Goal: Check status: Check status

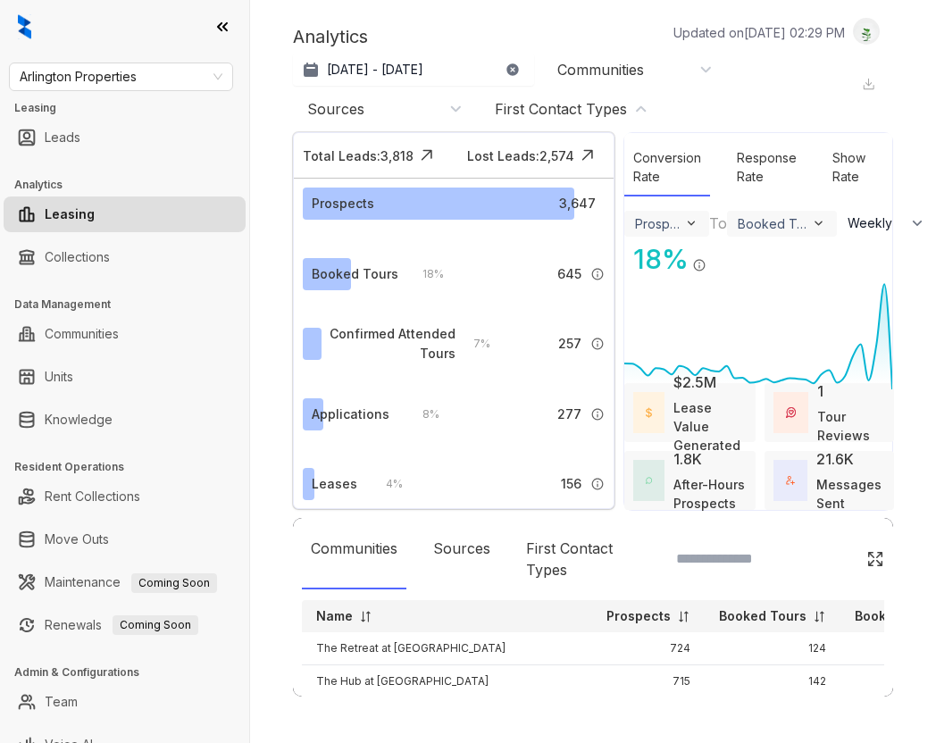
select select "******"
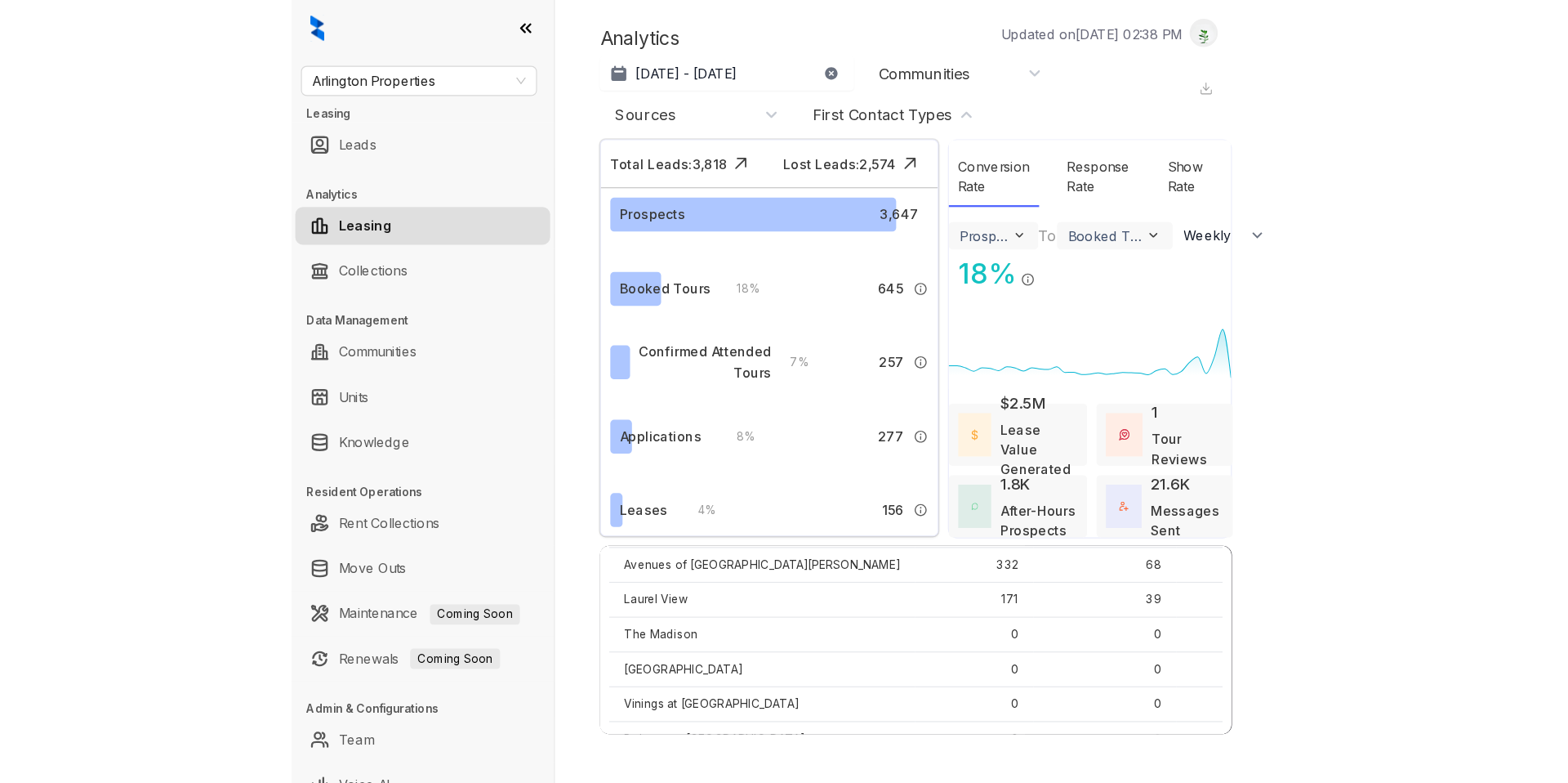
scroll to position [236, 0]
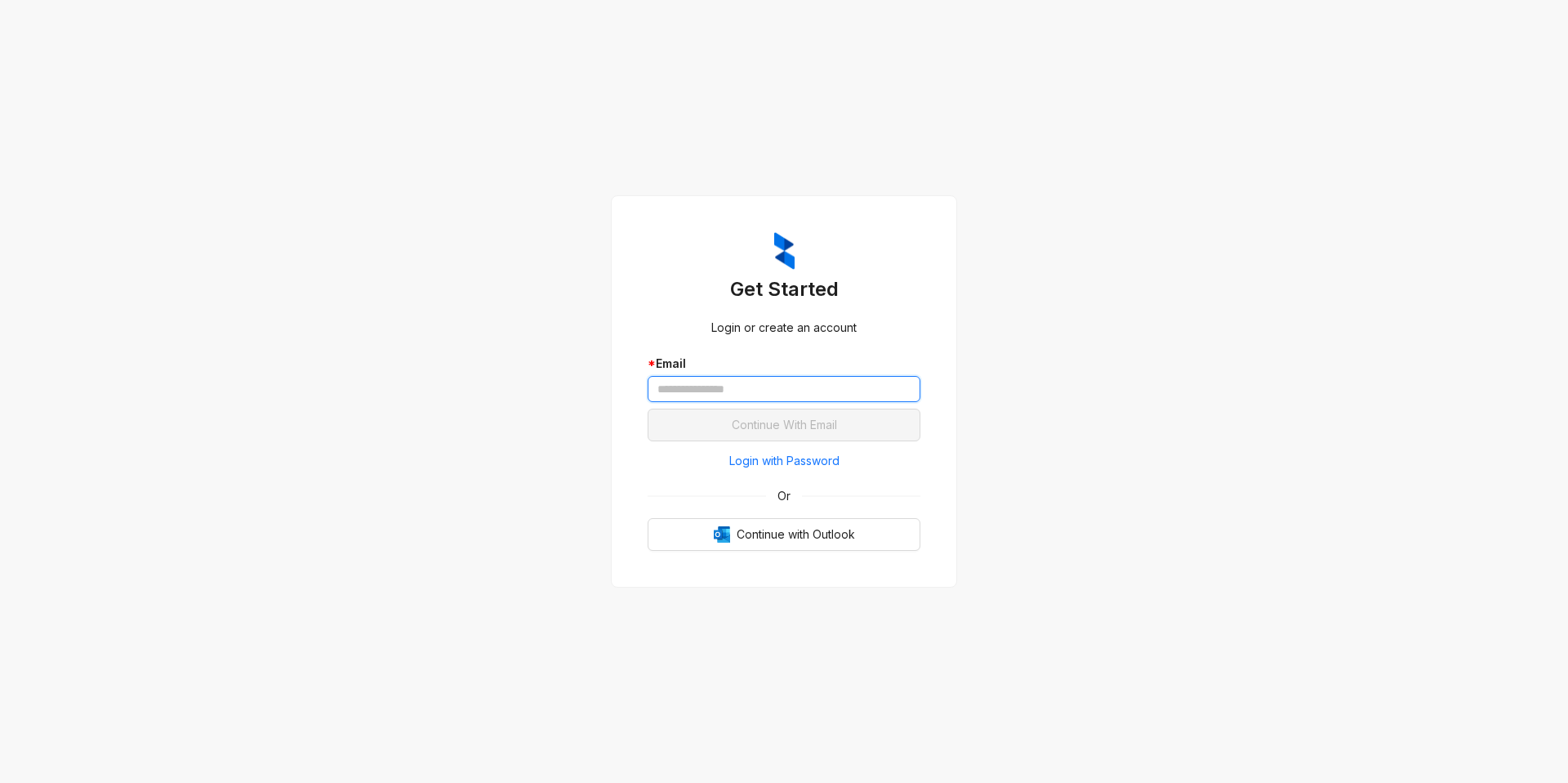
click at [693, 386] on input "text" at bounding box center [784, 389] width 272 height 27
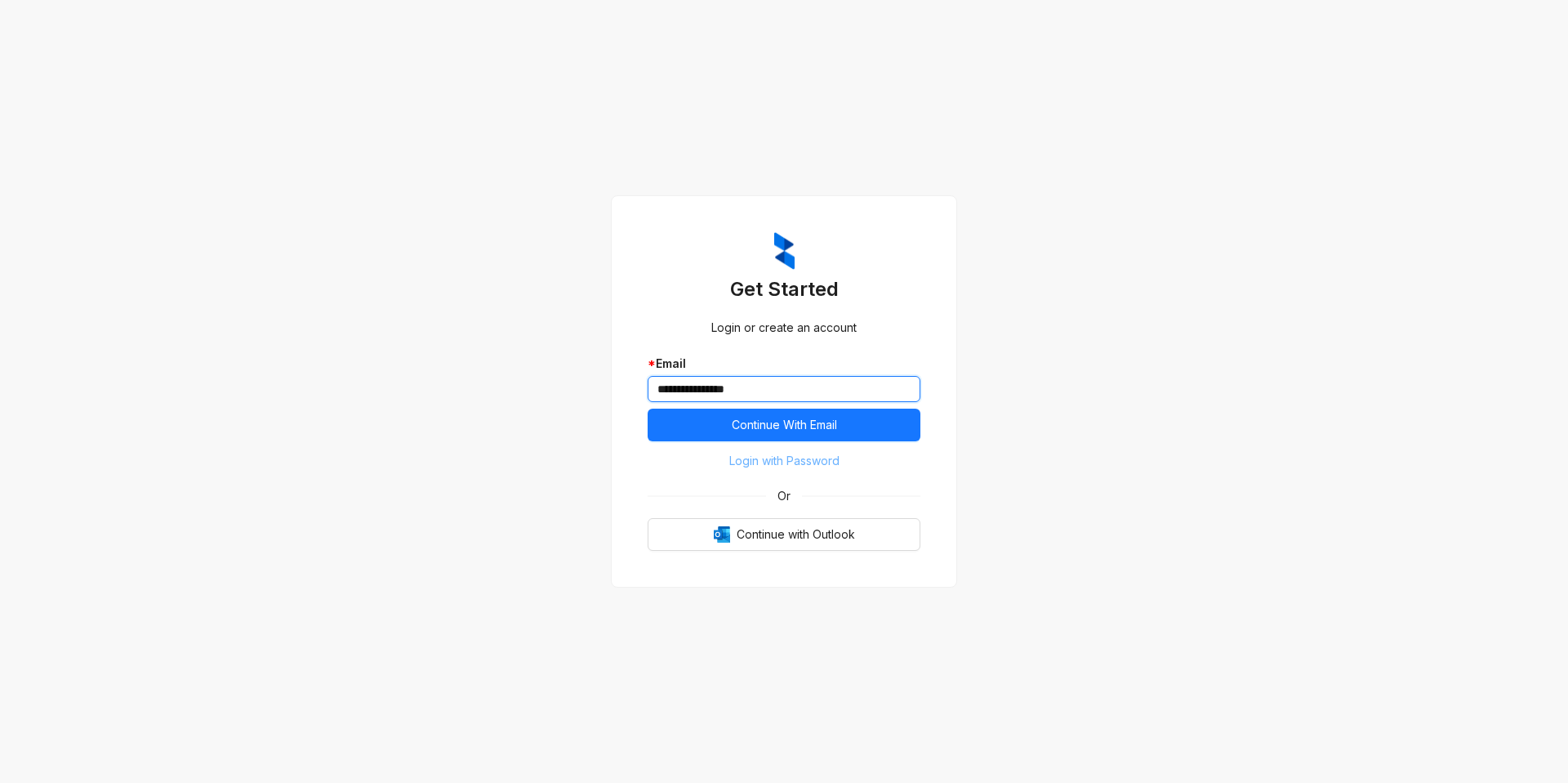
type input "**********"
click at [779, 461] on span "Login with Password" at bounding box center [784, 461] width 111 height 18
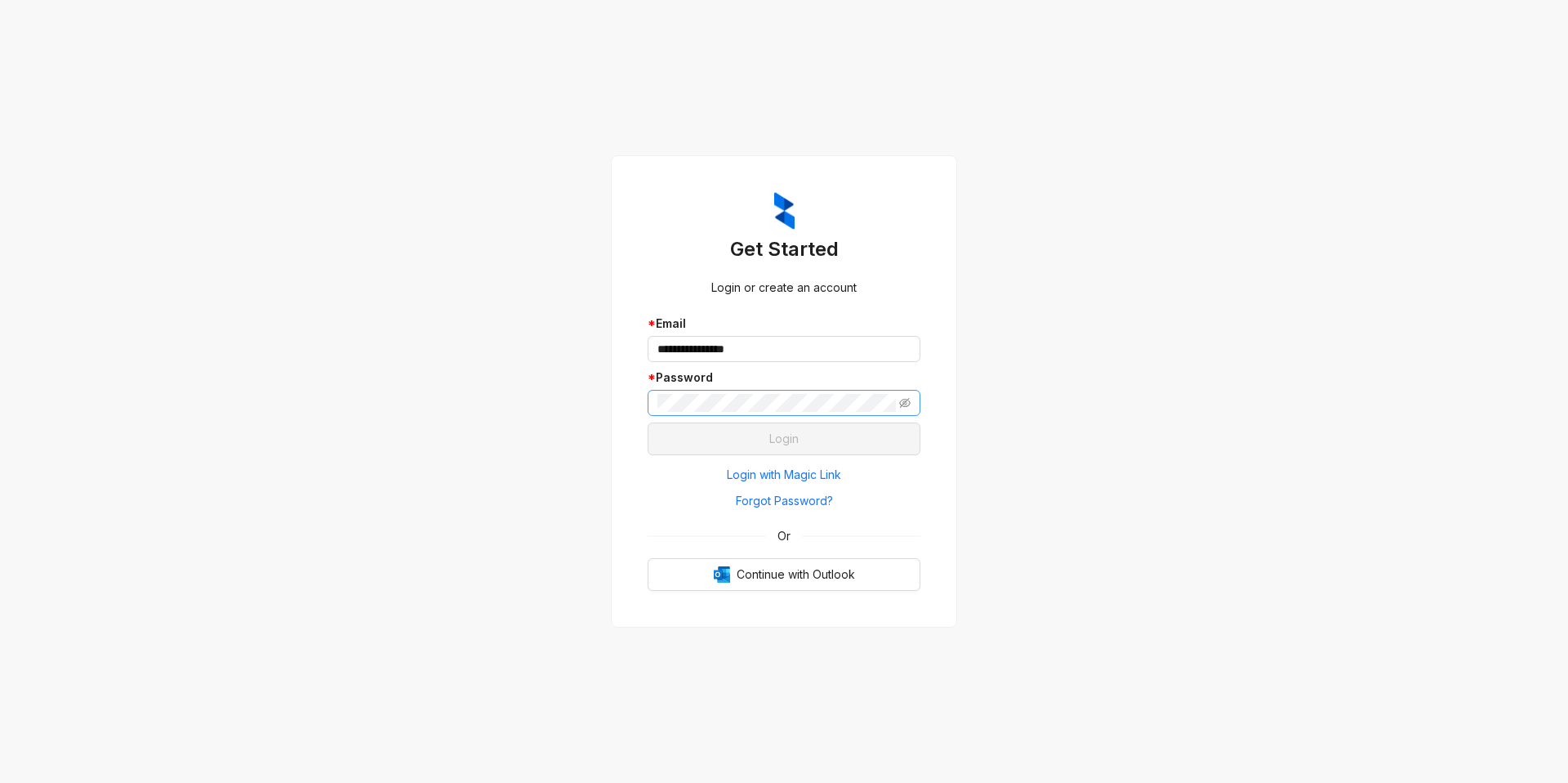
click at [728, 414] on span at bounding box center [784, 402] width 272 height 27
click at [776, 427] on button "Login" at bounding box center [784, 439] width 272 height 33
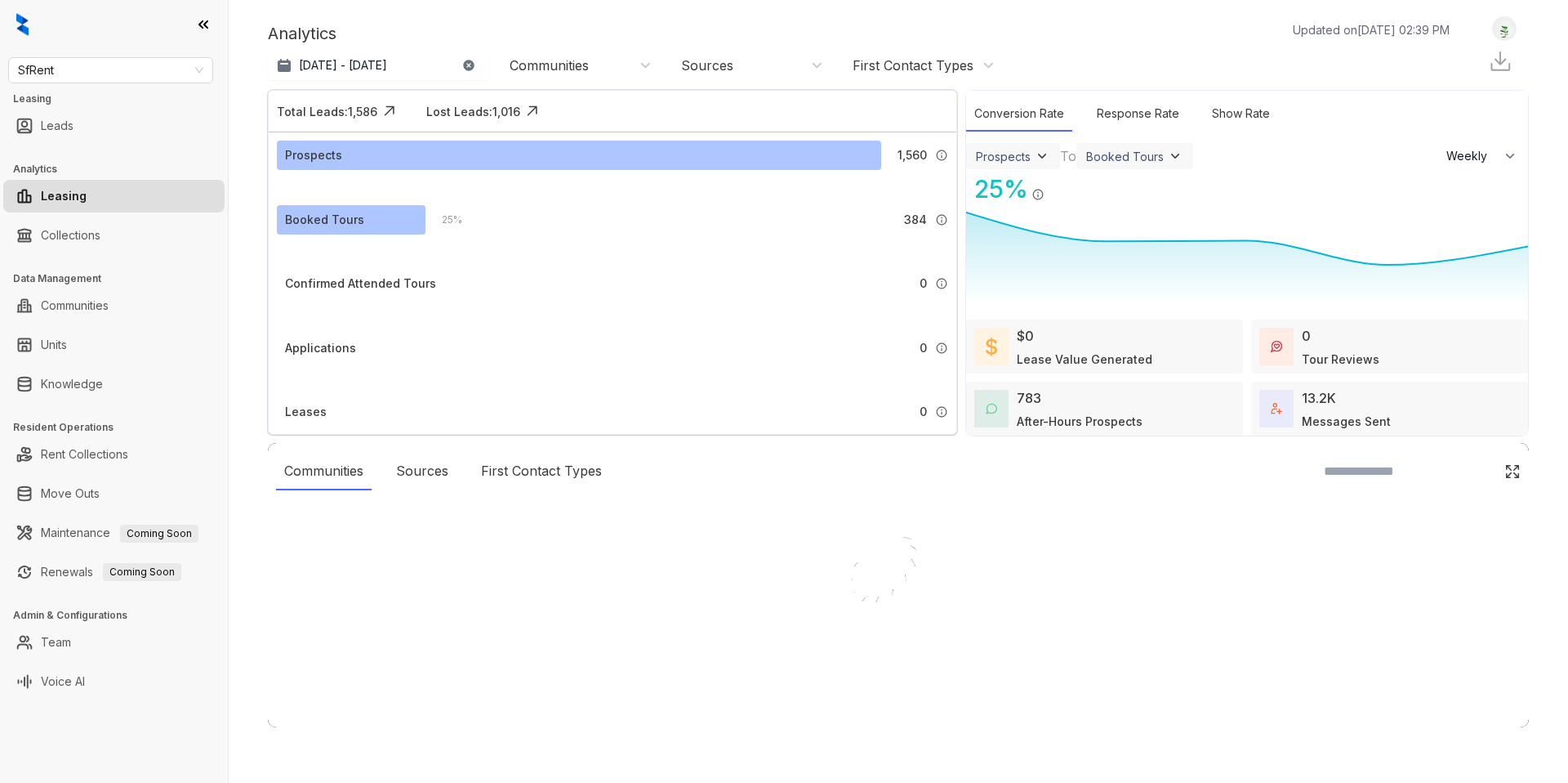
select select "******"
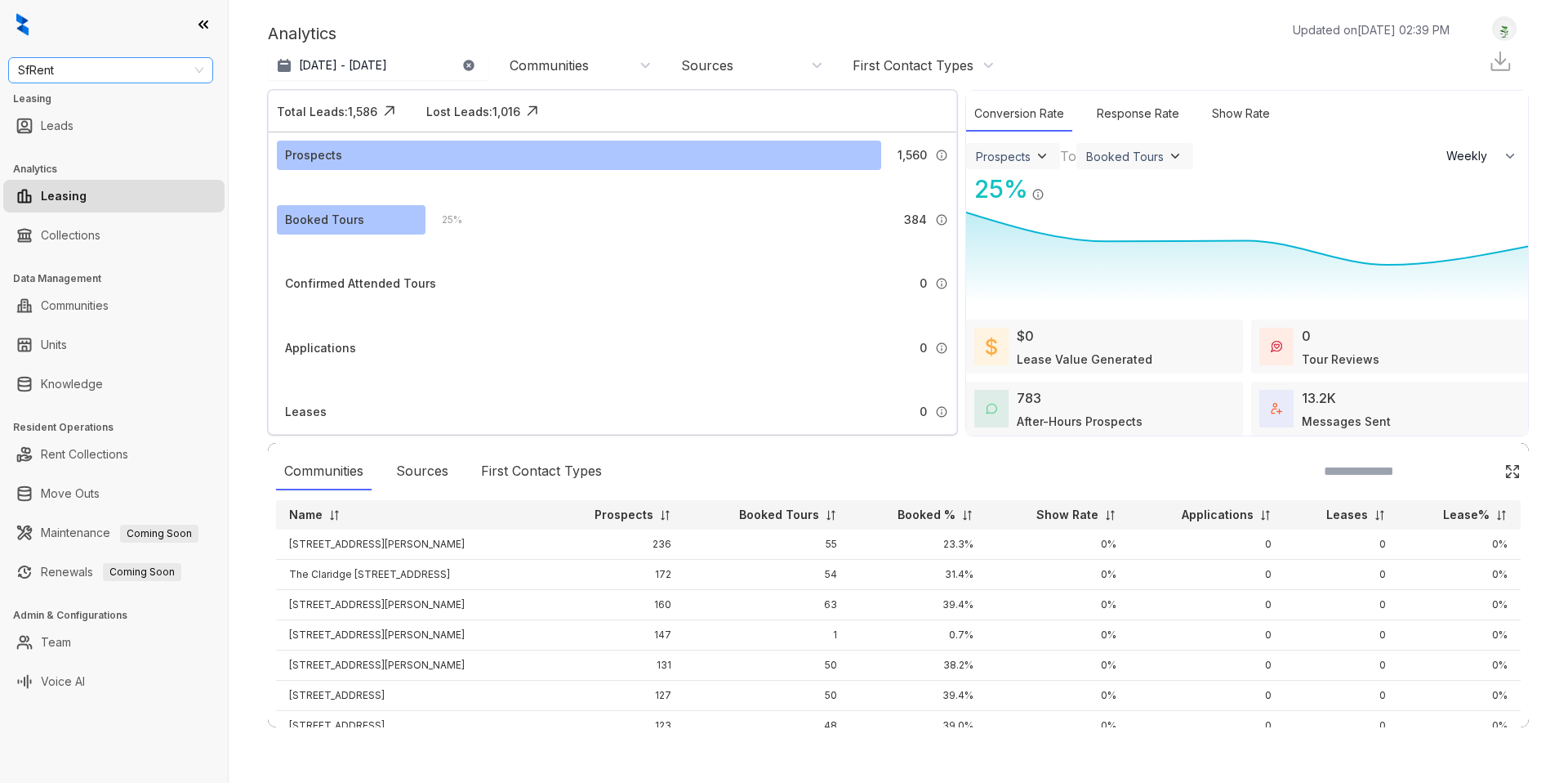
click at [74, 58] on div "SfRent" at bounding box center [111, 70] width 205 height 27
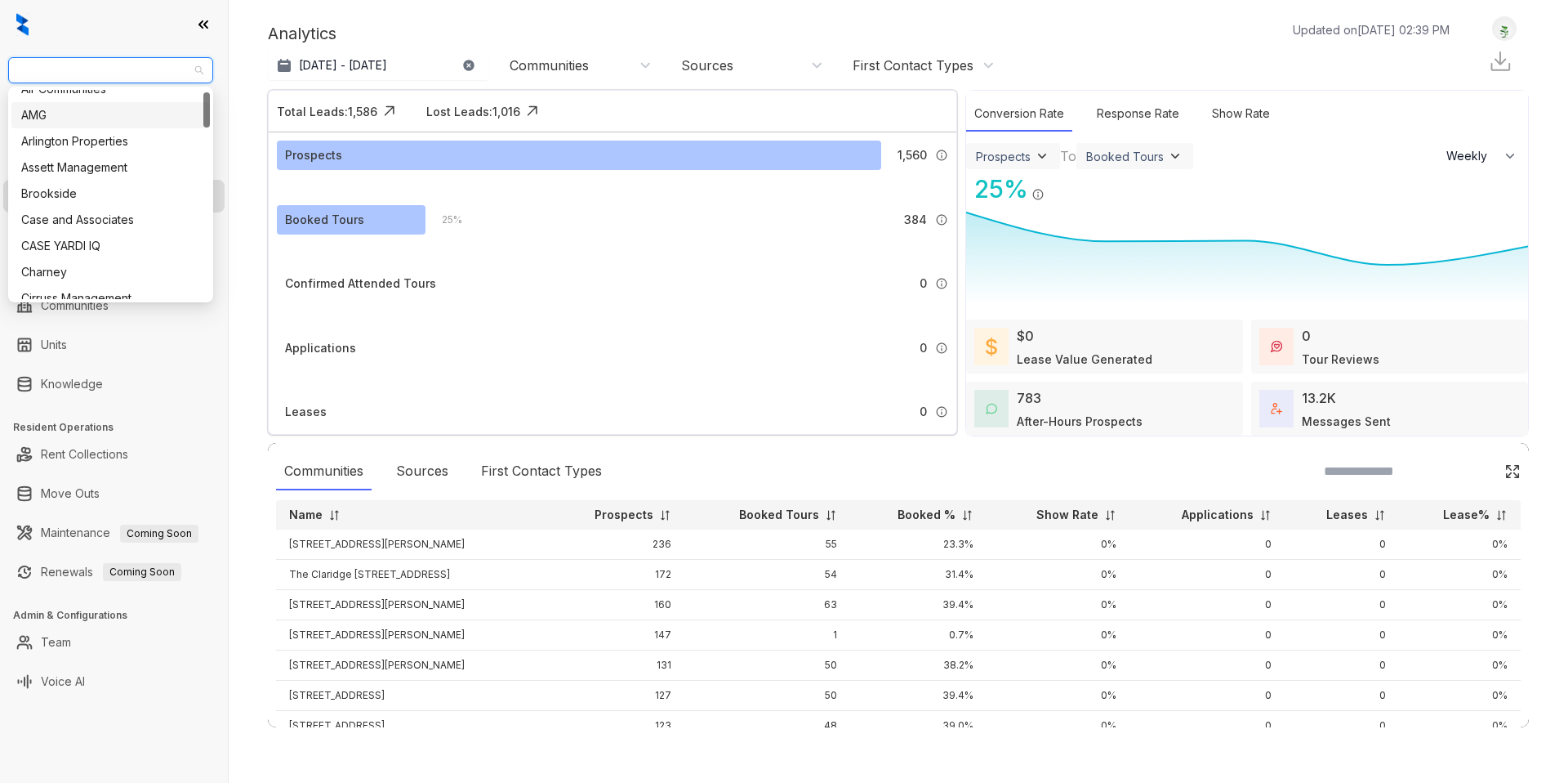
scroll to position [16, 0]
click at [111, 136] on div "Arlington Properties" at bounding box center [111, 140] width 179 height 18
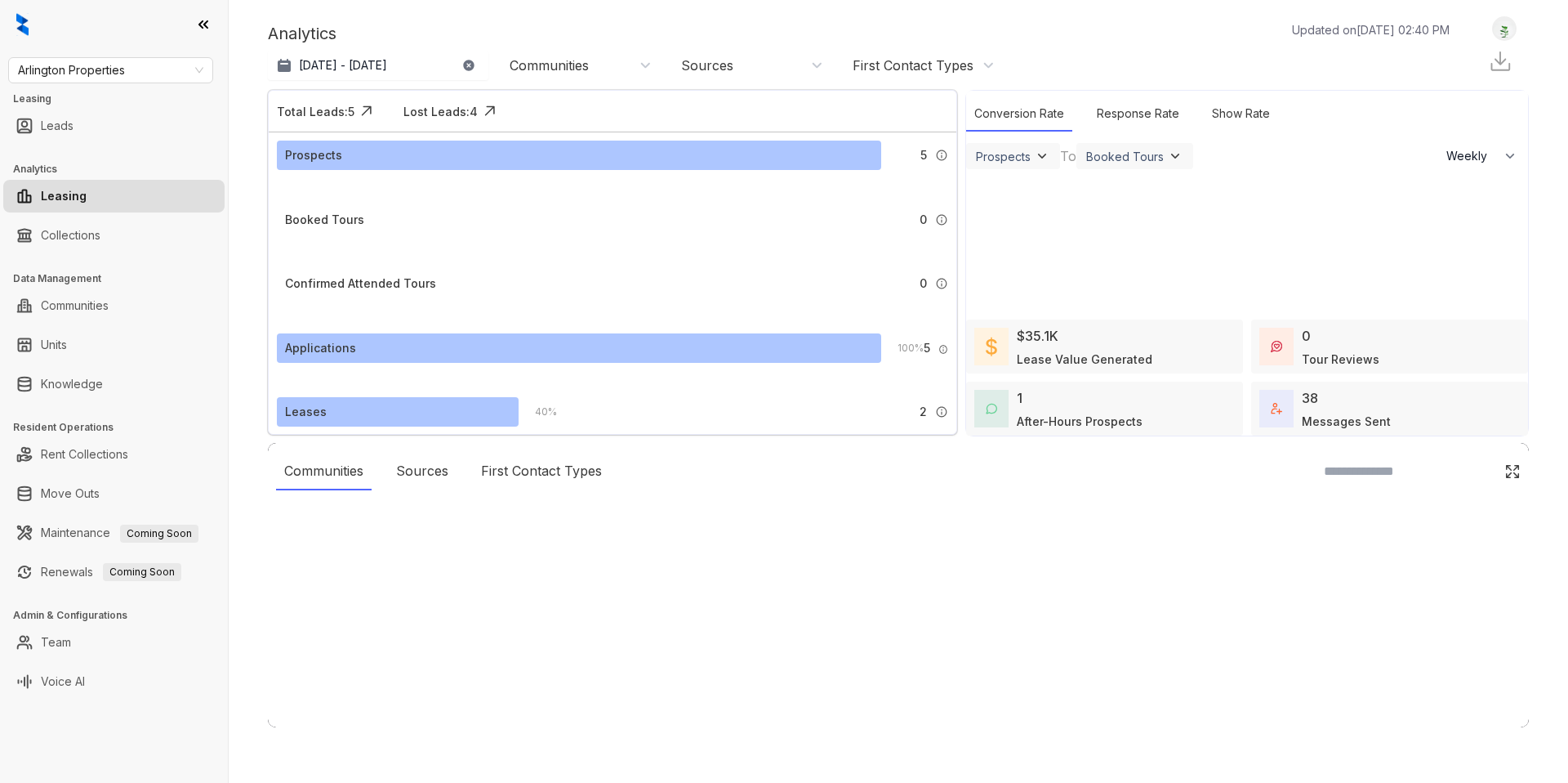
select select "******"
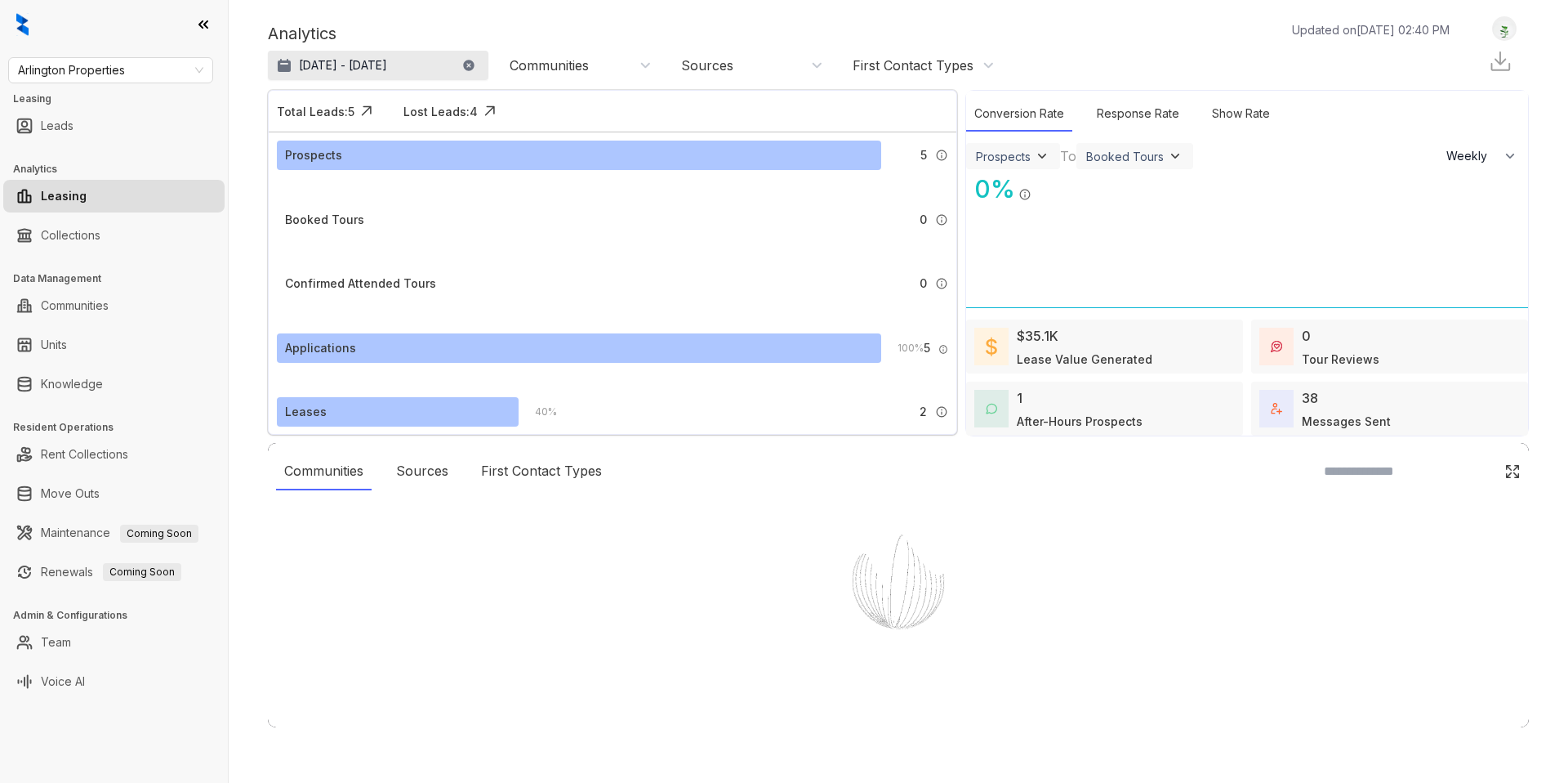
click at [375, 65] on p "[DATE] - [DATE]" at bounding box center [343, 66] width 88 height 16
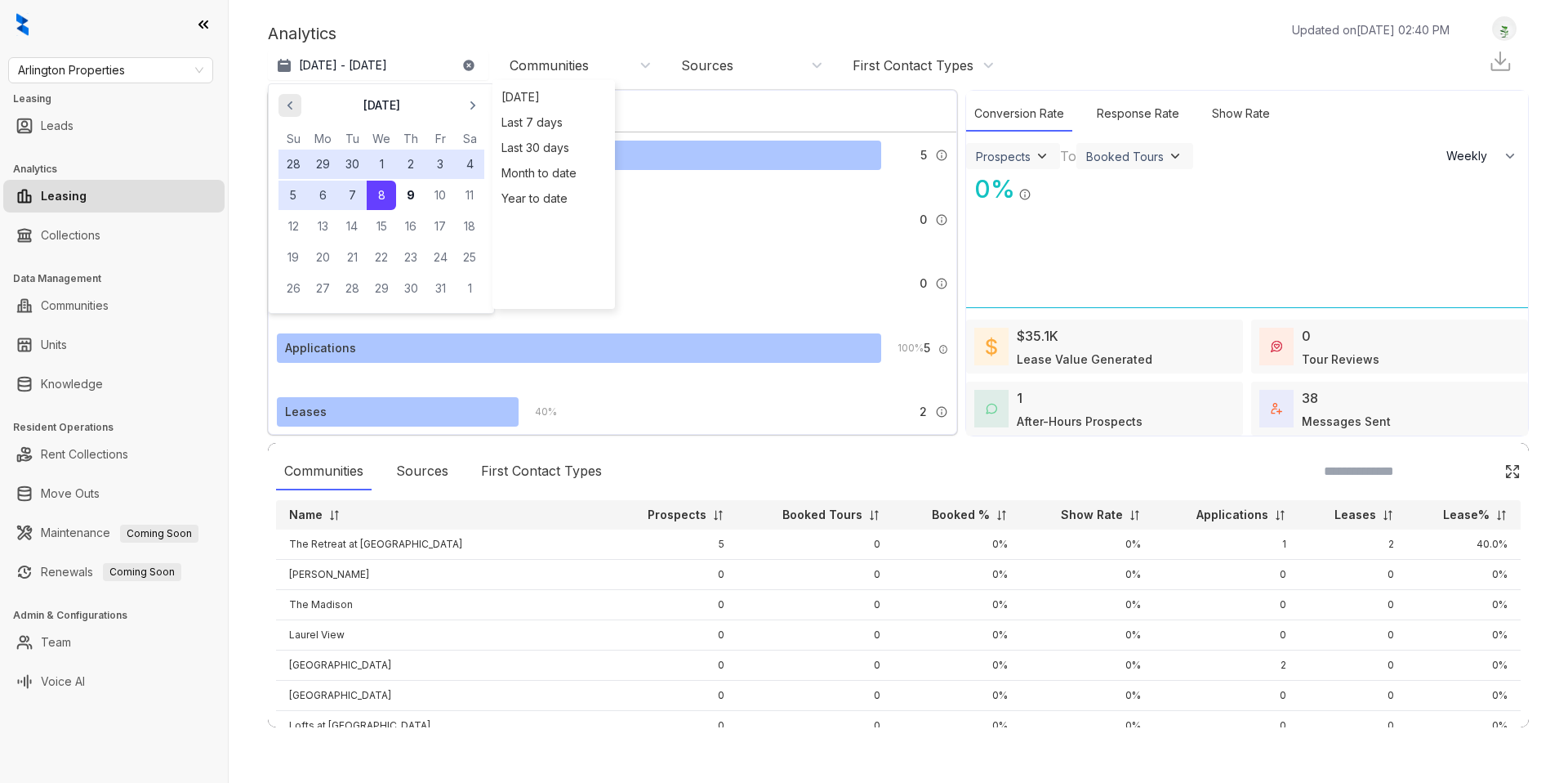
click at [297, 111] on icon "button" at bounding box center [290, 105] width 16 height 16
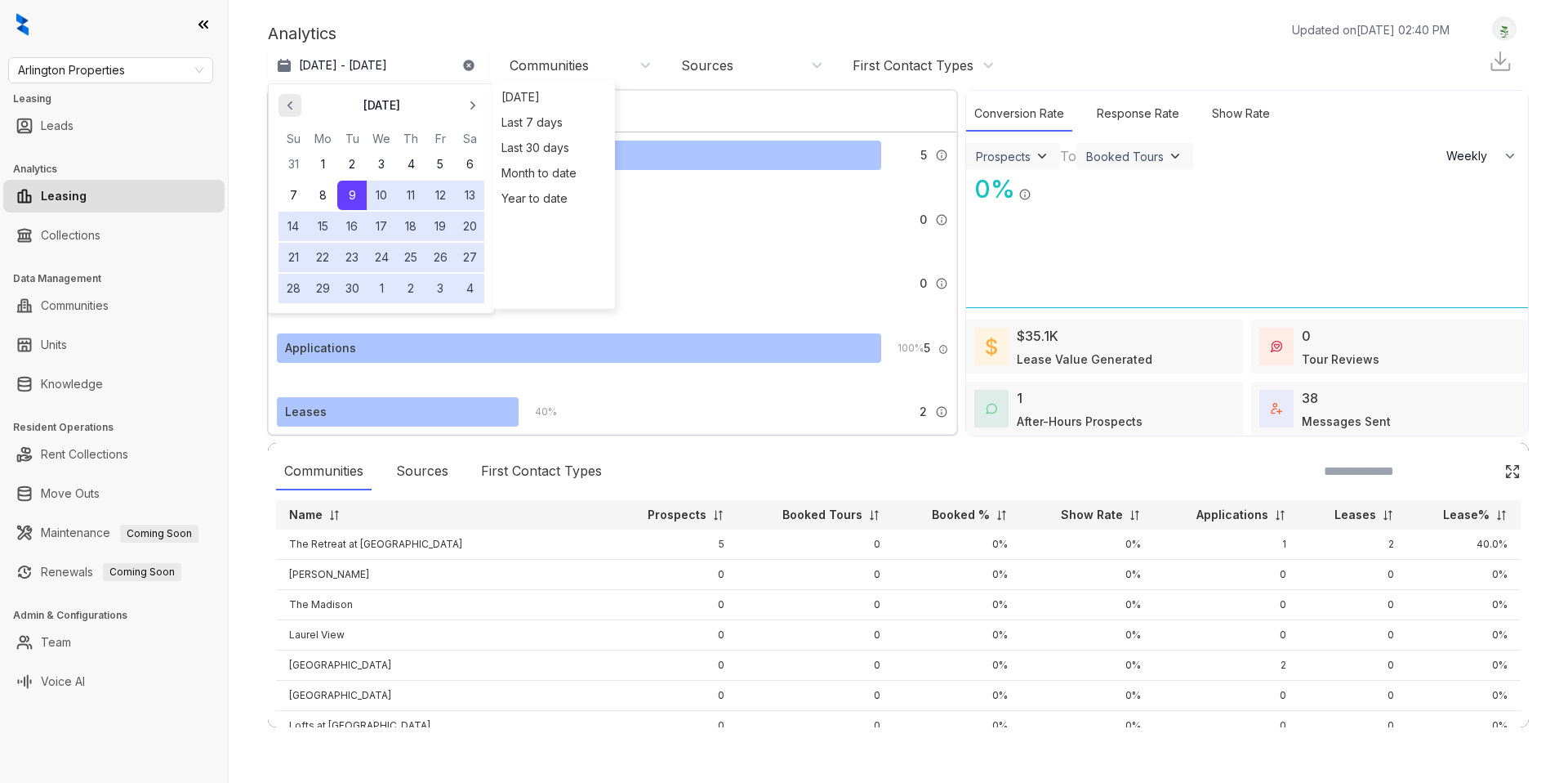
click at [297, 111] on icon "button" at bounding box center [290, 105] width 16 height 16
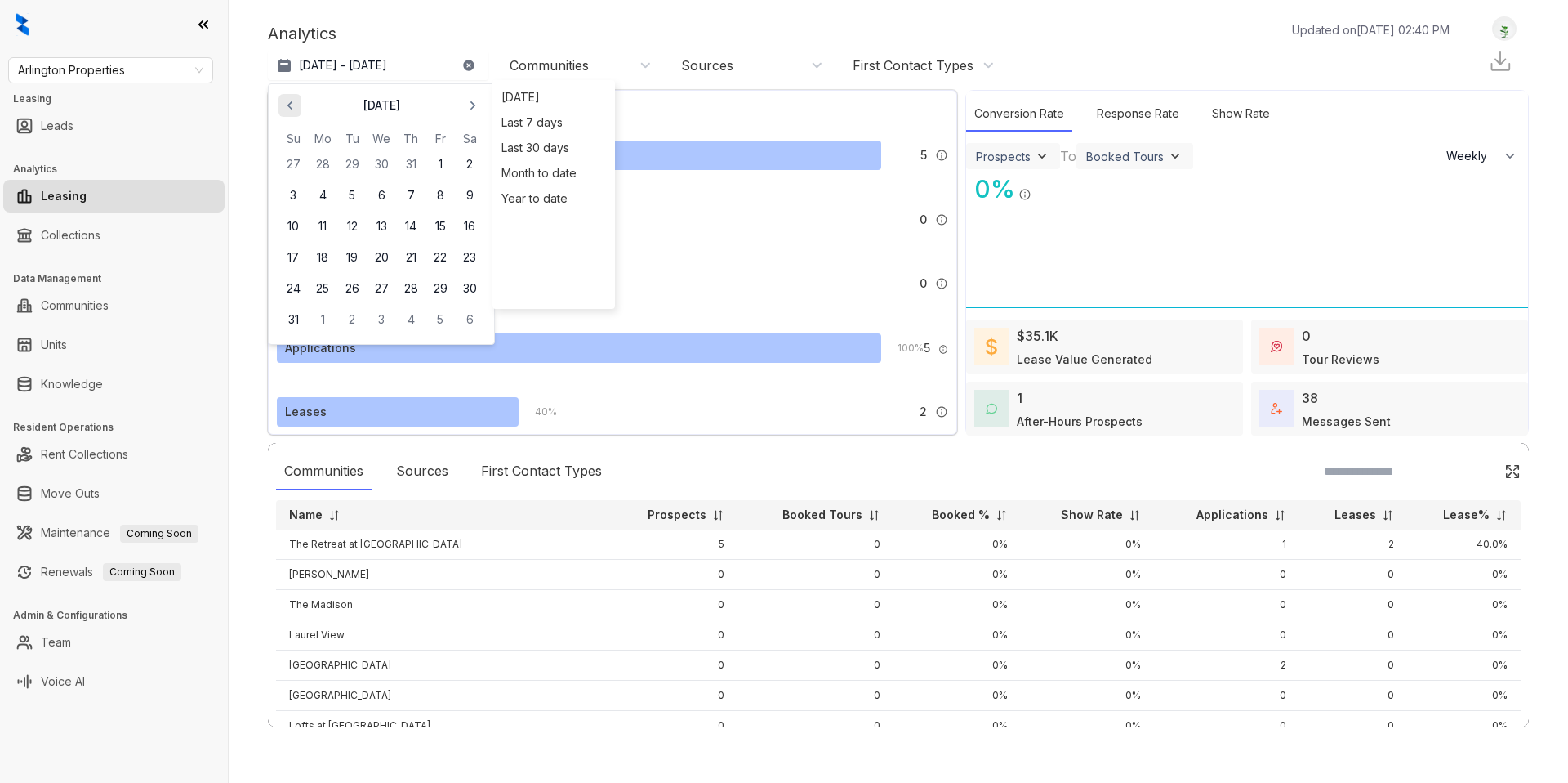
click at [297, 111] on icon "button" at bounding box center [290, 105] width 16 height 16
click at [290, 110] on icon "button" at bounding box center [290, 105] width 16 height 16
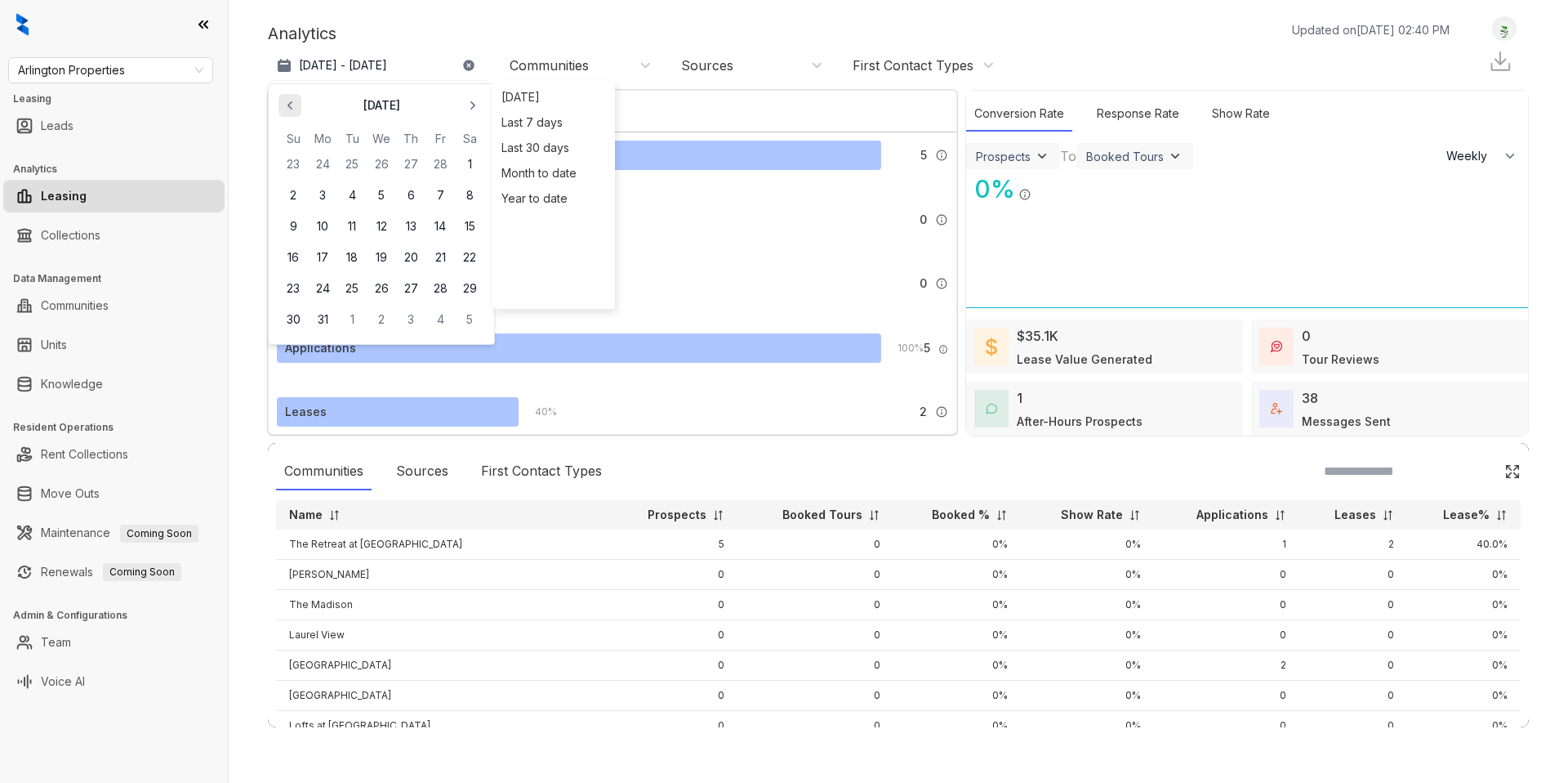
click at [290, 110] on icon "button" at bounding box center [290, 105] width 16 height 16
click at [292, 97] on icon "button" at bounding box center [290, 105] width 16 height 16
click at [378, 156] on button "1" at bounding box center [381, 164] width 29 height 29
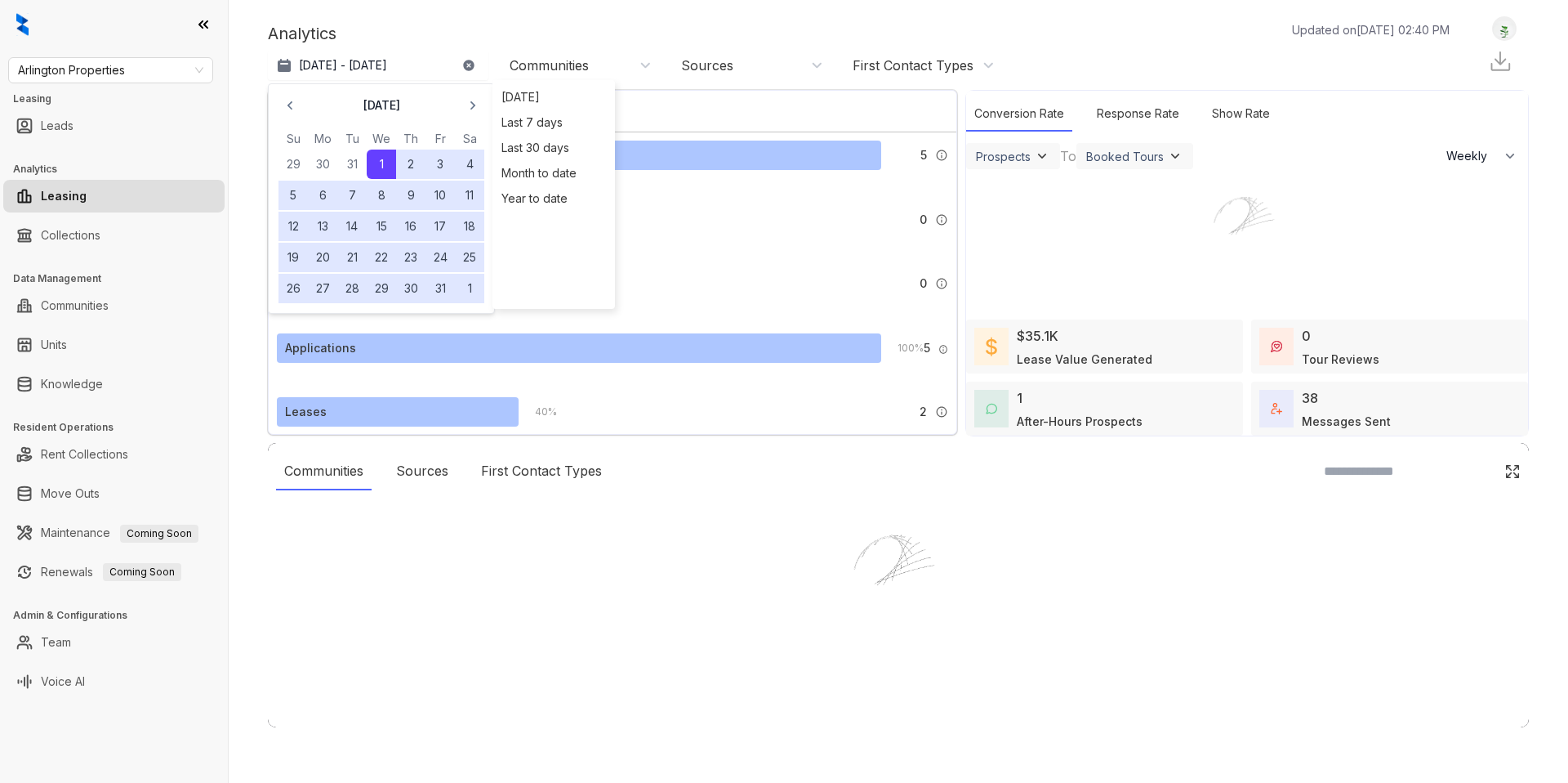
click at [407, 65] on div at bounding box center [784, 392] width 1568 height 783
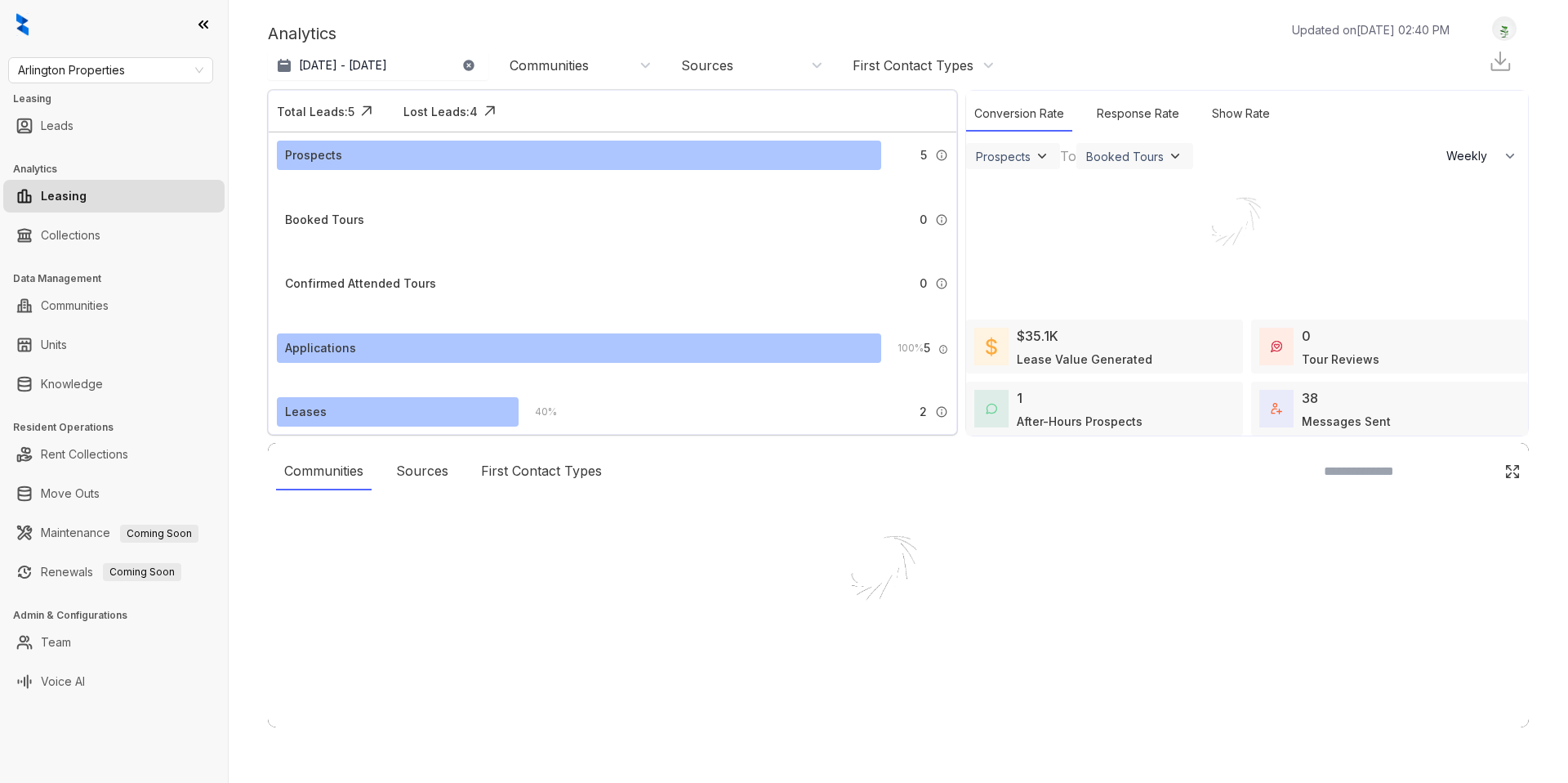
click at [407, 65] on div at bounding box center [784, 392] width 1568 height 783
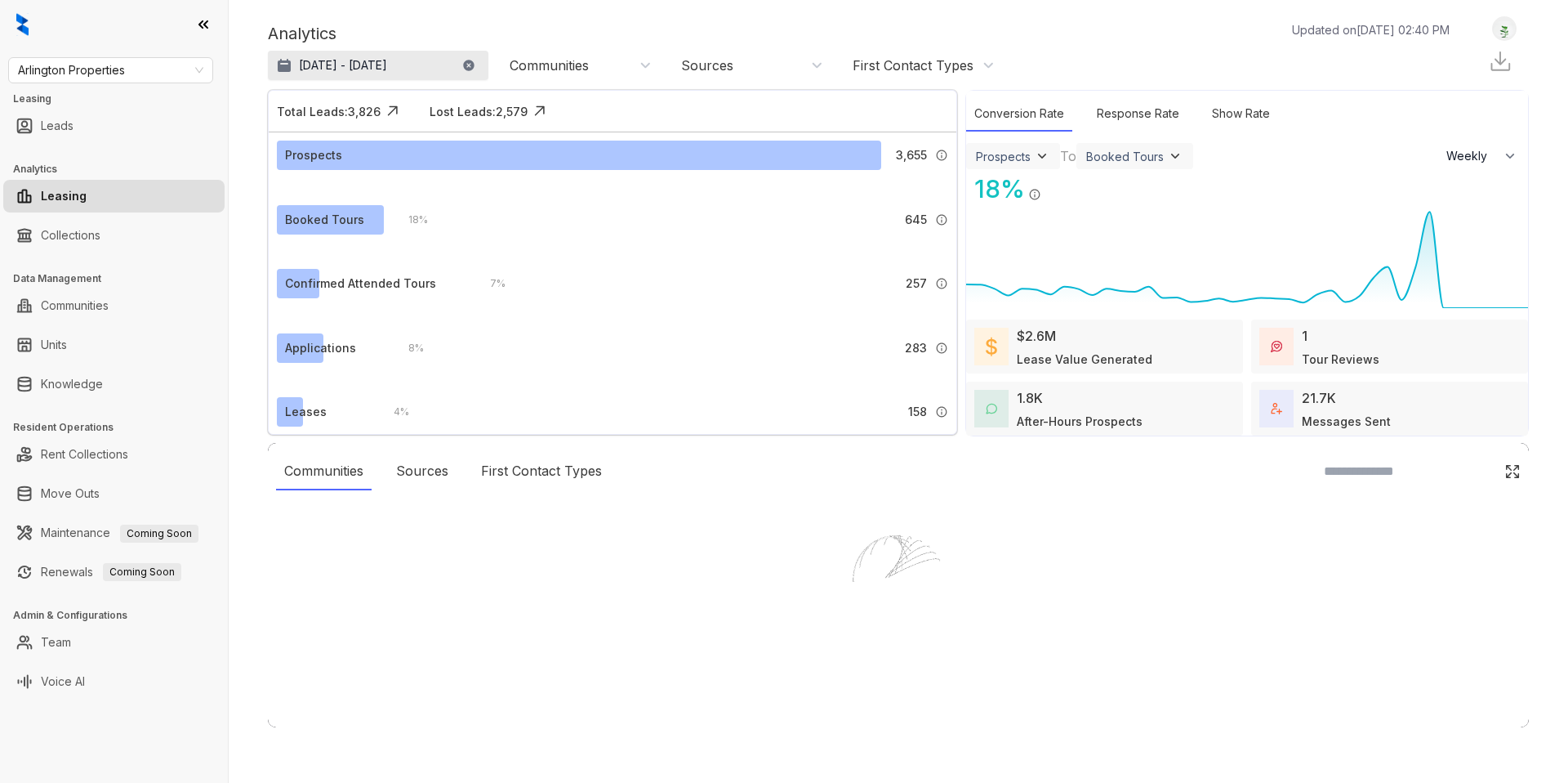
click at [383, 66] on p "[DATE] - [DATE]" at bounding box center [343, 66] width 88 height 16
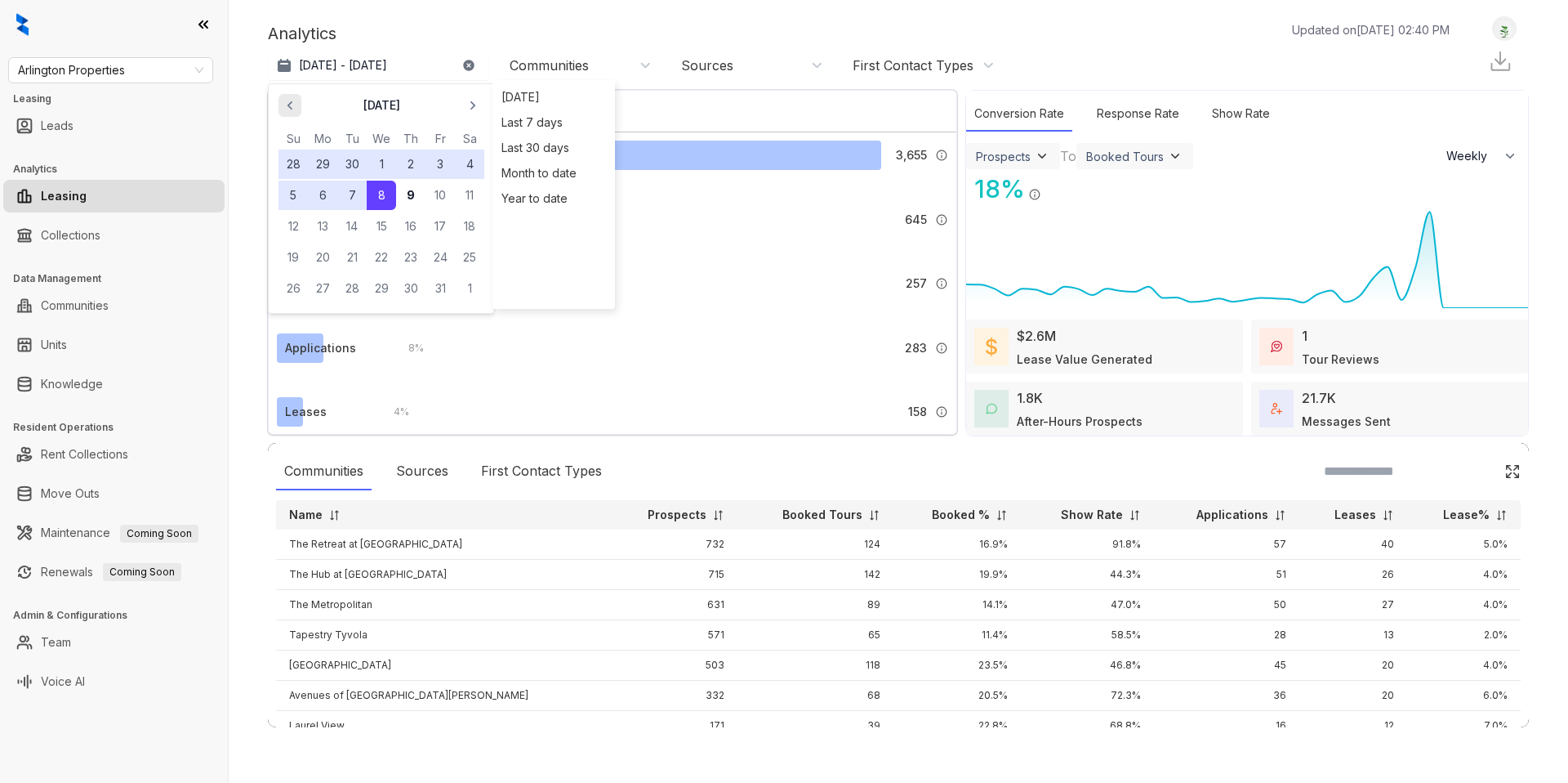
click at [297, 109] on icon "button" at bounding box center [290, 105] width 16 height 16
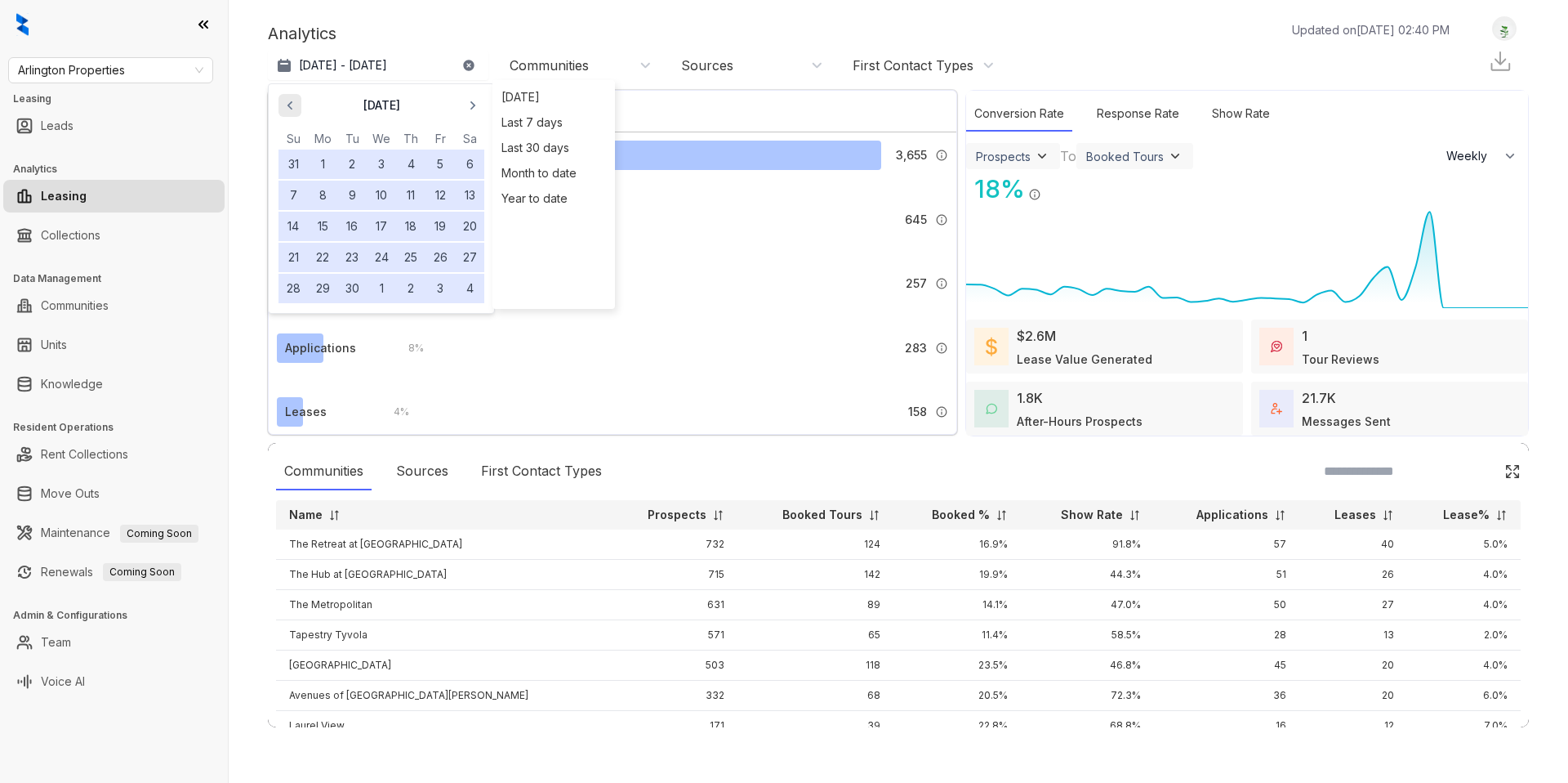
click at [296, 109] on icon "button" at bounding box center [290, 105] width 16 height 16
click at [459, 285] on button "30" at bounding box center [470, 288] width 29 height 29
click at [439, 33] on div "Analytics Updated on [DATE] 02:40 PM" at bounding box center [867, 33] width 1199 height 25
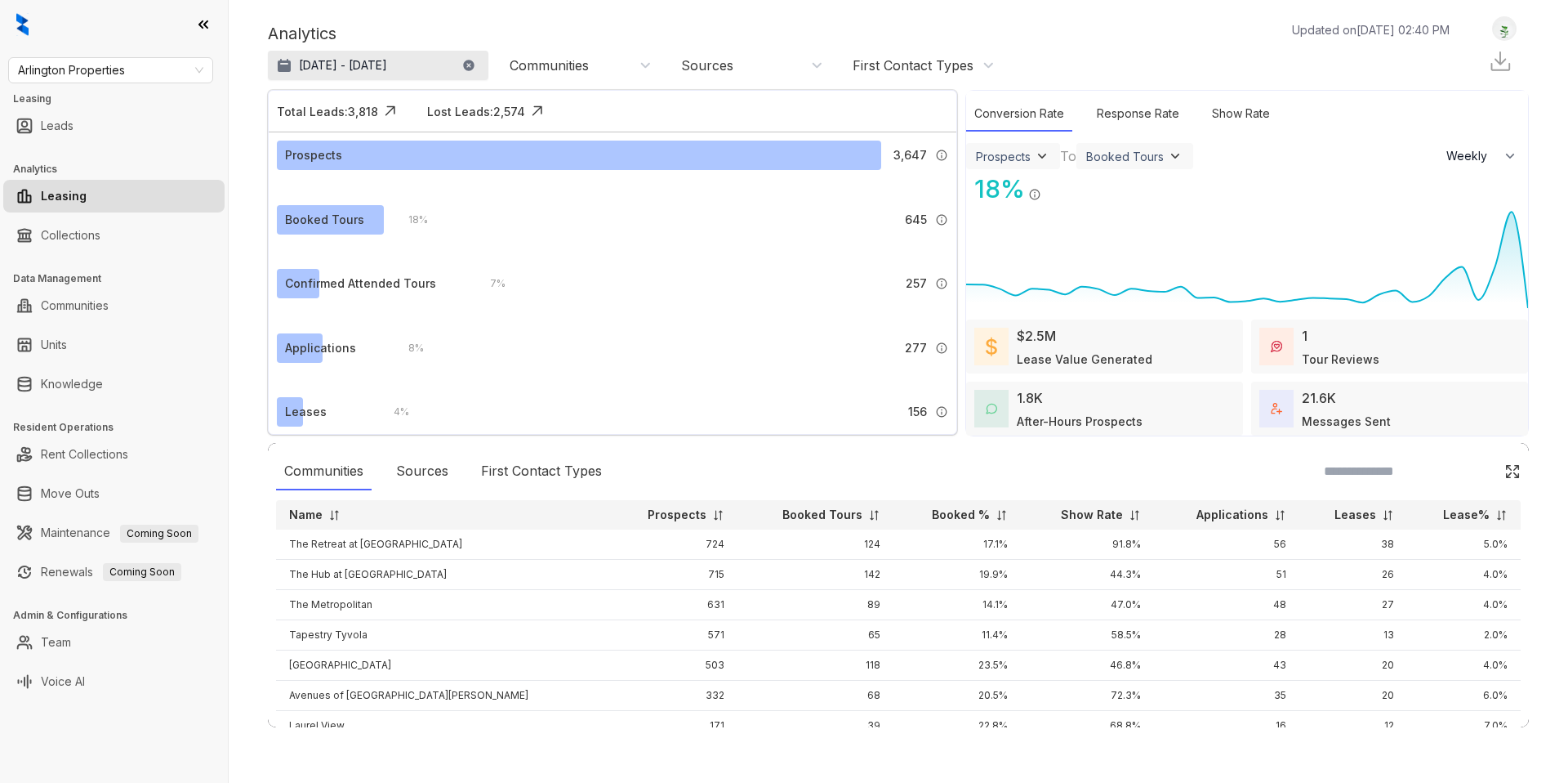
click at [387, 67] on p "[DATE] - [DATE]" at bounding box center [343, 66] width 88 height 16
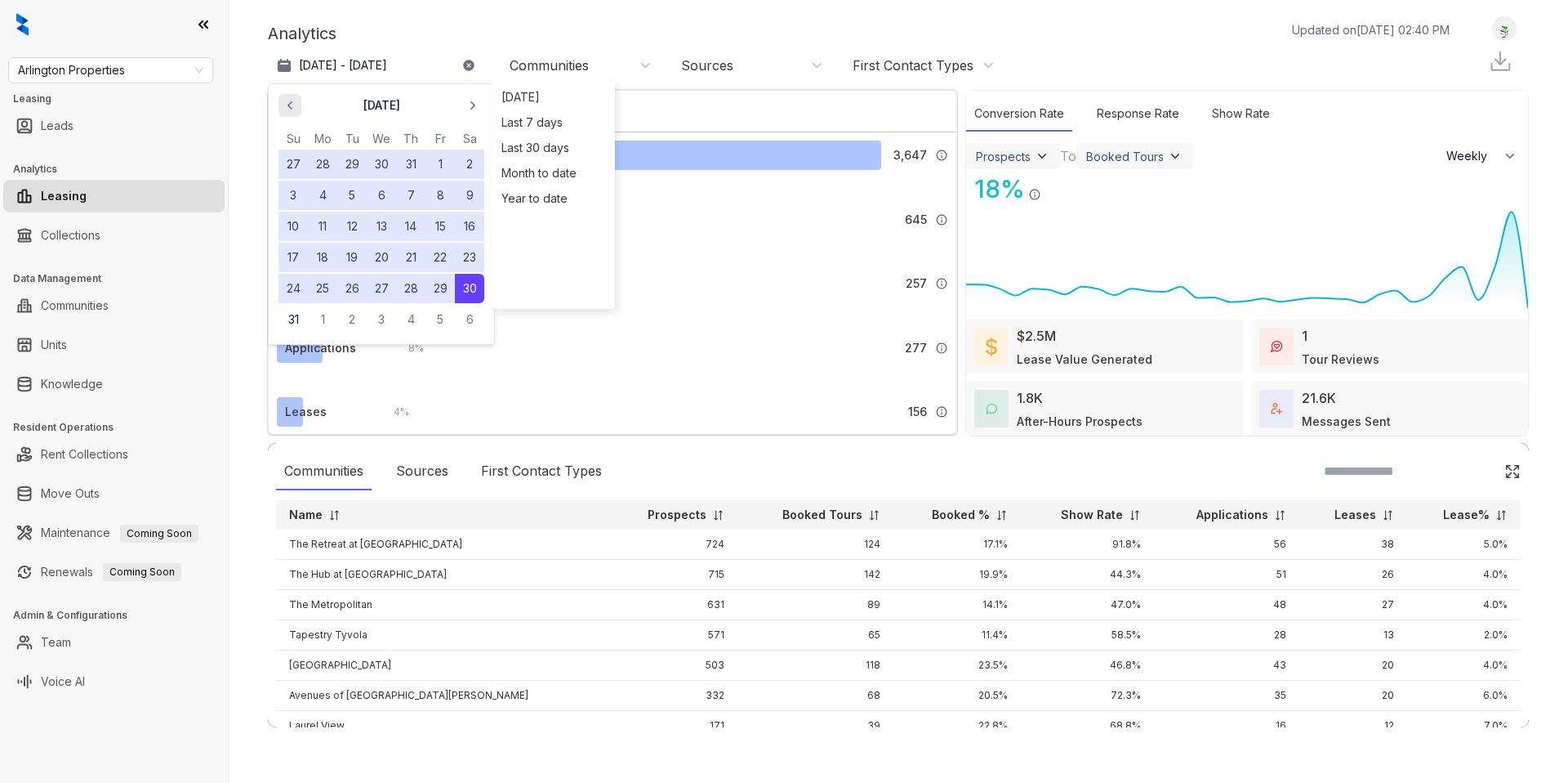
click at [293, 107] on icon "button" at bounding box center [290, 105] width 16 height 16
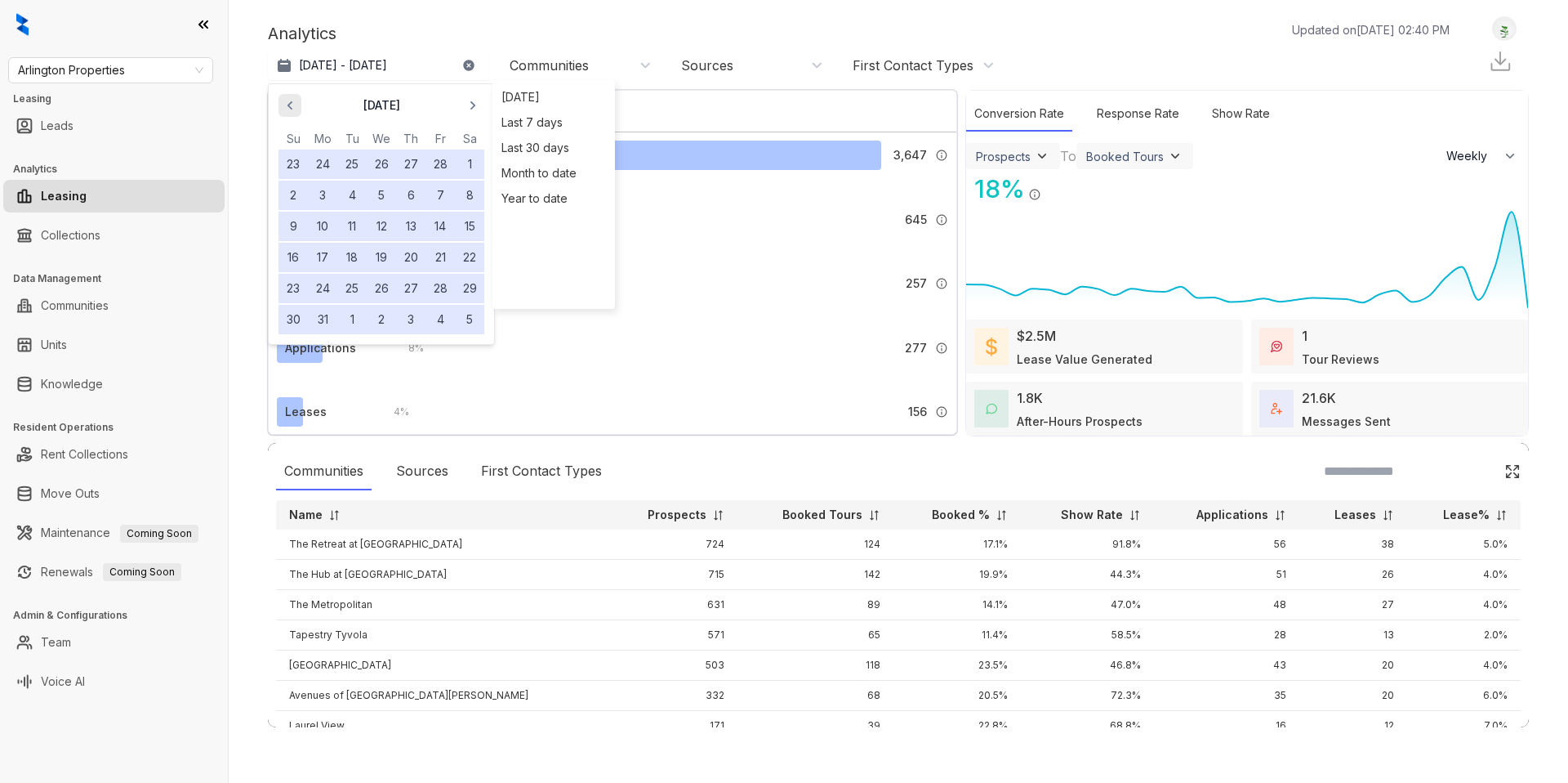
click at [293, 107] on icon "button" at bounding box center [290, 105] width 16 height 16
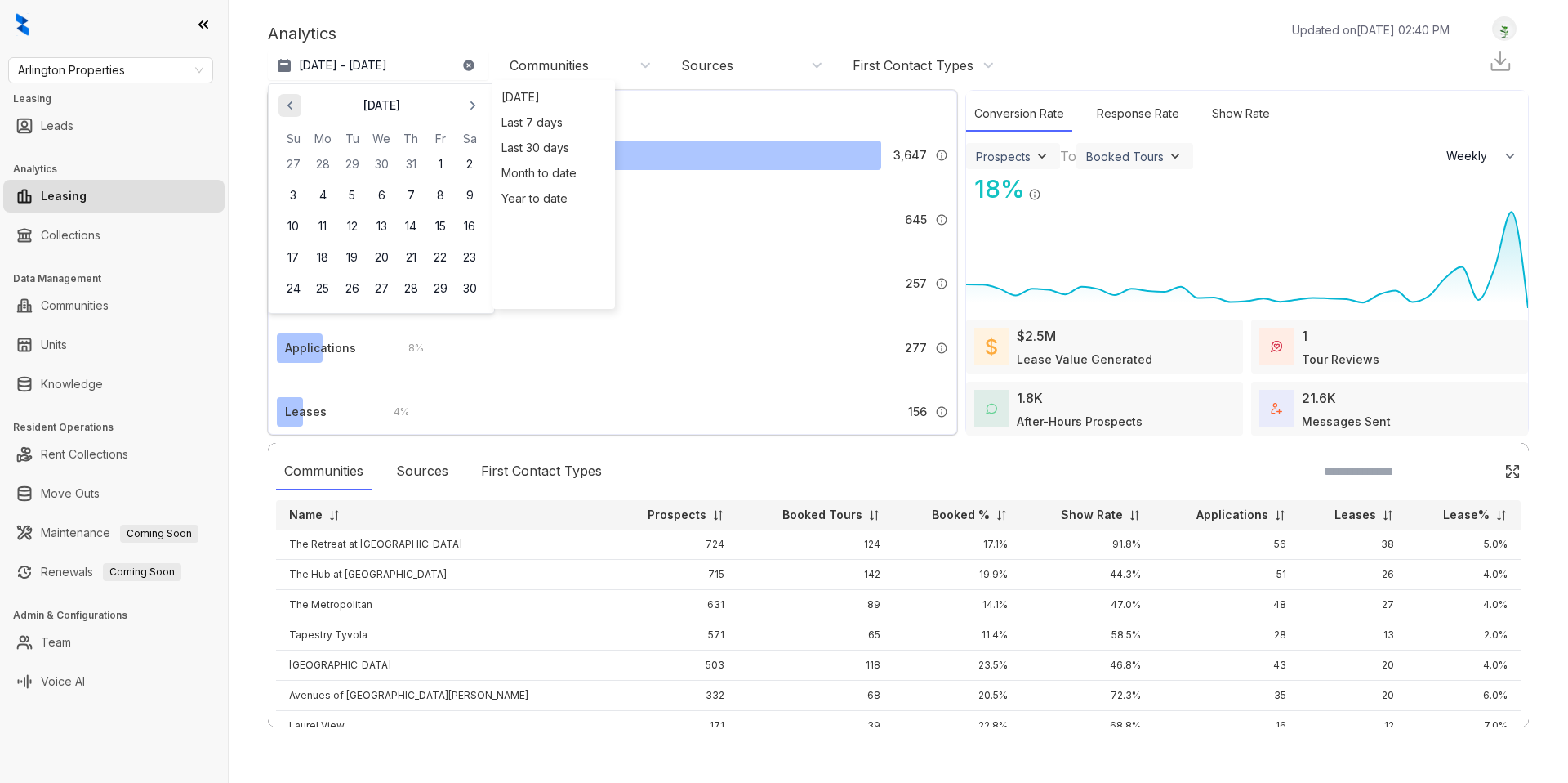
click at [293, 107] on icon "button" at bounding box center [290, 105] width 16 height 16
click at [379, 259] on button "23" at bounding box center [381, 257] width 29 height 29
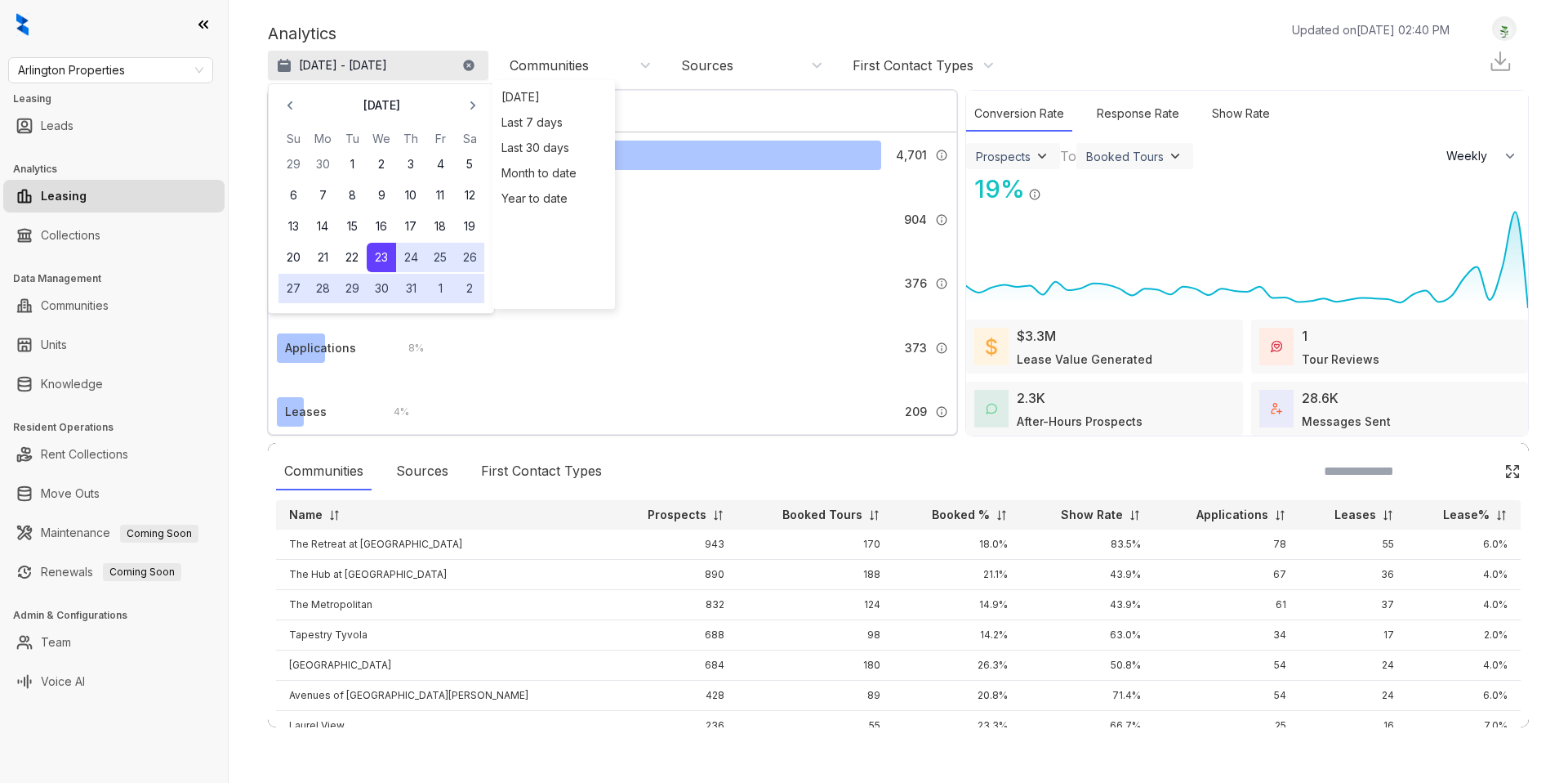
click at [335, 64] on p "[DATE] - [DATE]" at bounding box center [343, 66] width 88 height 16
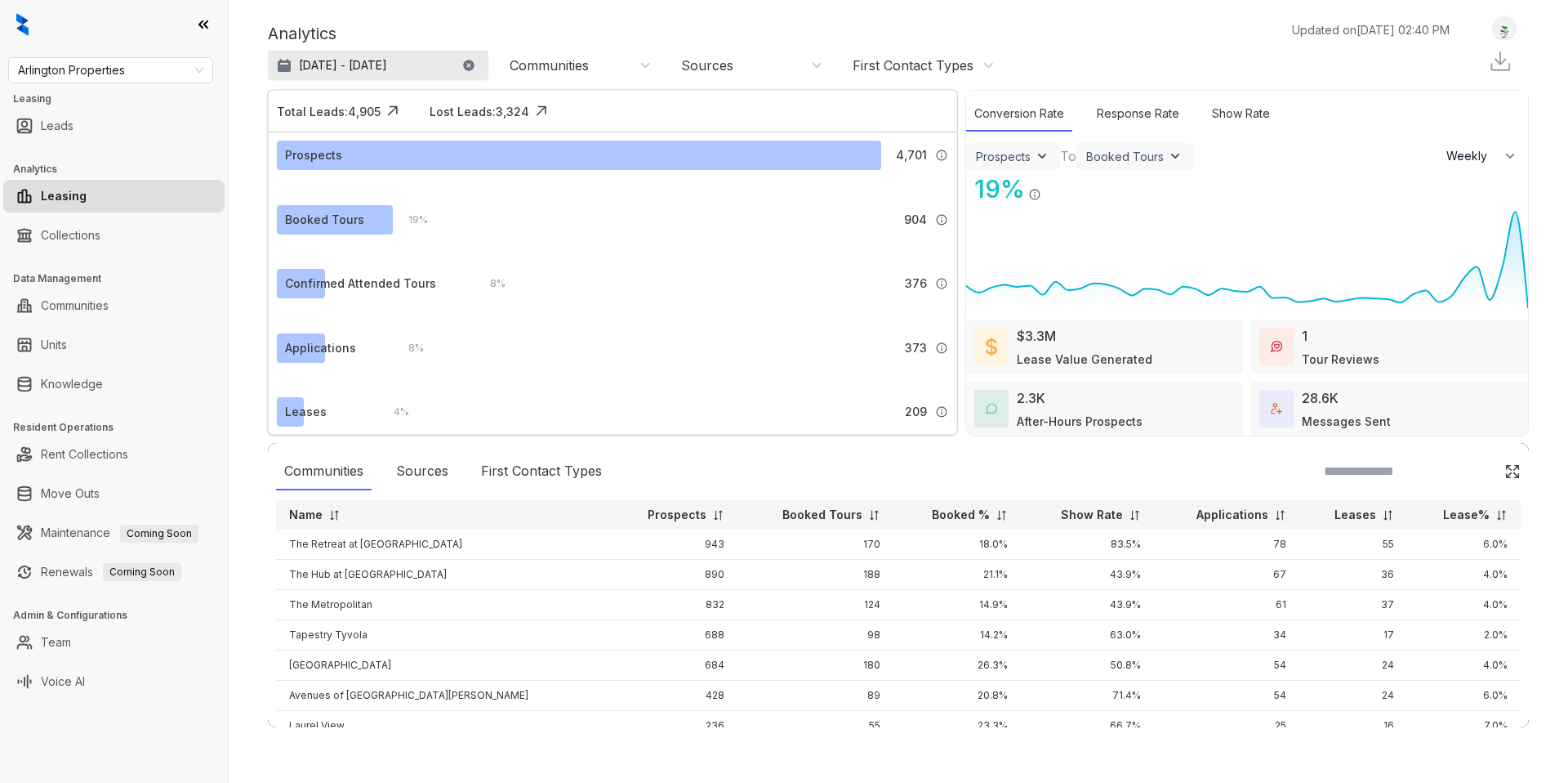
click at [335, 65] on p "[DATE] - [DATE]" at bounding box center [343, 66] width 88 height 16
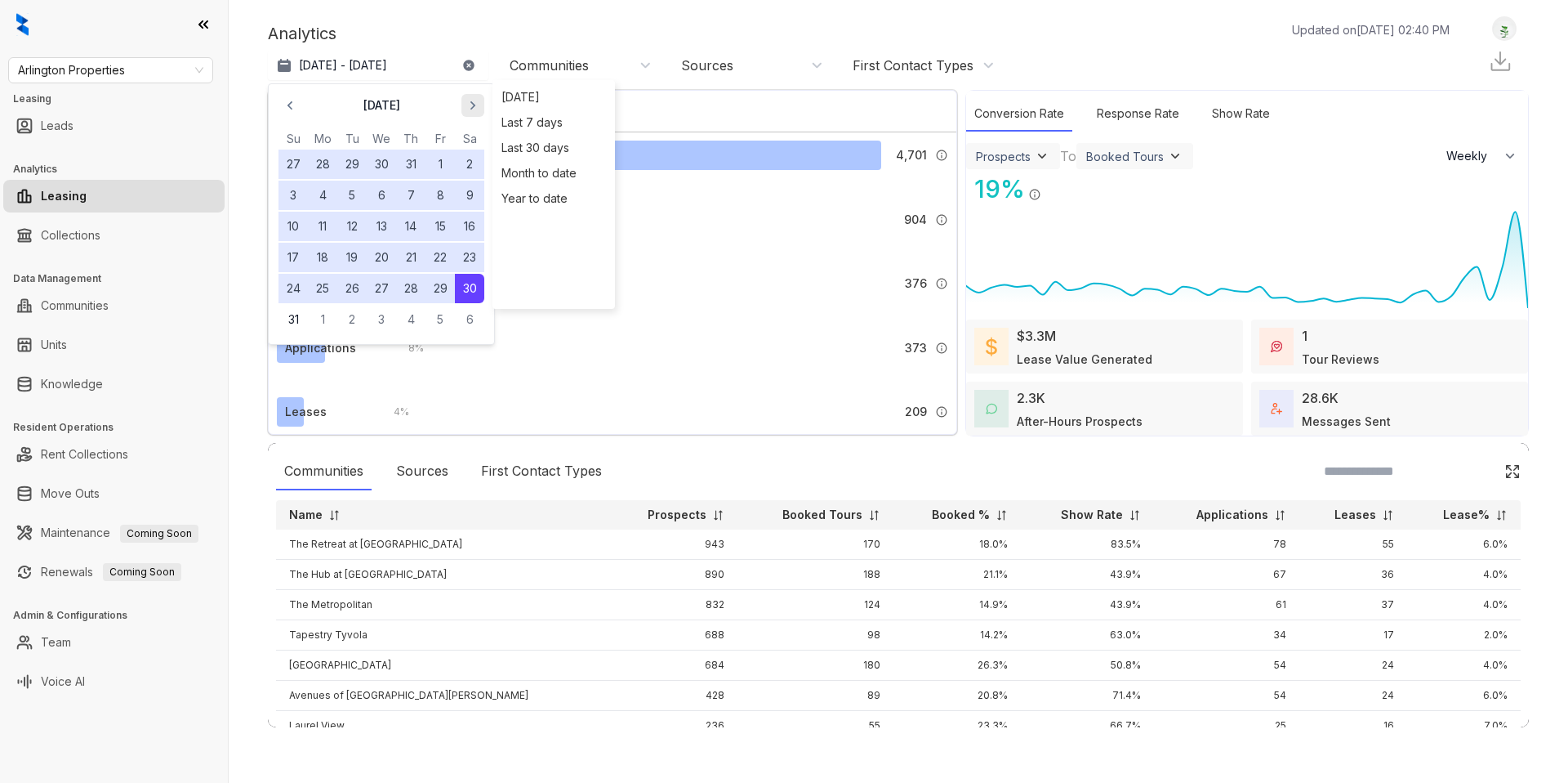
click at [475, 96] on span "button" at bounding box center [473, 105] width 27 height 27
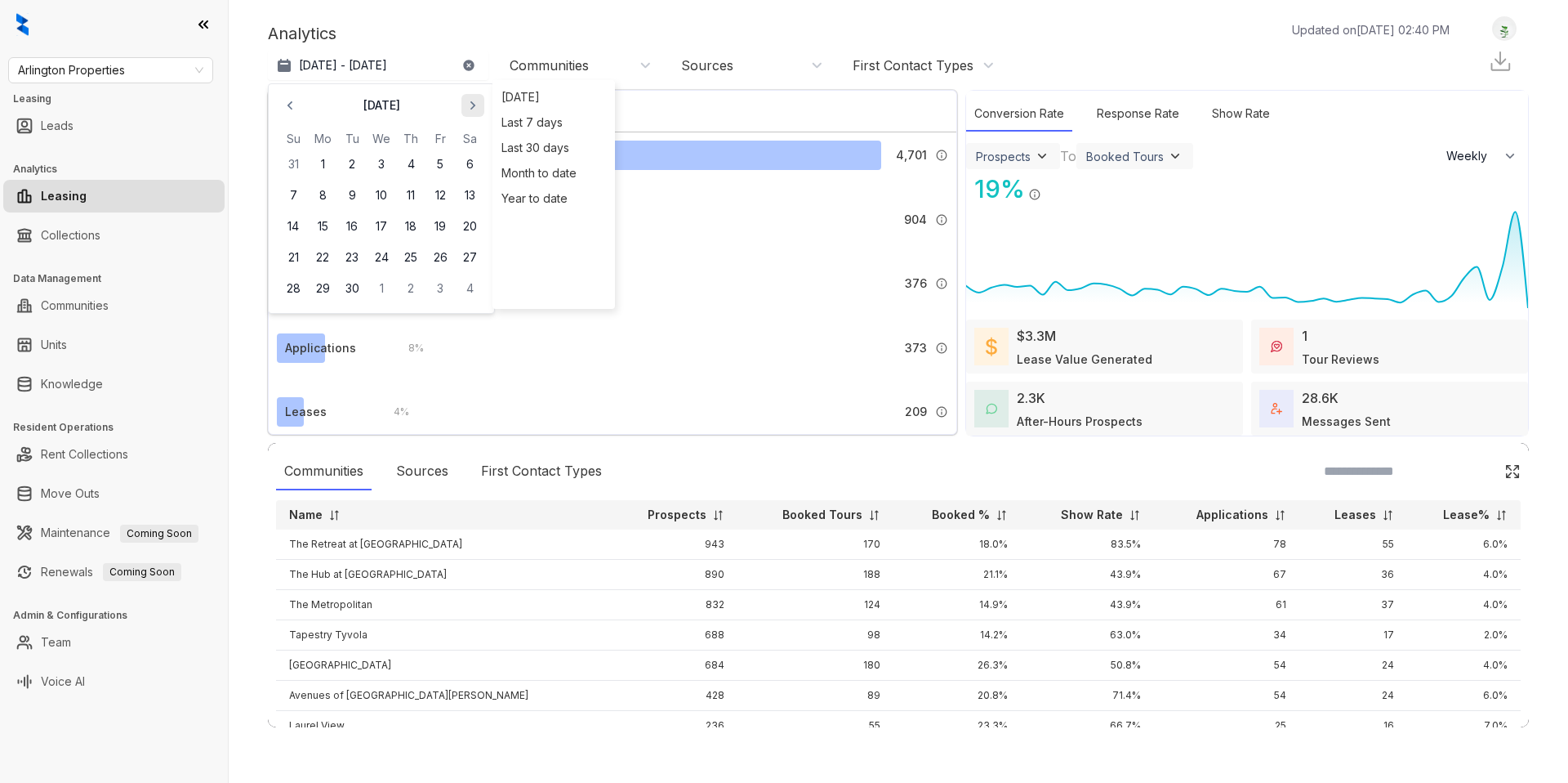
click at [475, 96] on span "button" at bounding box center [473, 105] width 27 height 27
click at [293, 103] on icon "button" at bounding box center [290, 105] width 16 height 16
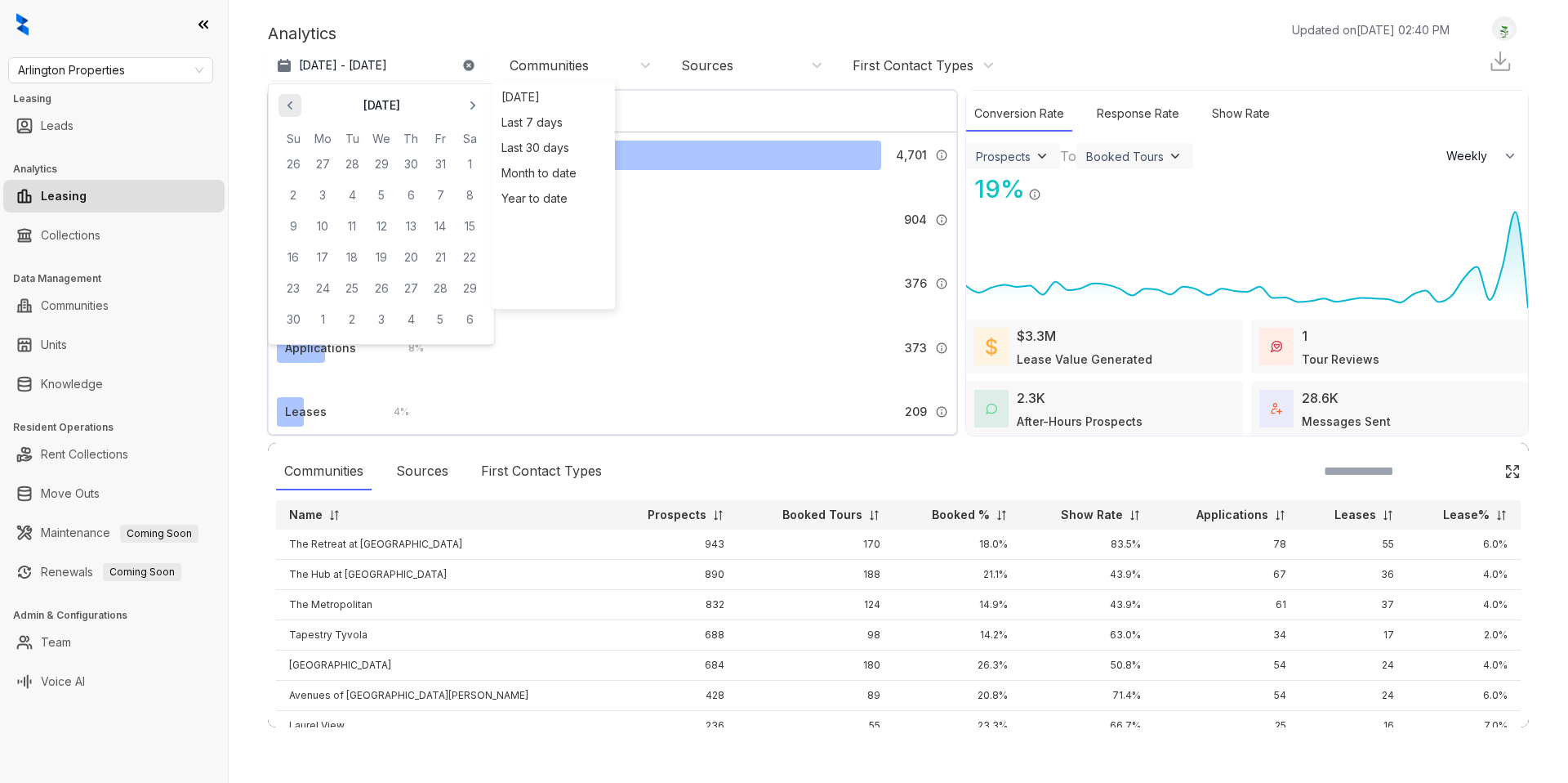
click at [293, 103] on icon "button" at bounding box center [290, 105] width 16 height 16
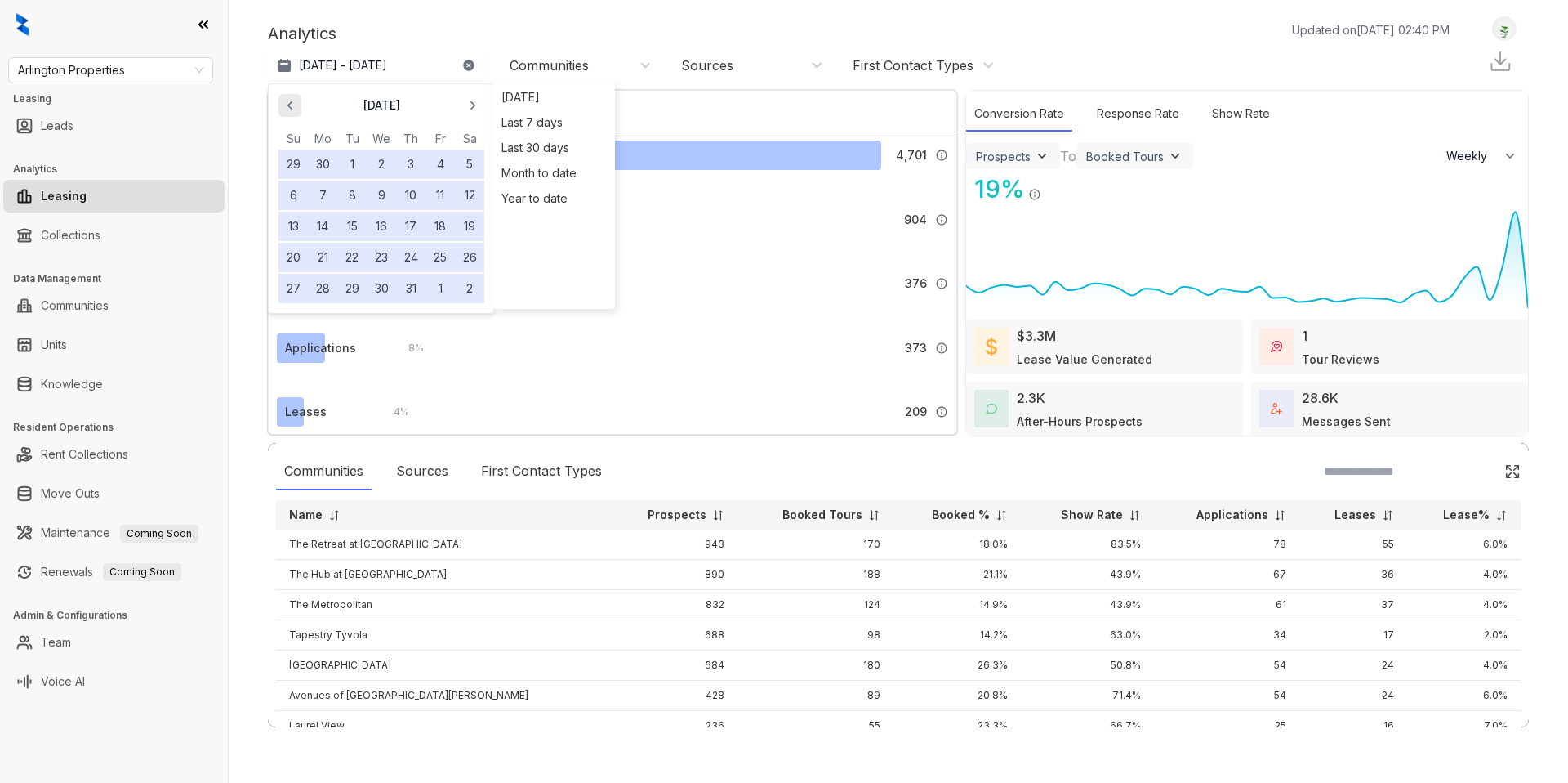
click at [293, 103] on icon "button" at bounding box center [290, 105] width 16 height 16
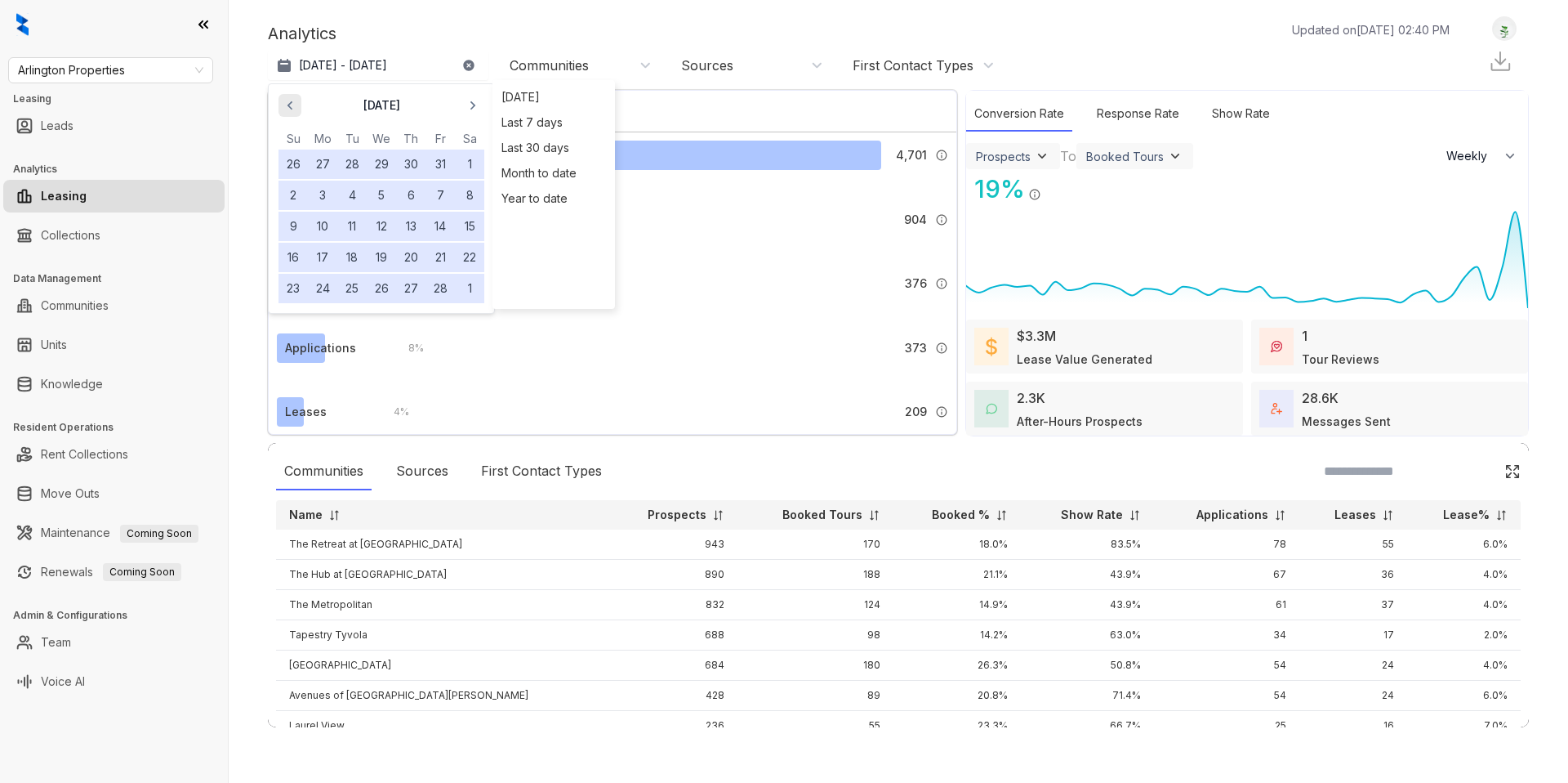
click at [293, 103] on icon "button" at bounding box center [290, 105] width 16 height 16
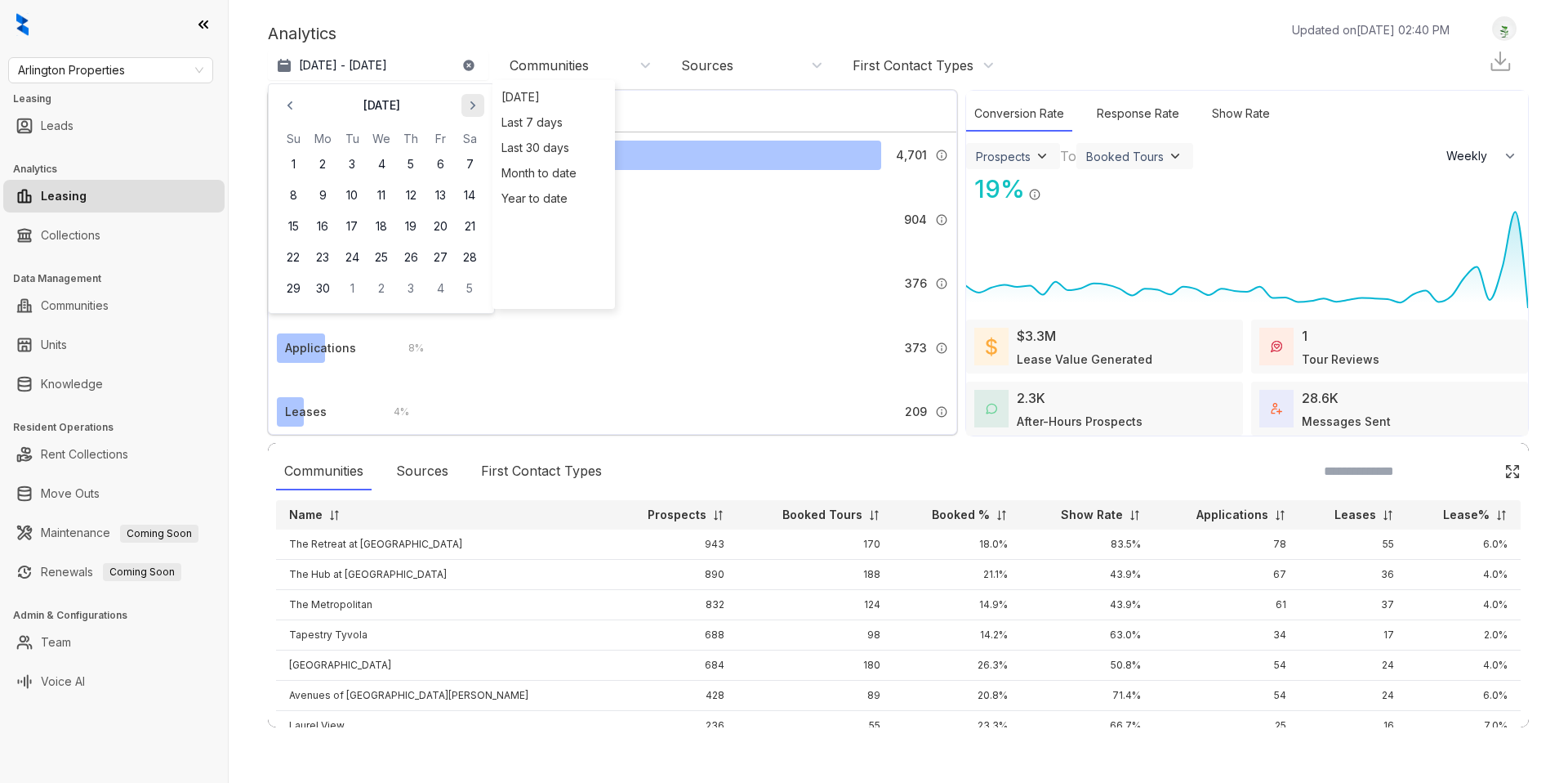
click at [475, 106] on icon "button" at bounding box center [473, 105] width 16 height 16
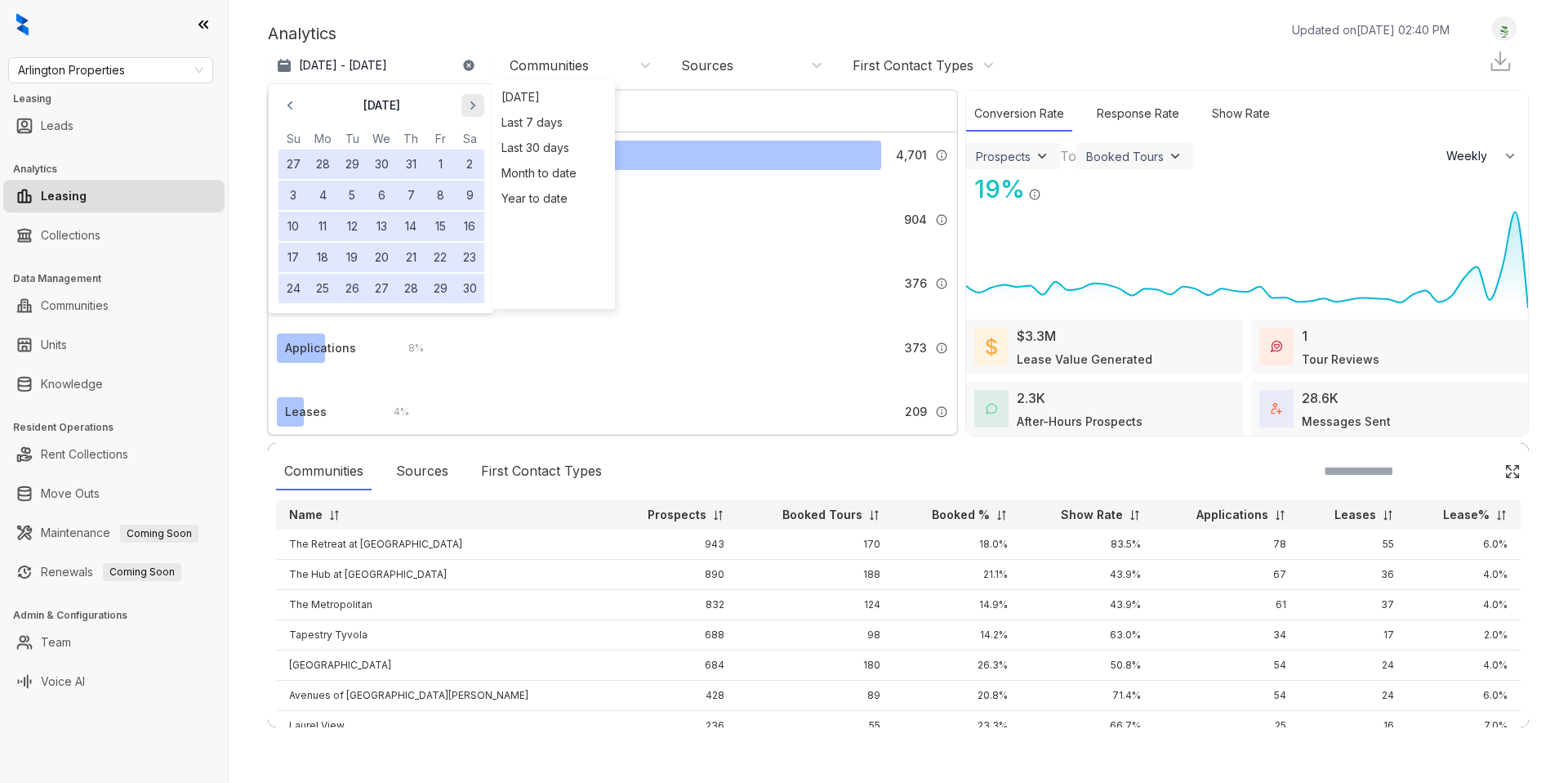
click at [472, 97] on icon "button" at bounding box center [473, 105] width 16 height 16
click at [318, 166] on button "2" at bounding box center [323, 164] width 29 height 29
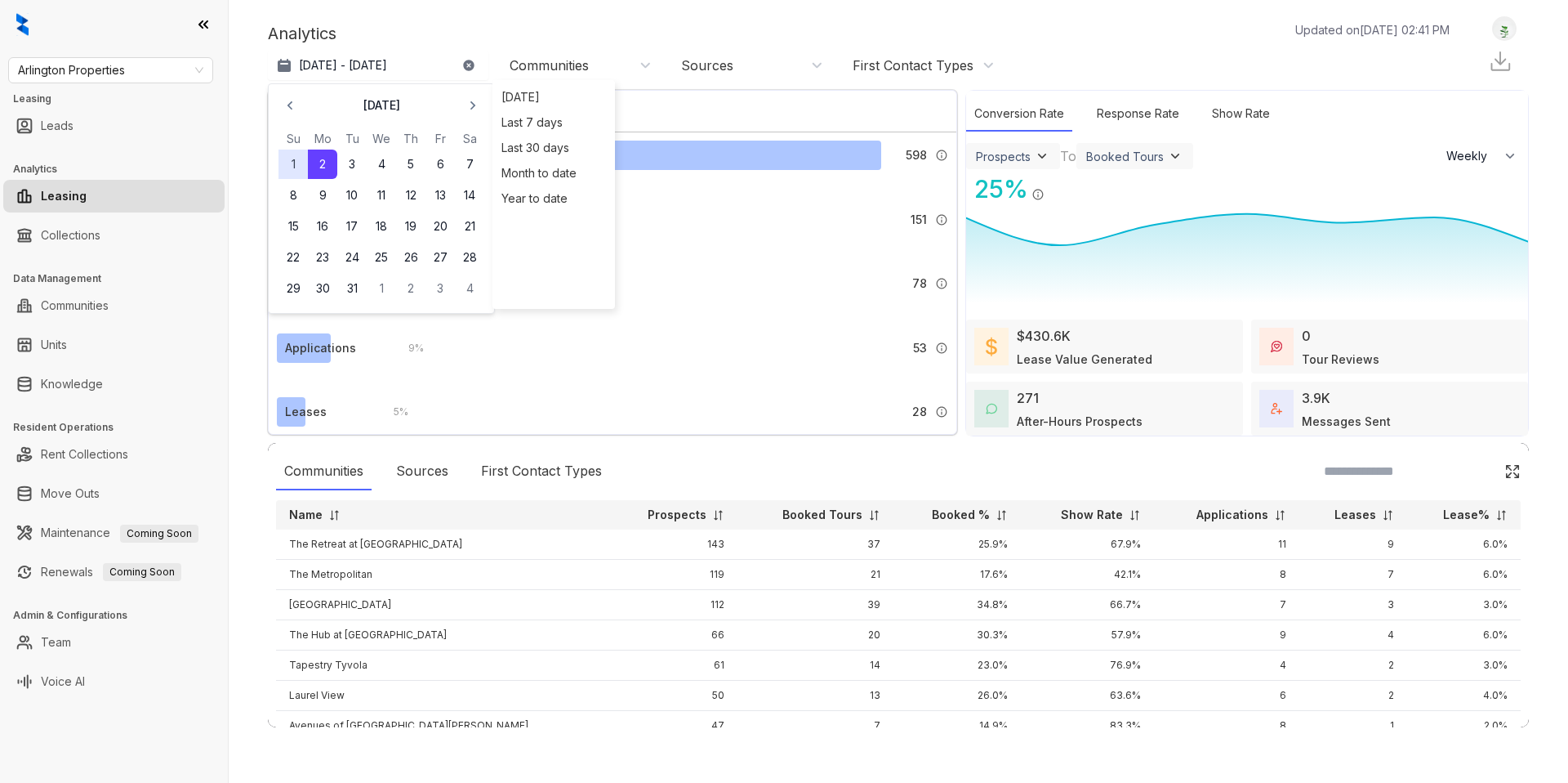
click at [485, 5] on div "Analytics Updated on [DATE] 02:41 PM Oct 23, 2024 - [DATE] [DATE] Su Mo Tu We T…" at bounding box center [898, 392] width 1339 height 783
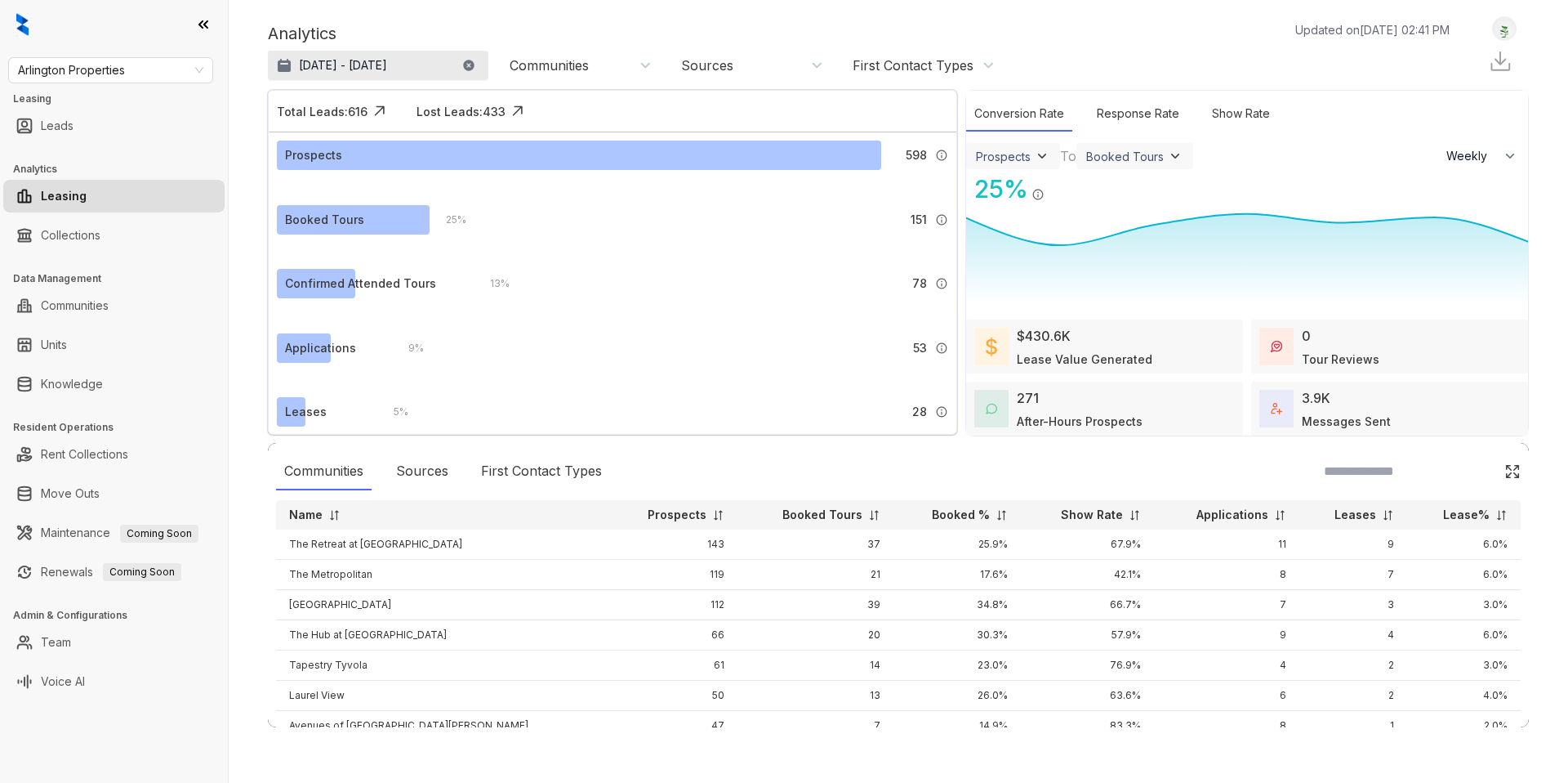
click at [375, 70] on p "[DATE] - [DATE]" at bounding box center [343, 66] width 88 height 16
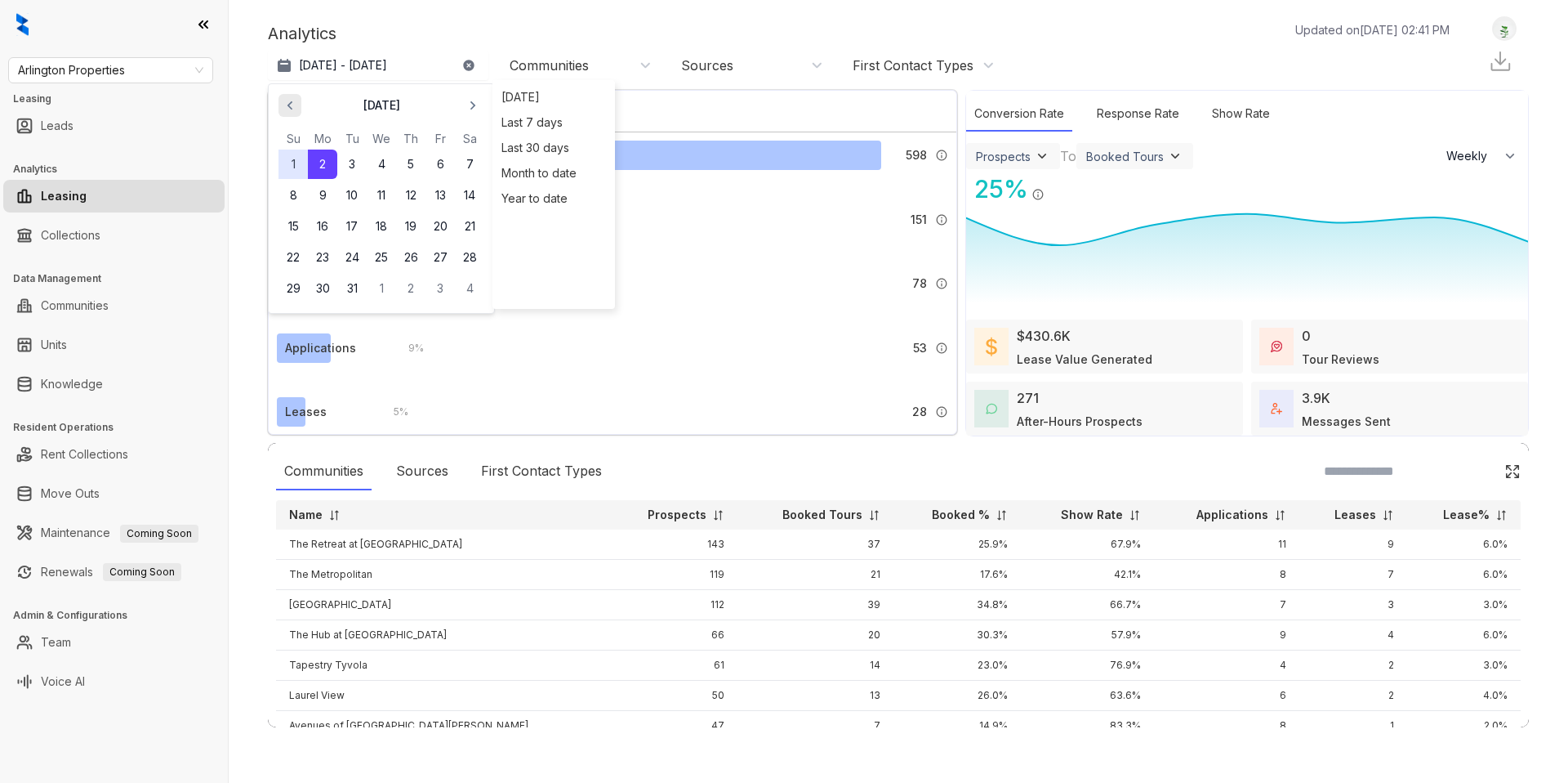
click at [290, 105] on icon "button" at bounding box center [290, 105] width 16 height 16
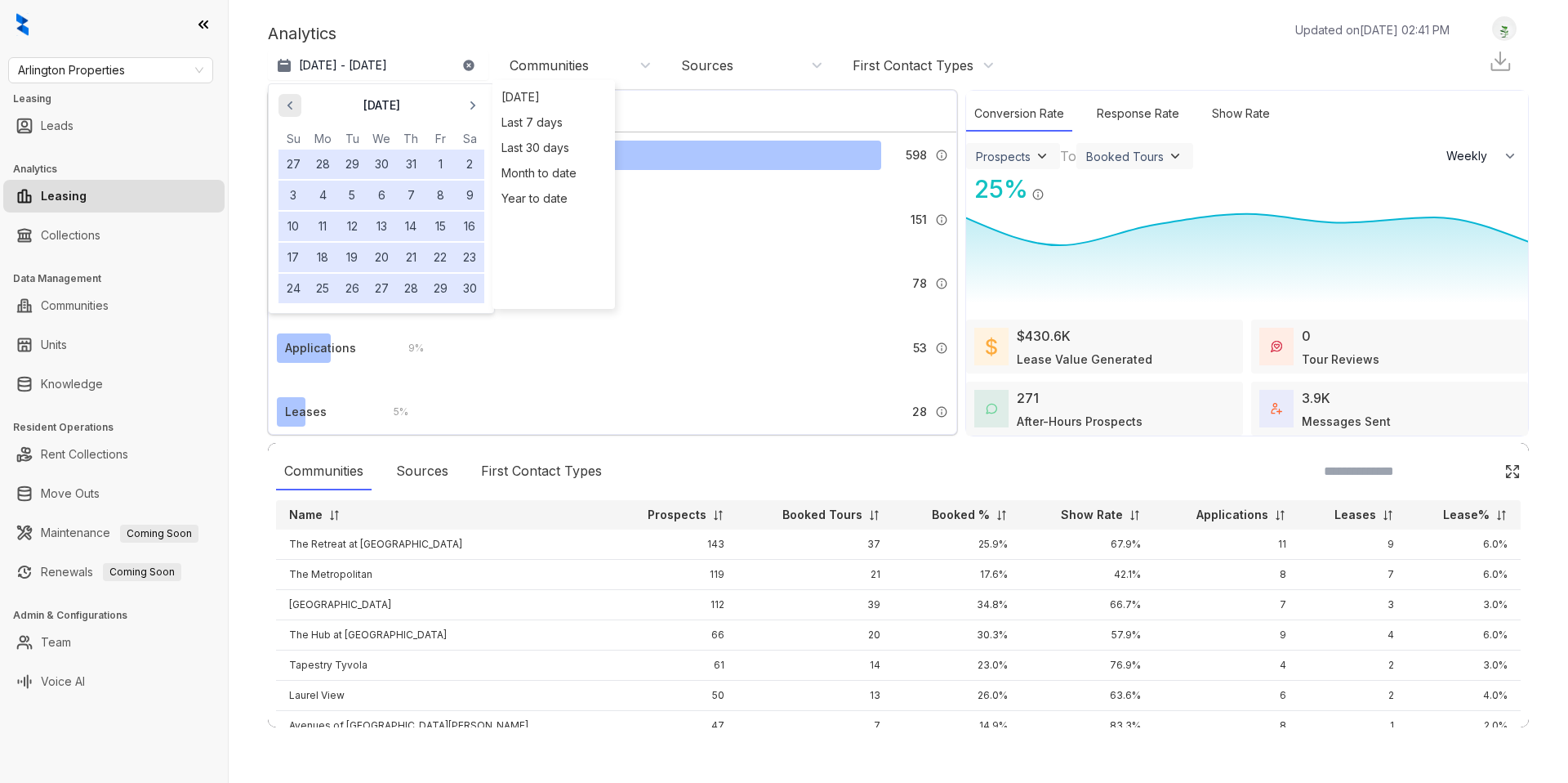
click at [290, 105] on icon "button" at bounding box center [290, 105] width 16 height 16
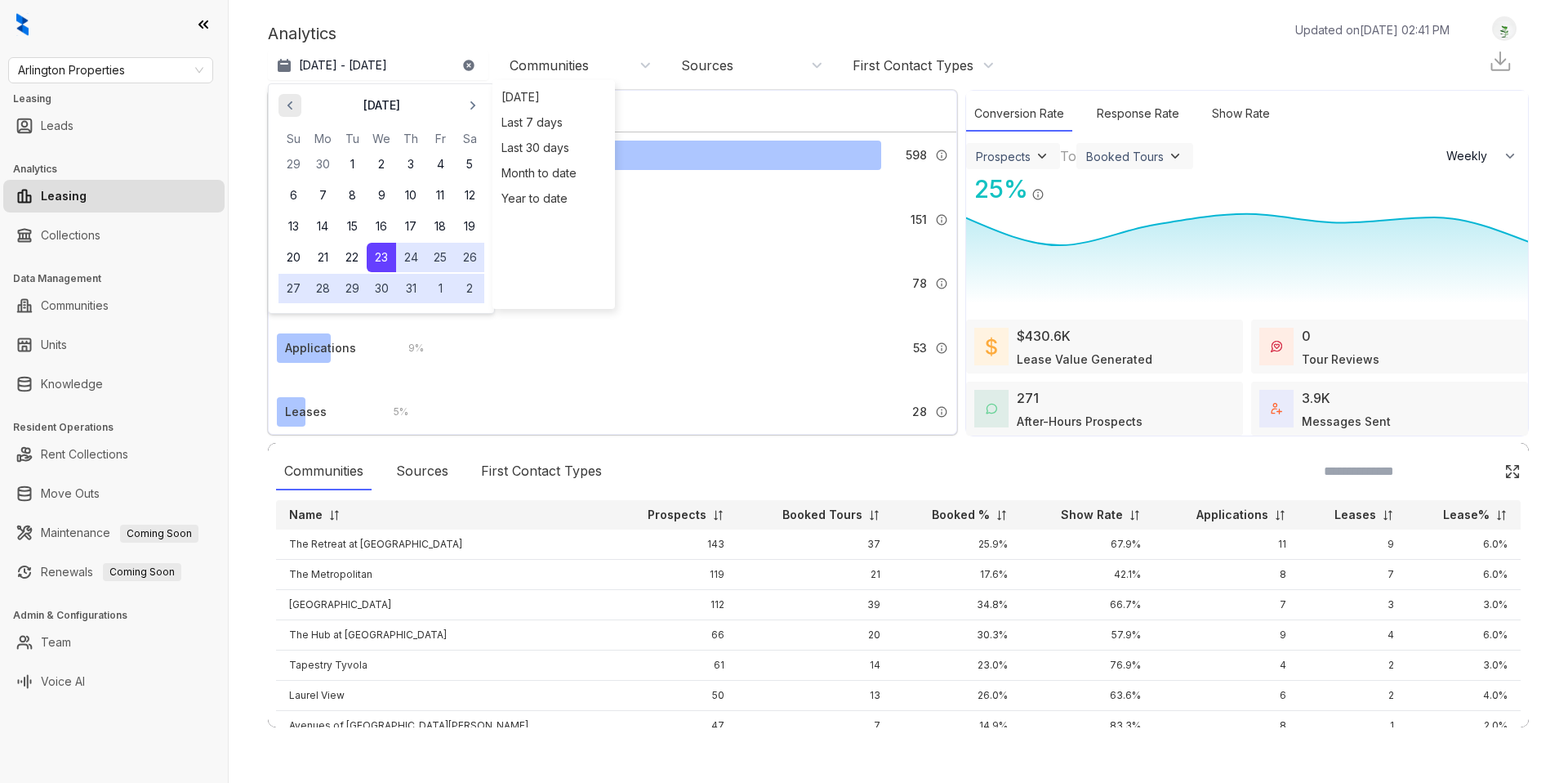
click at [290, 105] on icon "button" at bounding box center [290, 105] width 16 height 16
click at [477, 99] on icon "button" at bounding box center [473, 105] width 16 height 16
click at [472, 108] on icon "button" at bounding box center [473, 106] width 5 height 9
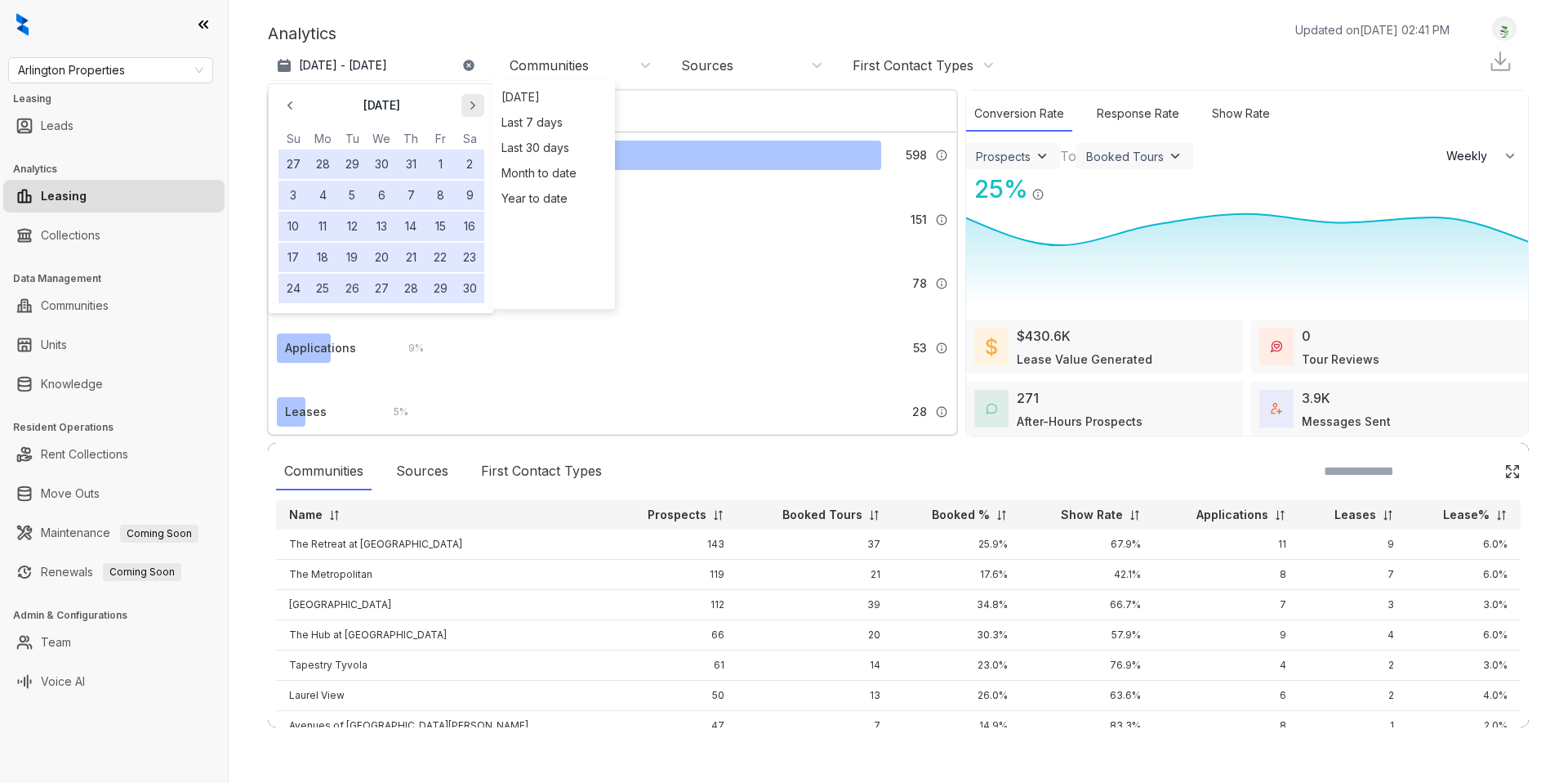
click at [472, 108] on icon "button" at bounding box center [473, 106] width 5 height 9
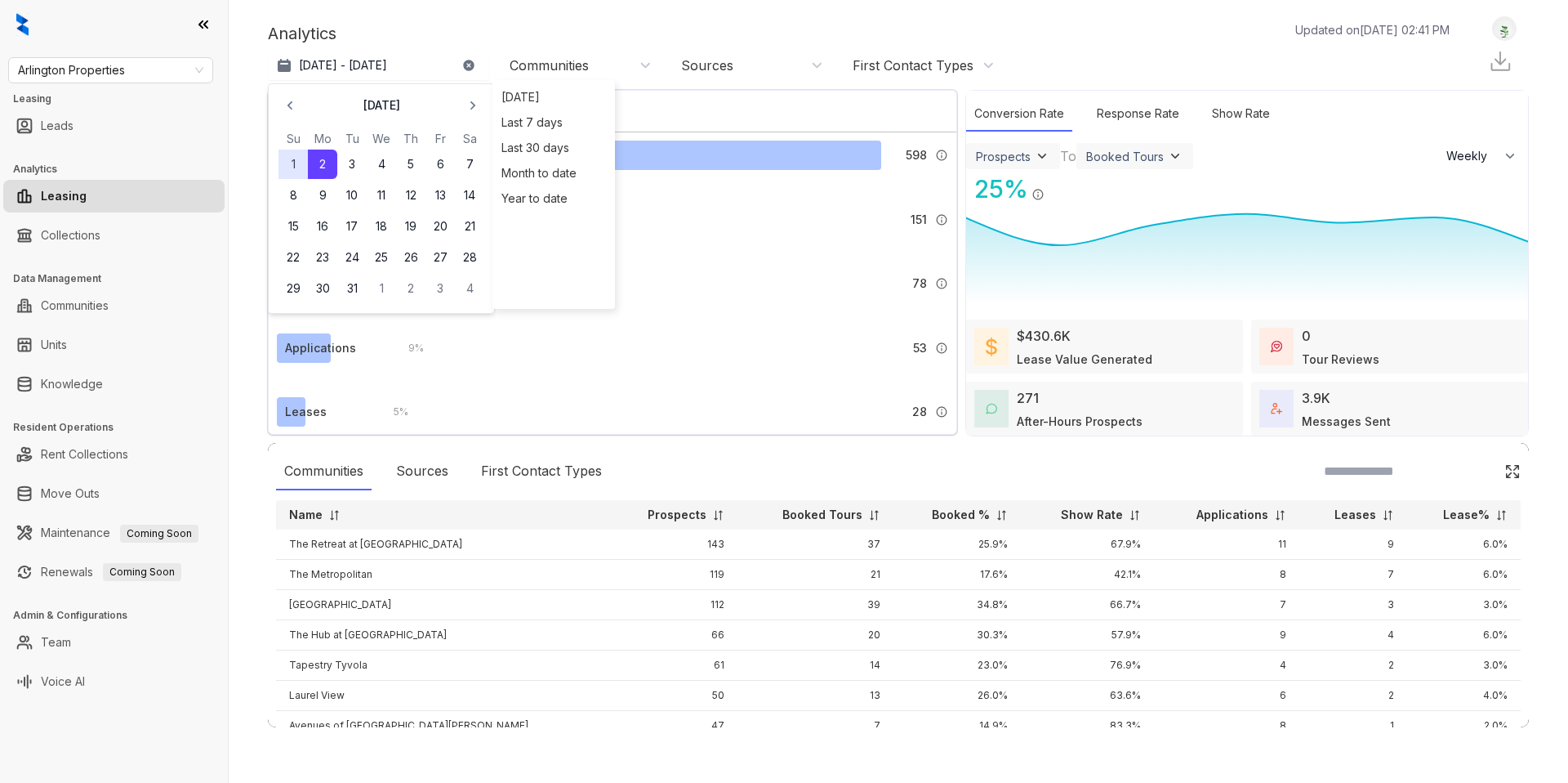
click at [293, 164] on button "1" at bounding box center [293, 164] width 29 height 29
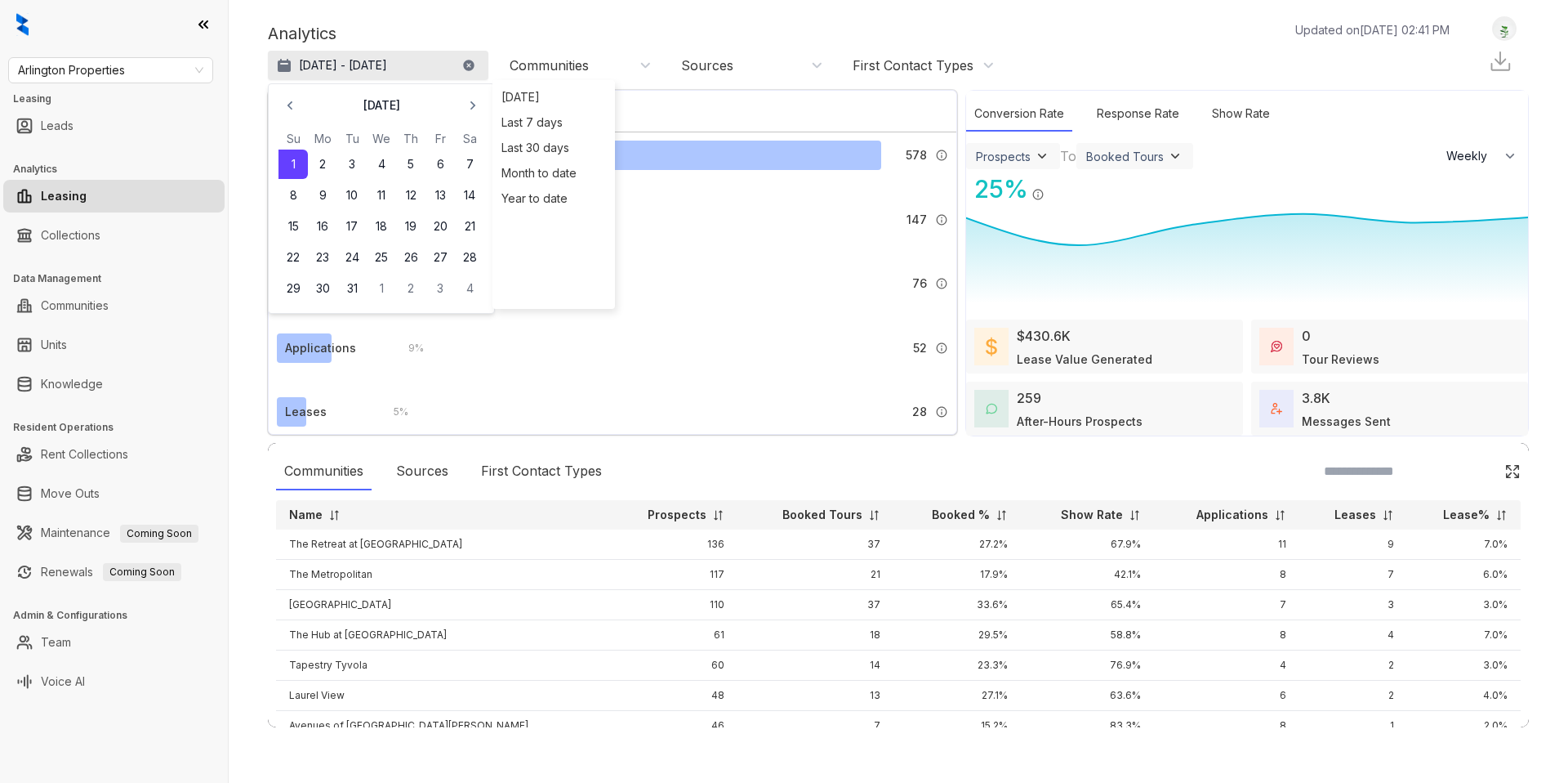
click at [357, 70] on p "[DATE] - [DATE]" at bounding box center [343, 66] width 88 height 16
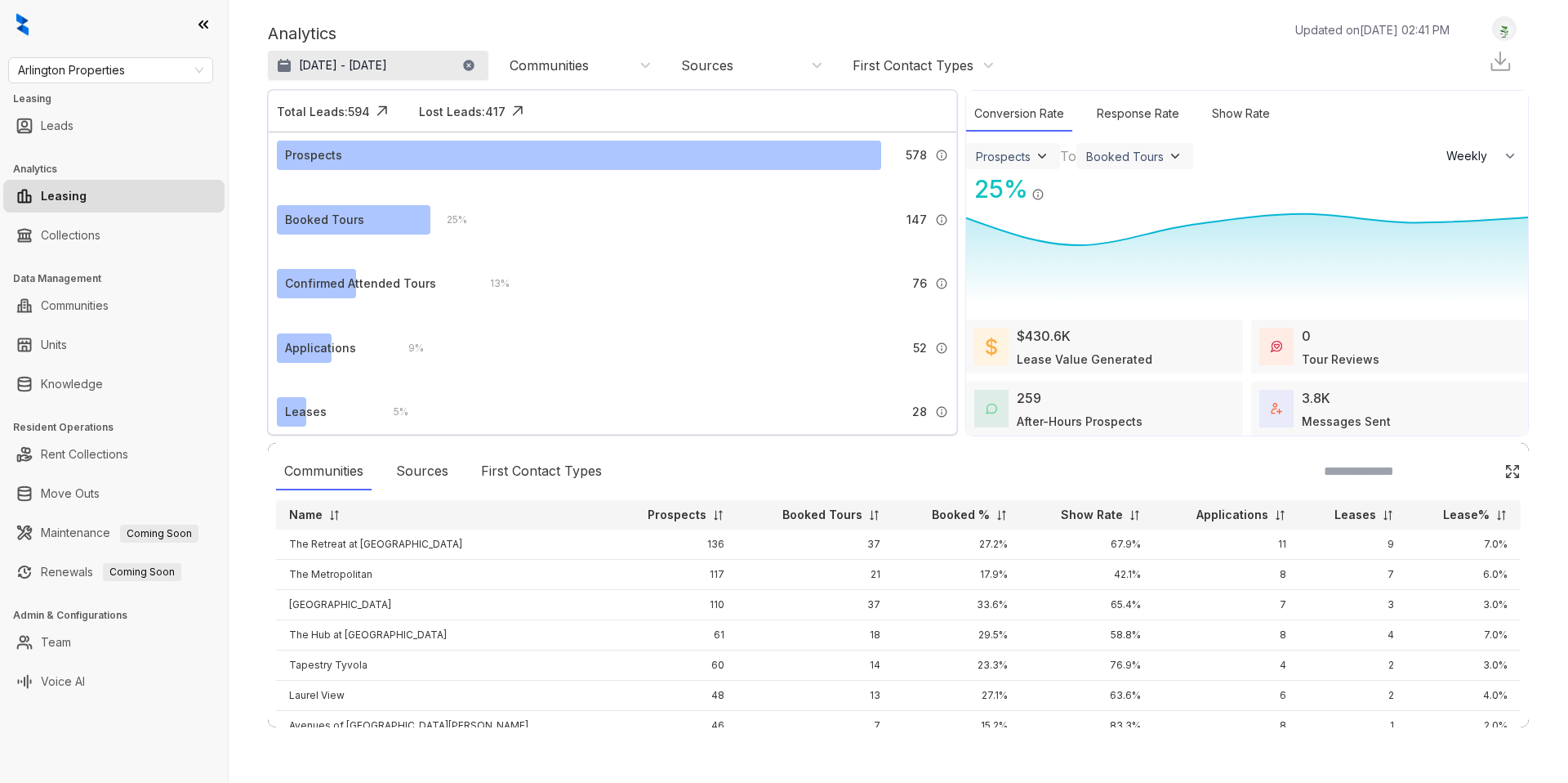
click at [339, 65] on p "[DATE] - [DATE]" at bounding box center [343, 66] width 88 height 16
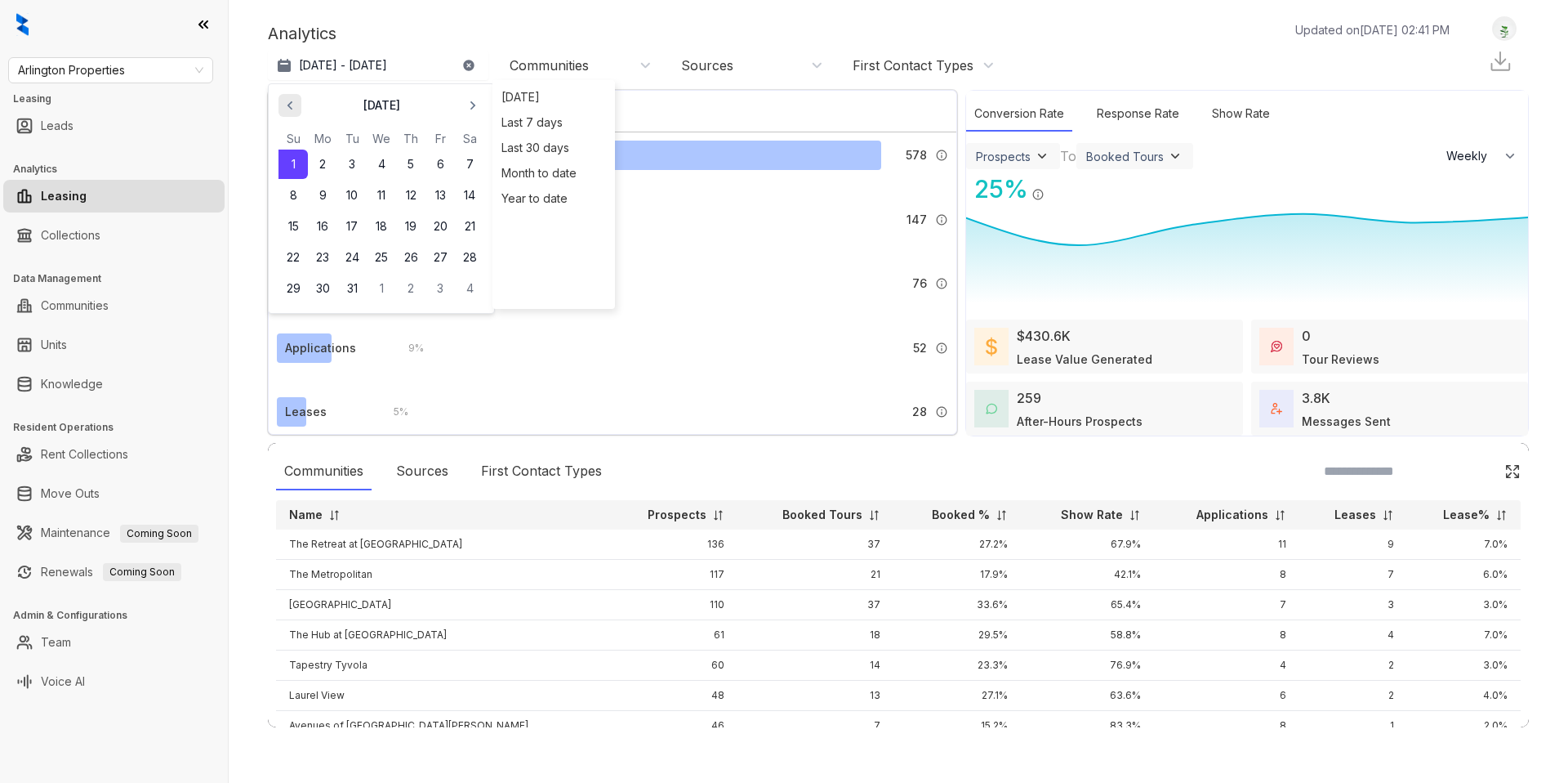
click at [278, 104] on span "button" at bounding box center [290, 105] width 27 height 27
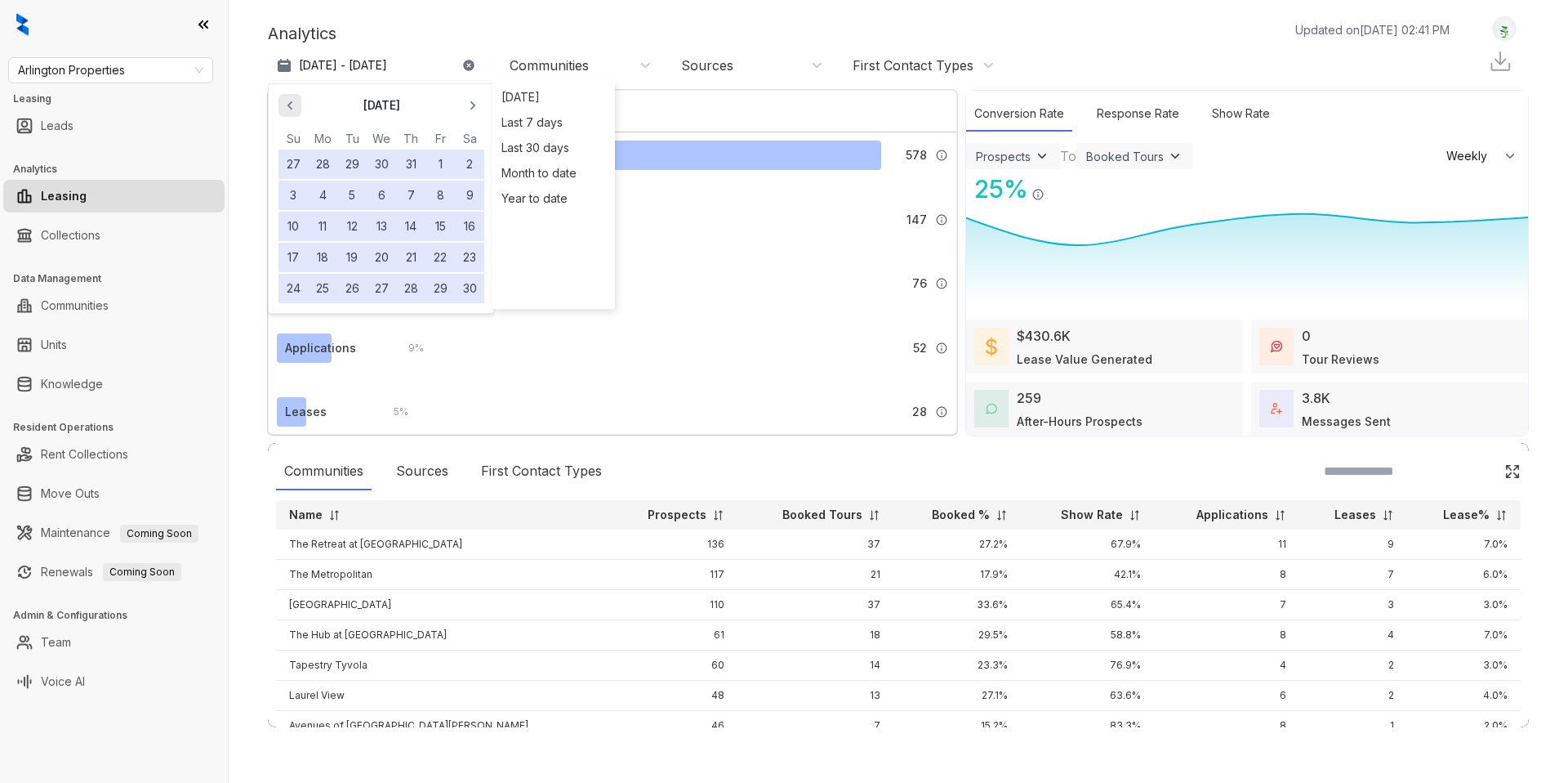
click at [278, 104] on span "button" at bounding box center [290, 105] width 27 height 27
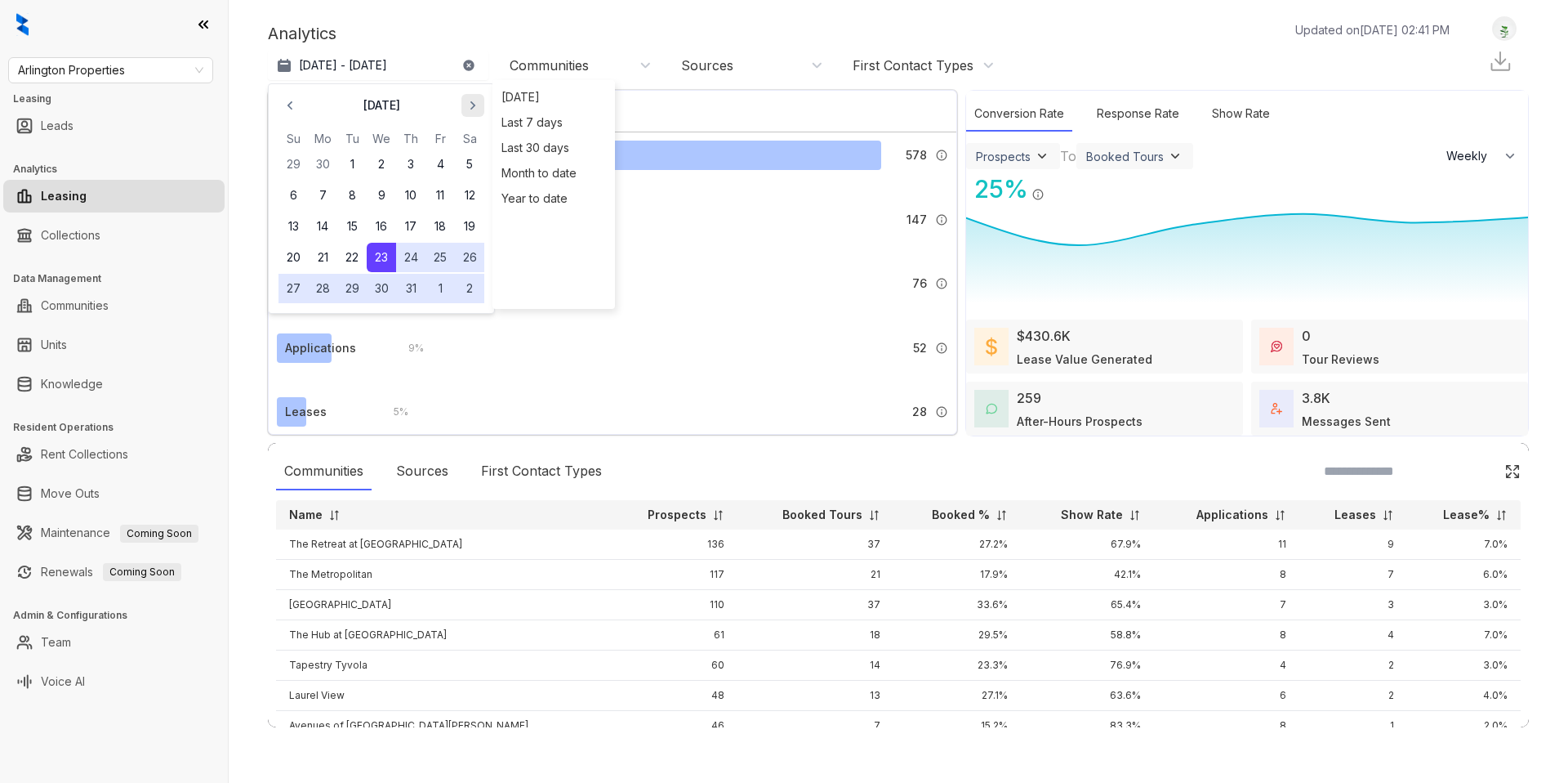
click at [468, 103] on icon "button" at bounding box center [473, 105] width 16 height 16
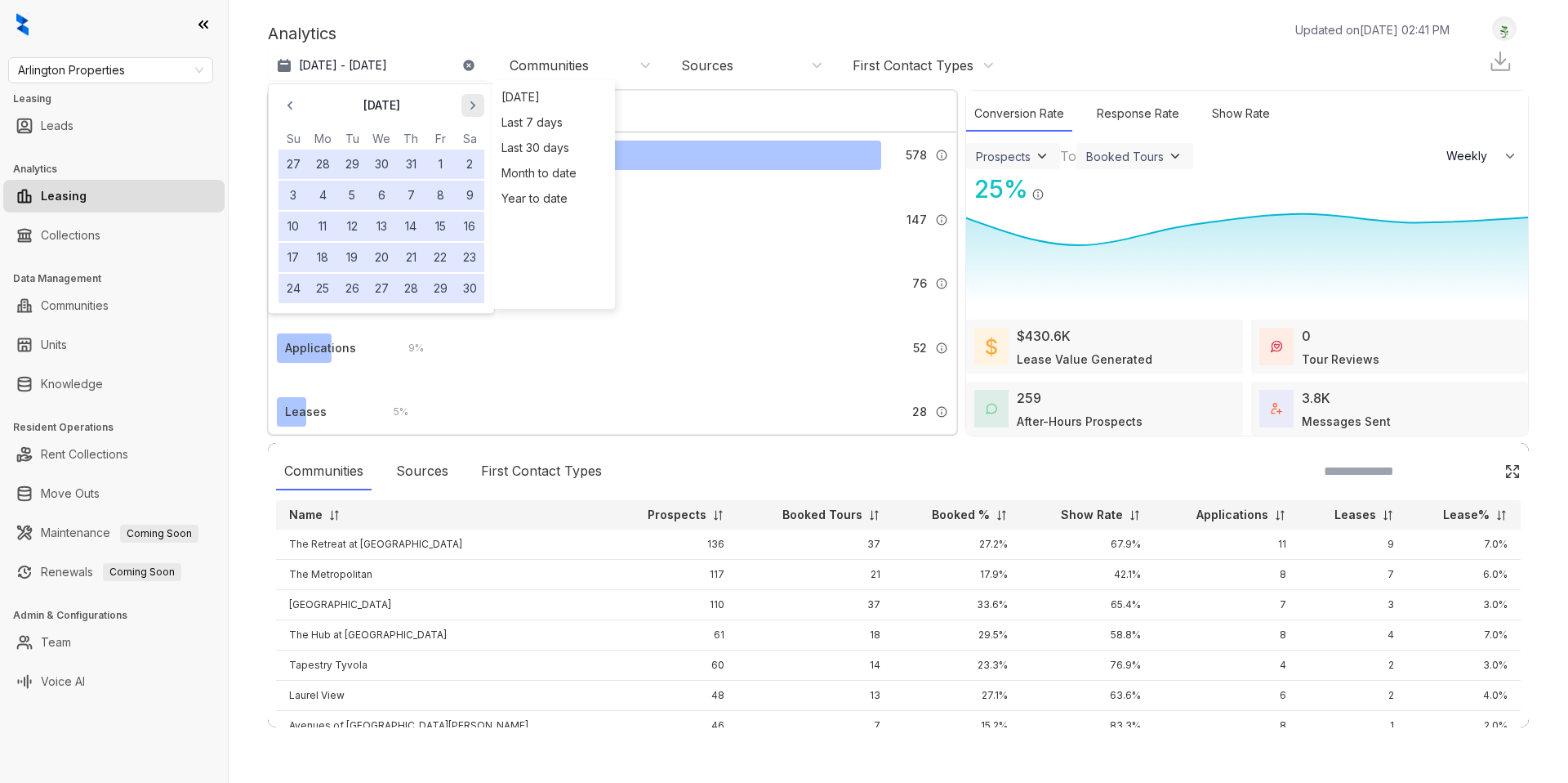
click at [468, 103] on icon "button" at bounding box center [473, 105] width 16 height 16
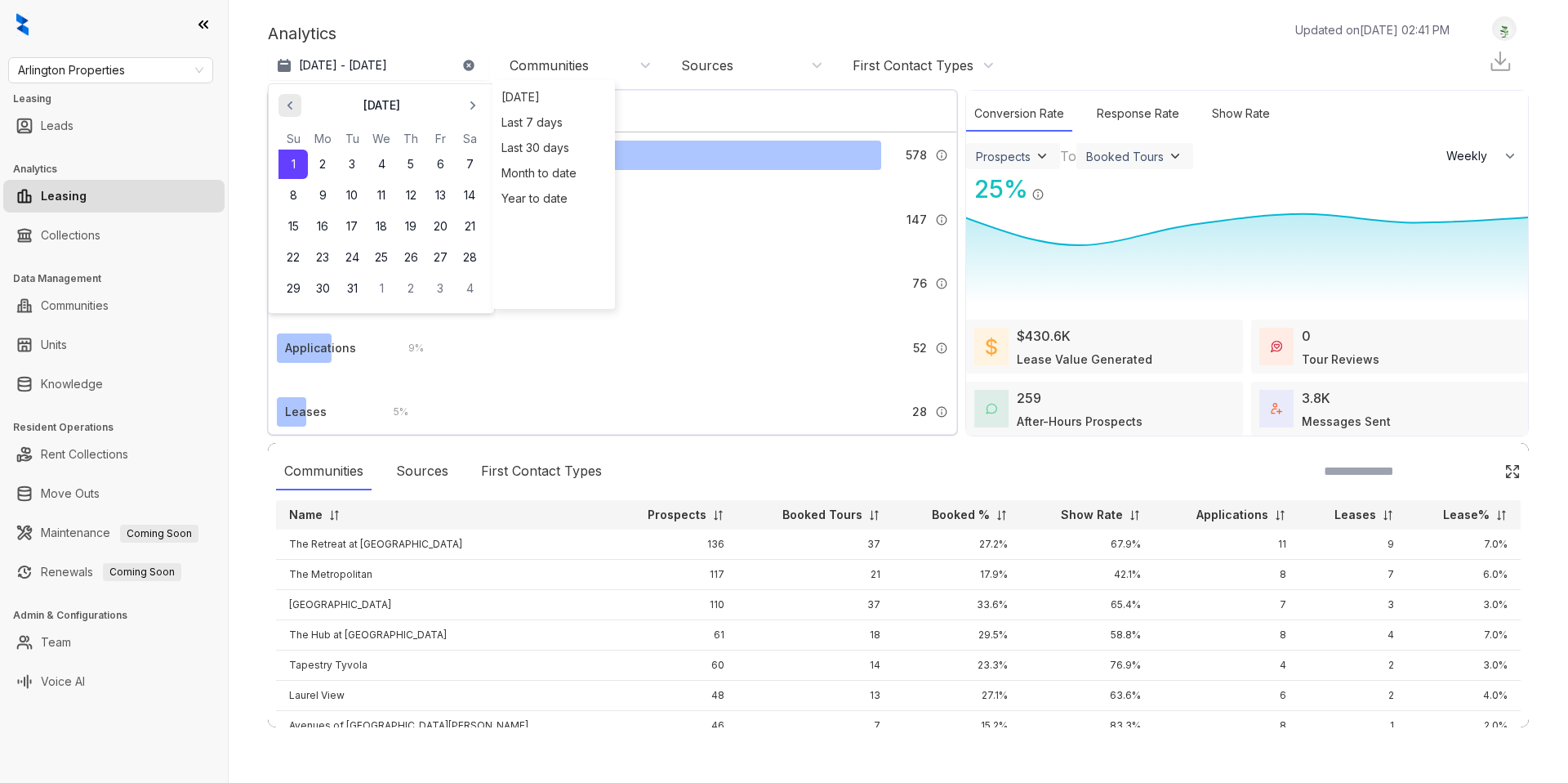
click at [294, 110] on icon "button" at bounding box center [290, 105] width 16 height 16
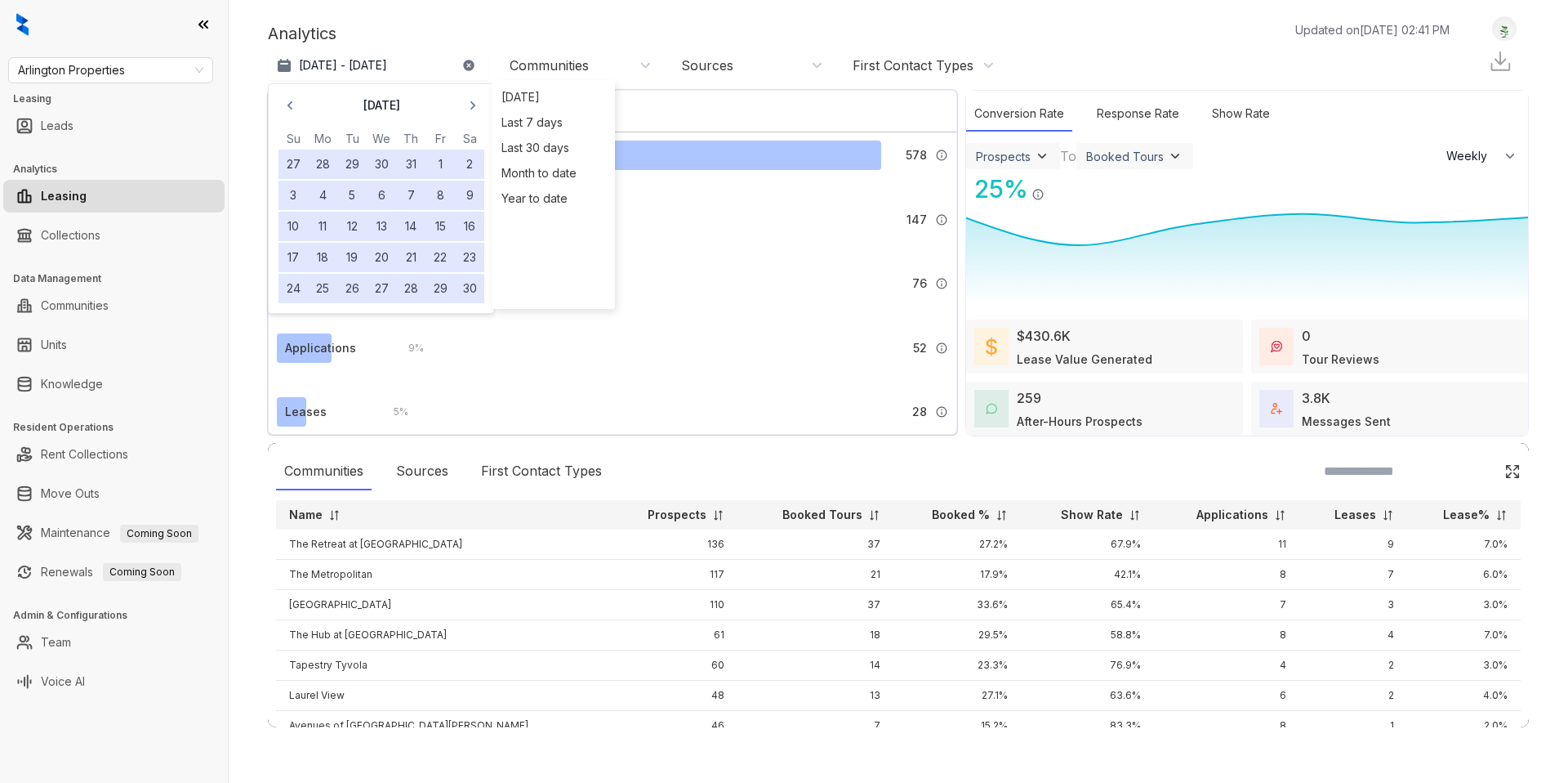
click at [443, 291] on button "29" at bounding box center [440, 288] width 29 height 29
click at [351, 62] on p "[DATE] - [DATE]" at bounding box center [343, 66] width 88 height 16
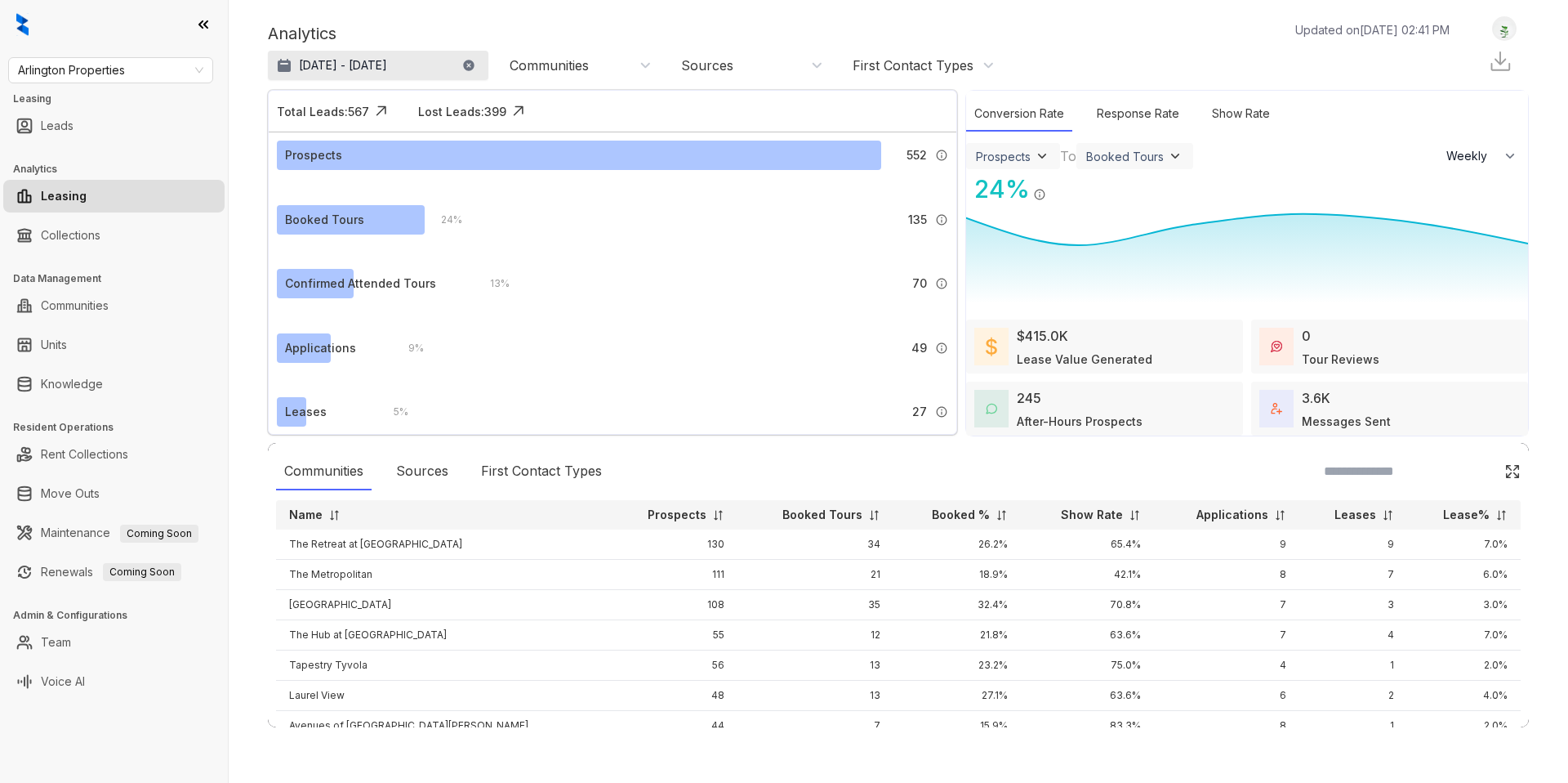
click at [351, 62] on p "[DATE] - [DATE]" at bounding box center [343, 66] width 88 height 16
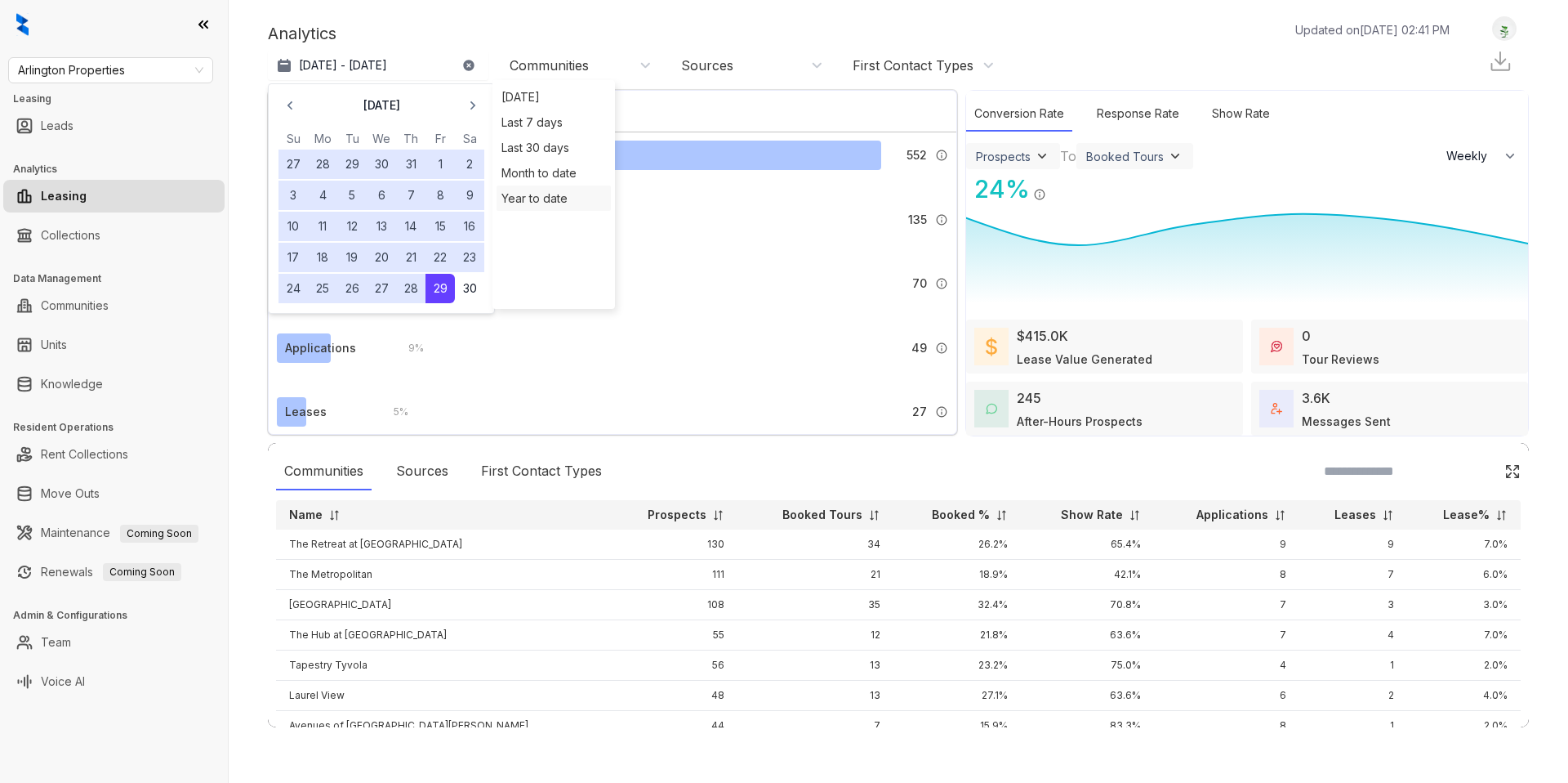
click at [556, 195] on div "Year to date" at bounding box center [553, 198] width 114 height 26
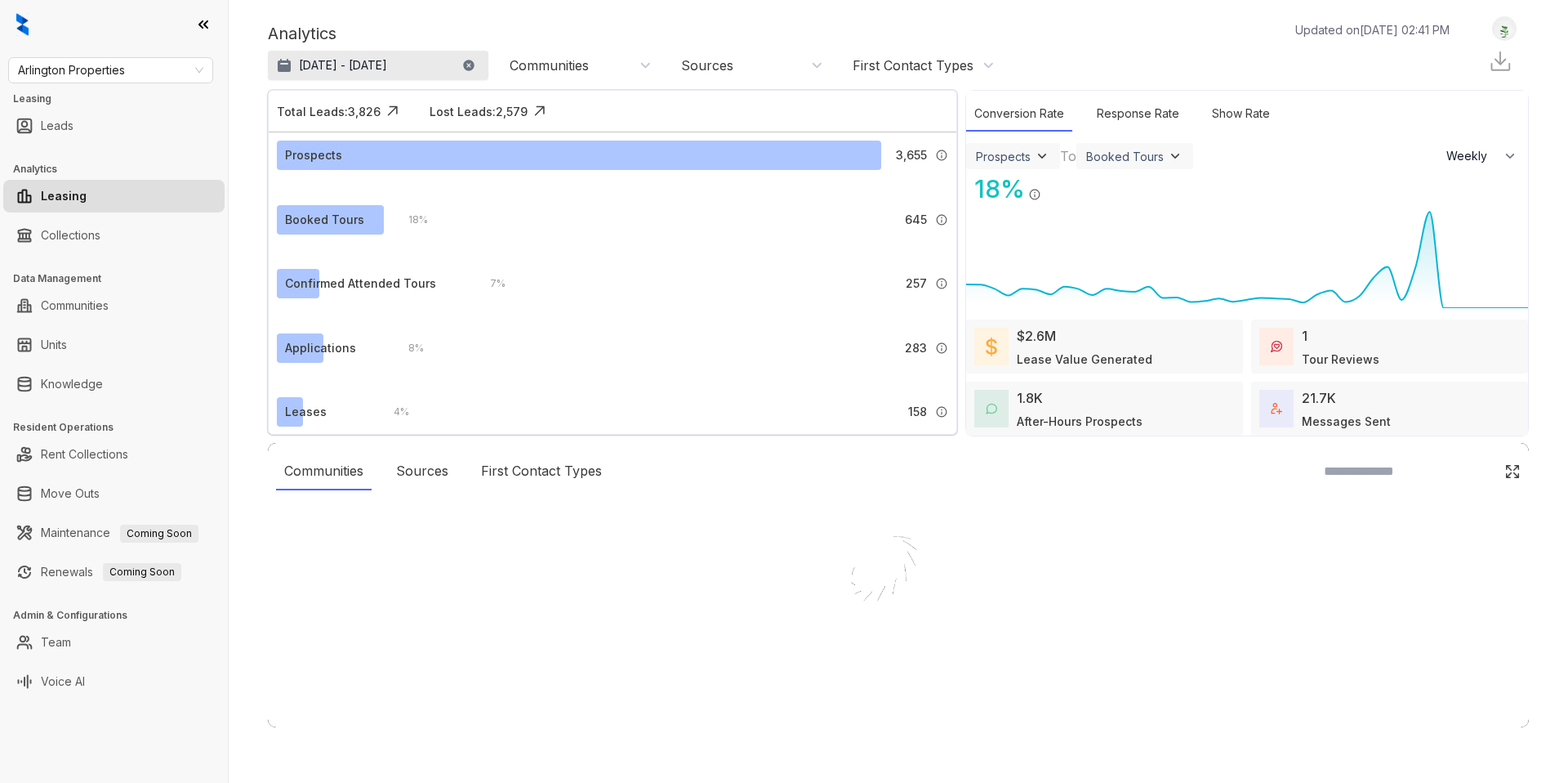
click at [364, 52] on button "[DATE] - [DATE]" at bounding box center [378, 65] width 220 height 29
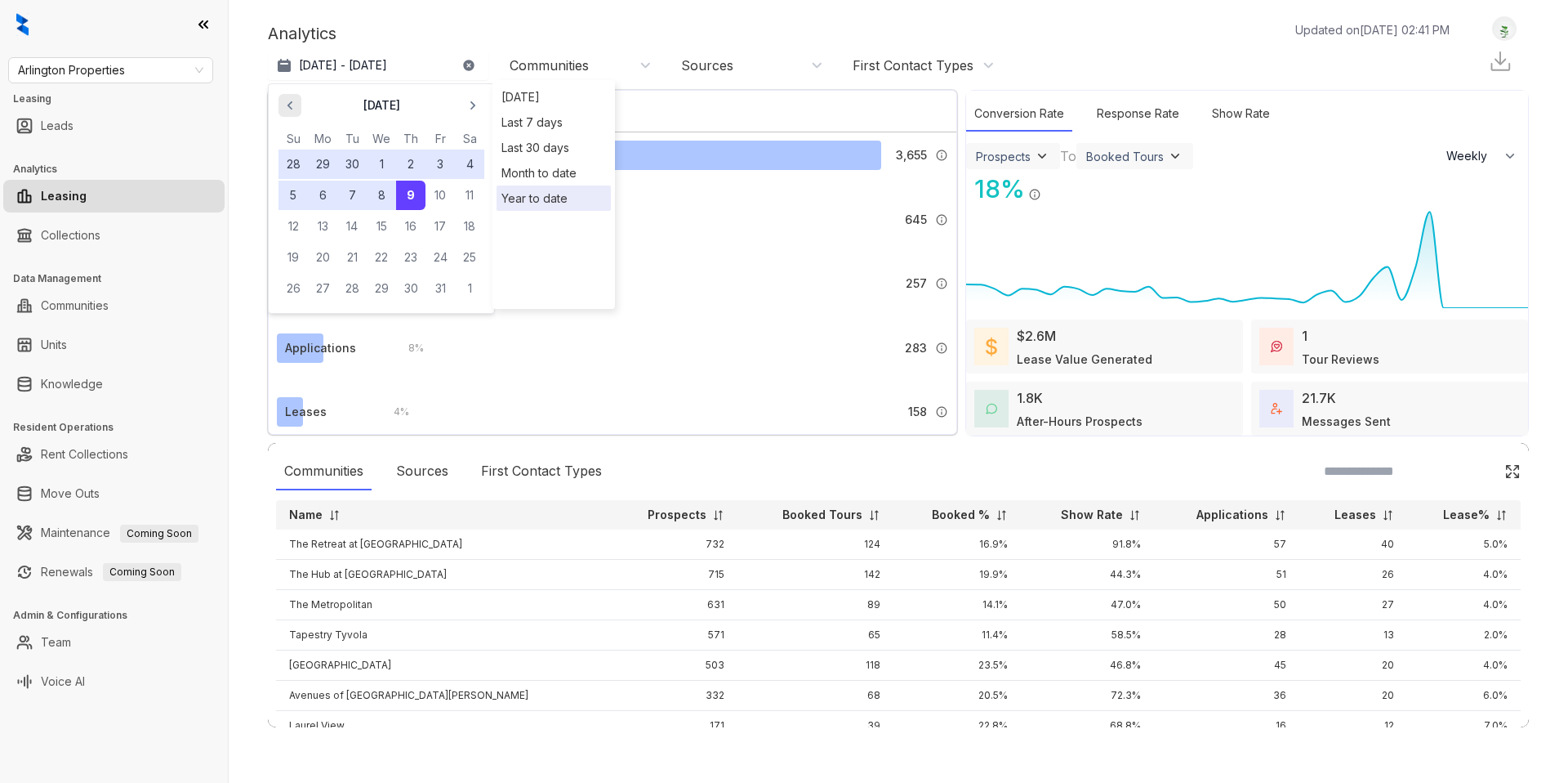
click at [299, 104] on span "button" at bounding box center [290, 105] width 27 height 27
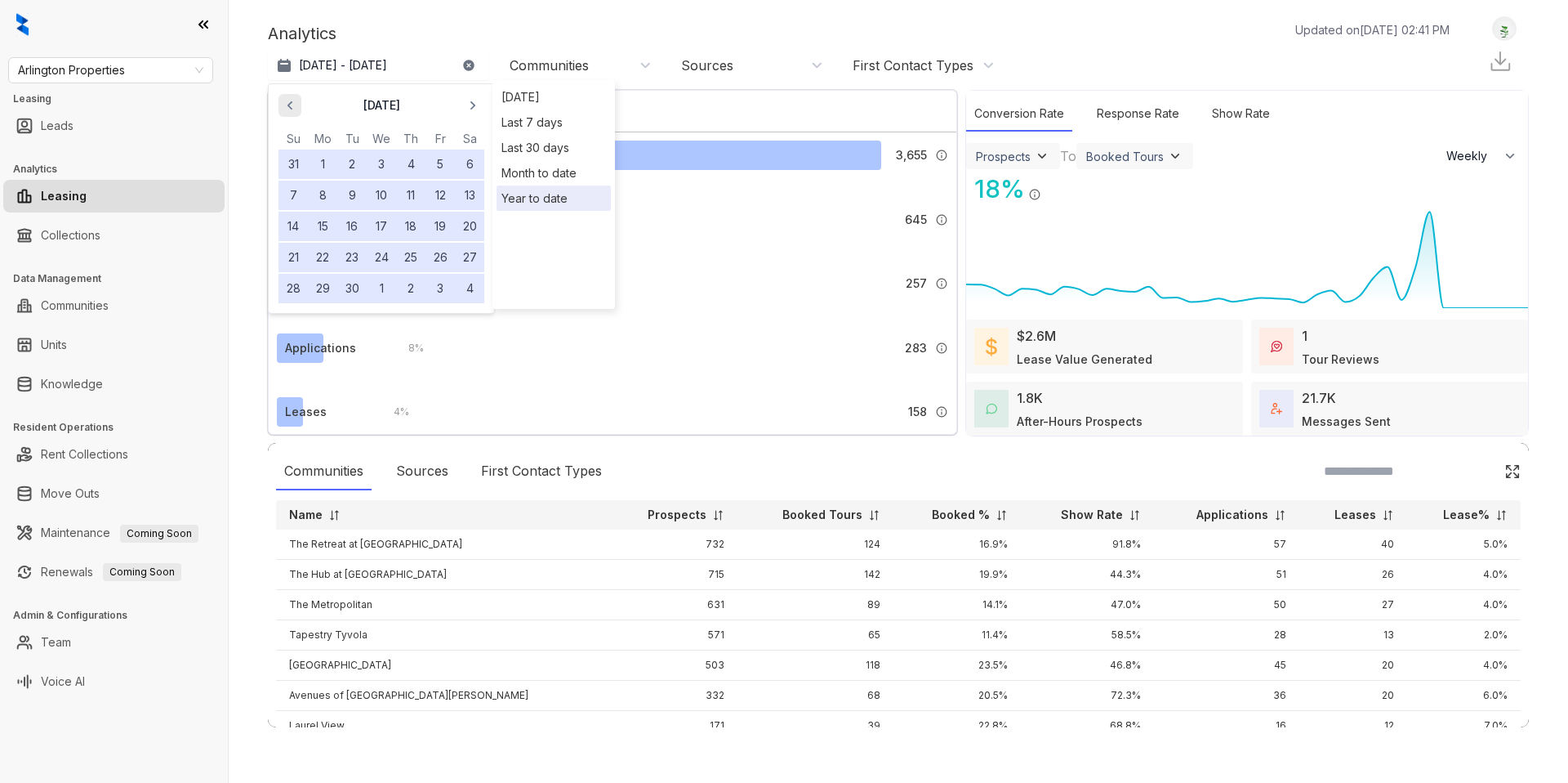
click at [297, 104] on icon "button" at bounding box center [290, 105] width 16 height 16
click at [418, 284] on button "31" at bounding box center [411, 288] width 29 height 29
click at [464, 115] on span "button" at bounding box center [473, 105] width 27 height 27
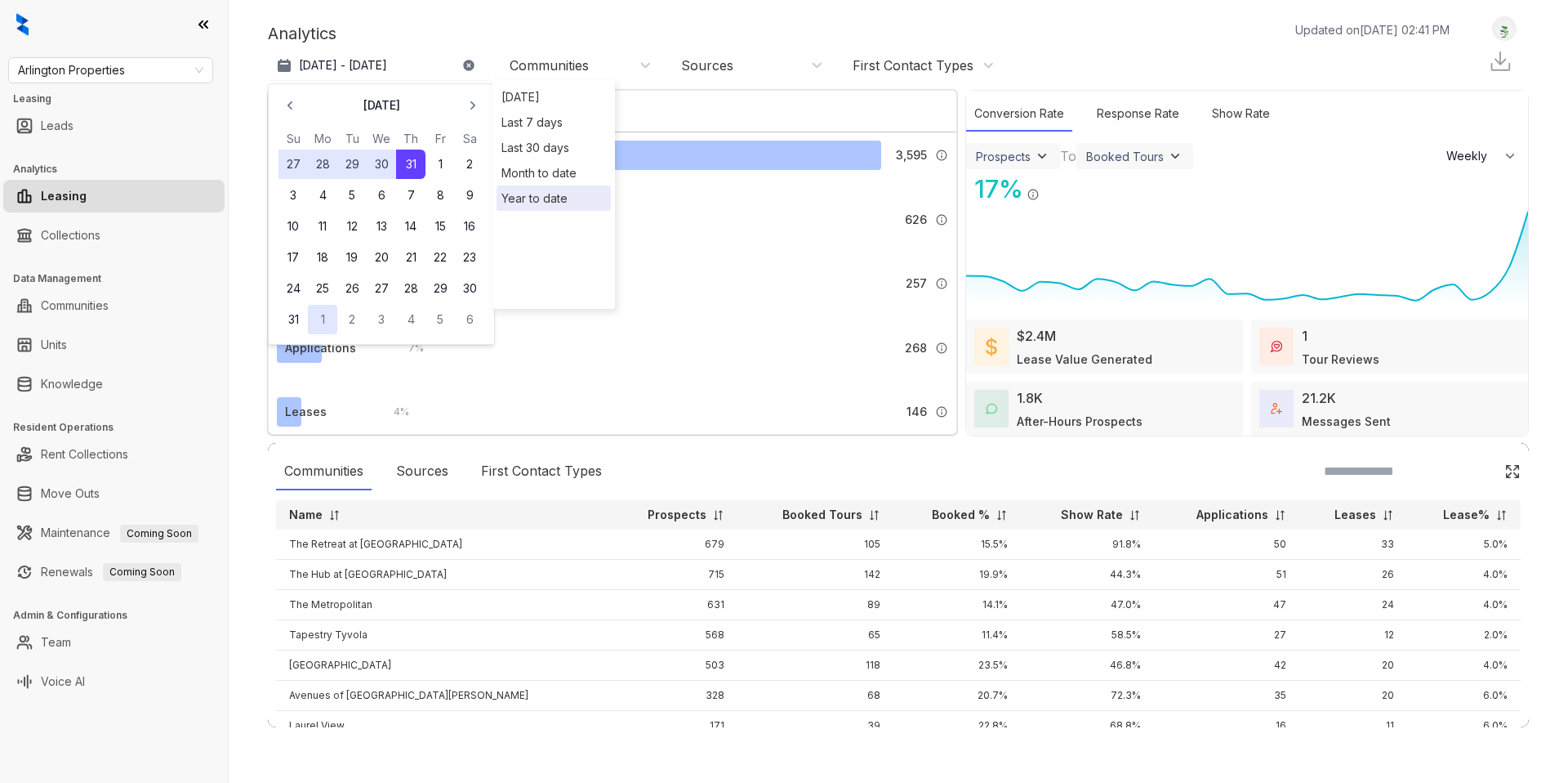
click at [310, 310] on button "1" at bounding box center [323, 319] width 29 height 29
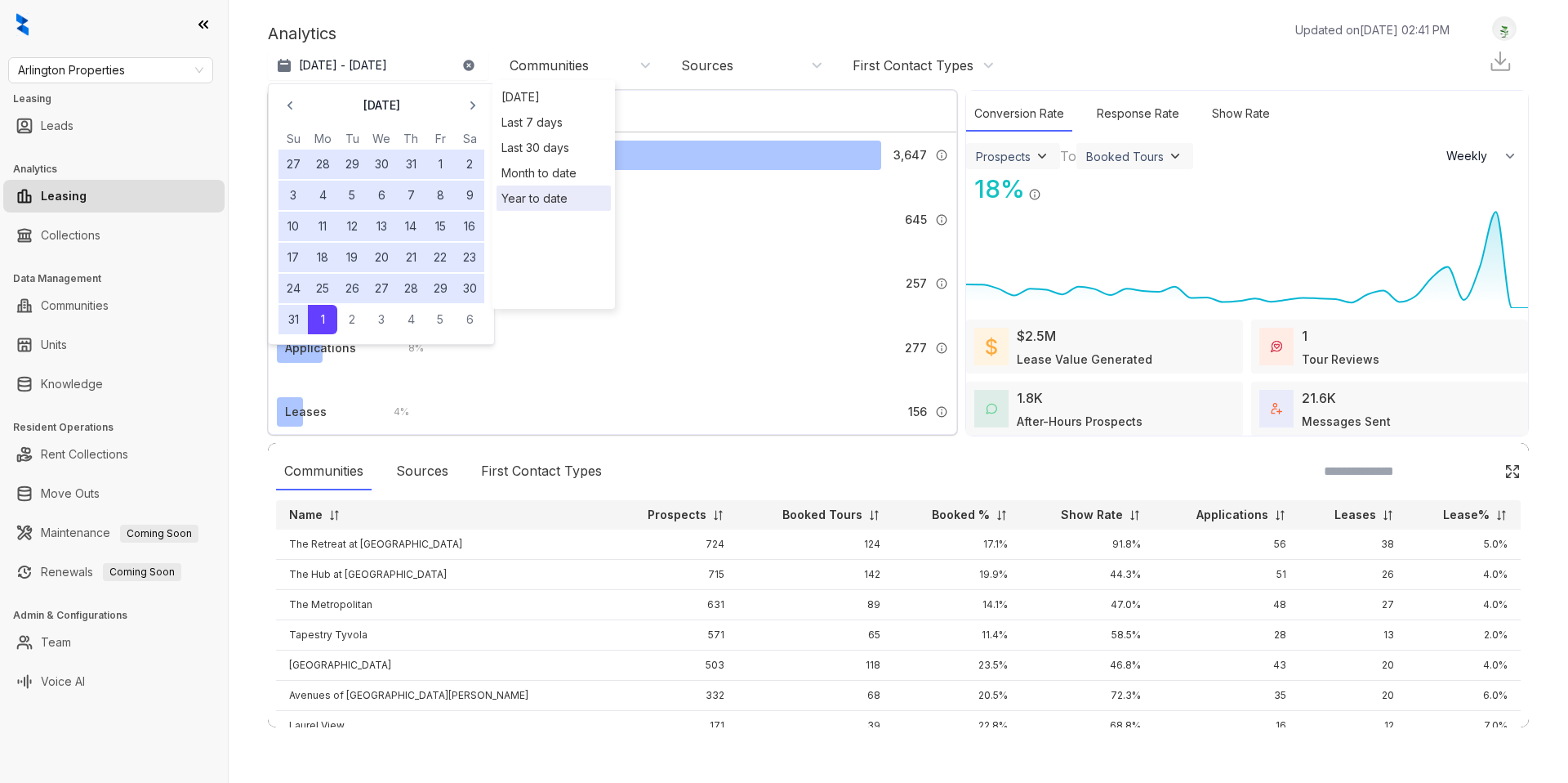
click at [293, 306] on button "31" at bounding box center [293, 319] width 29 height 29
click at [291, 274] on button "24" at bounding box center [293, 288] width 29 height 29
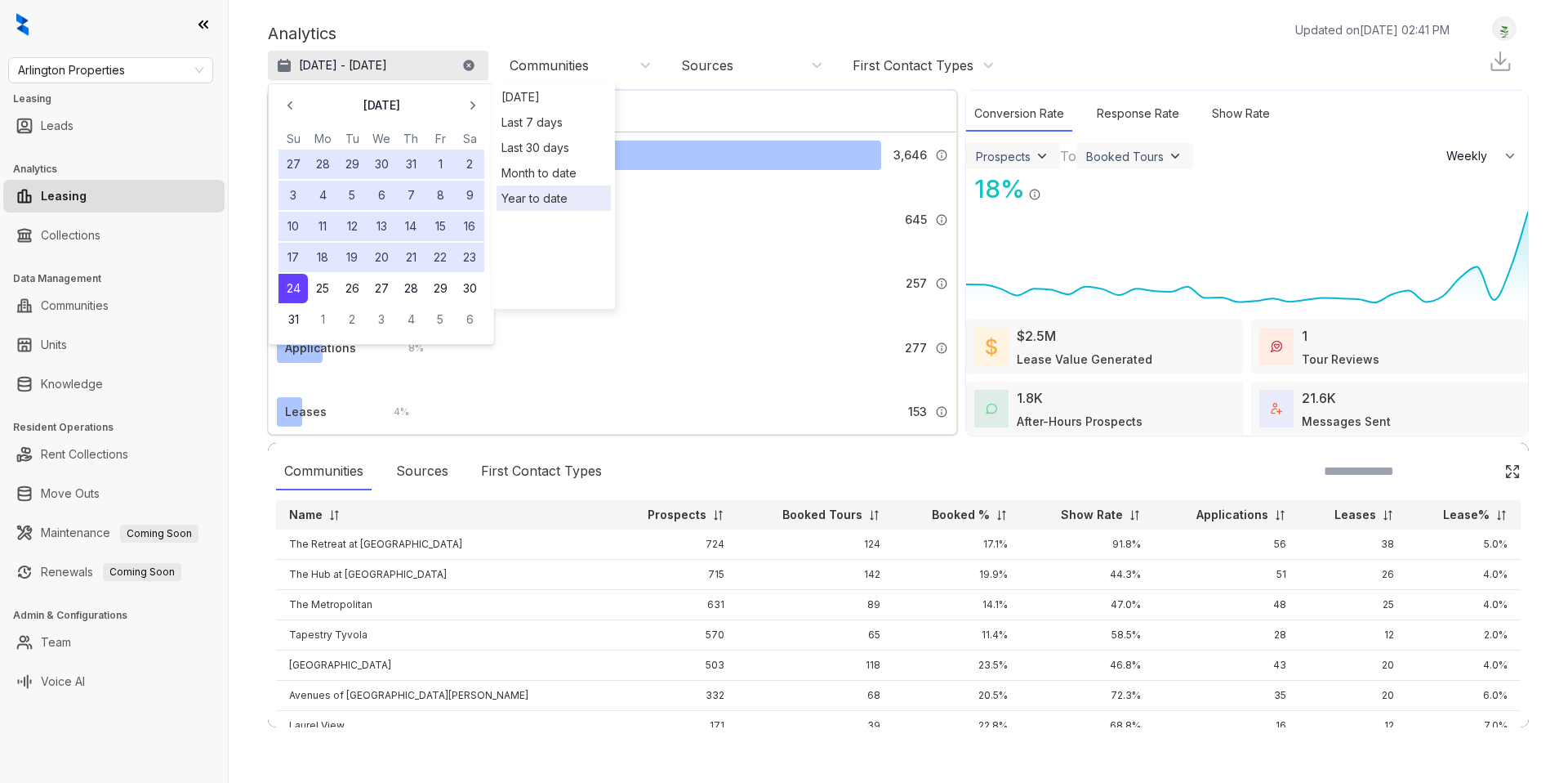
click at [331, 66] on p "[DATE] - [DATE]" at bounding box center [343, 66] width 88 height 16
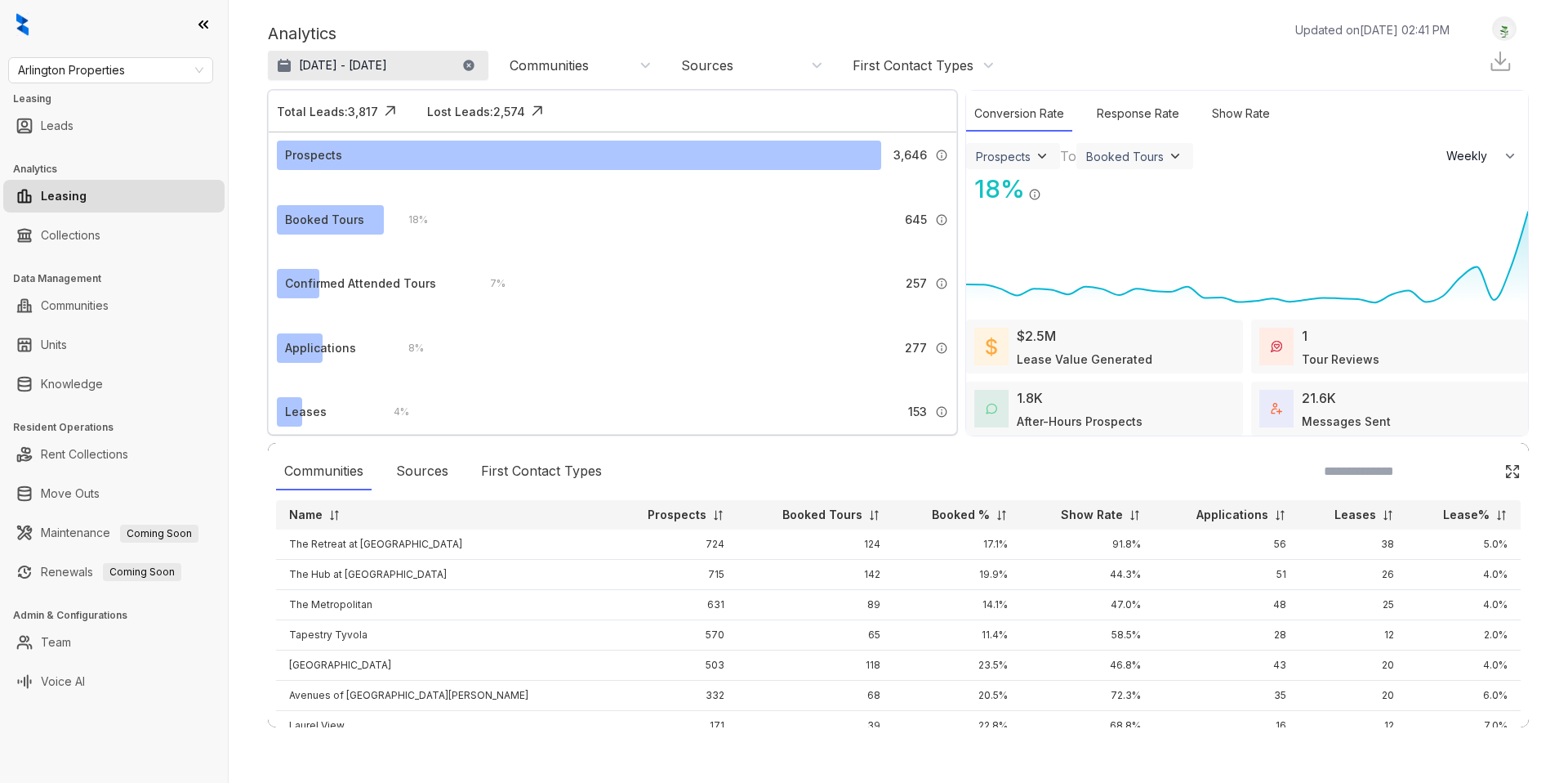
click at [325, 65] on p "[DATE] - [DATE]" at bounding box center [343, 66] width 88 height 16
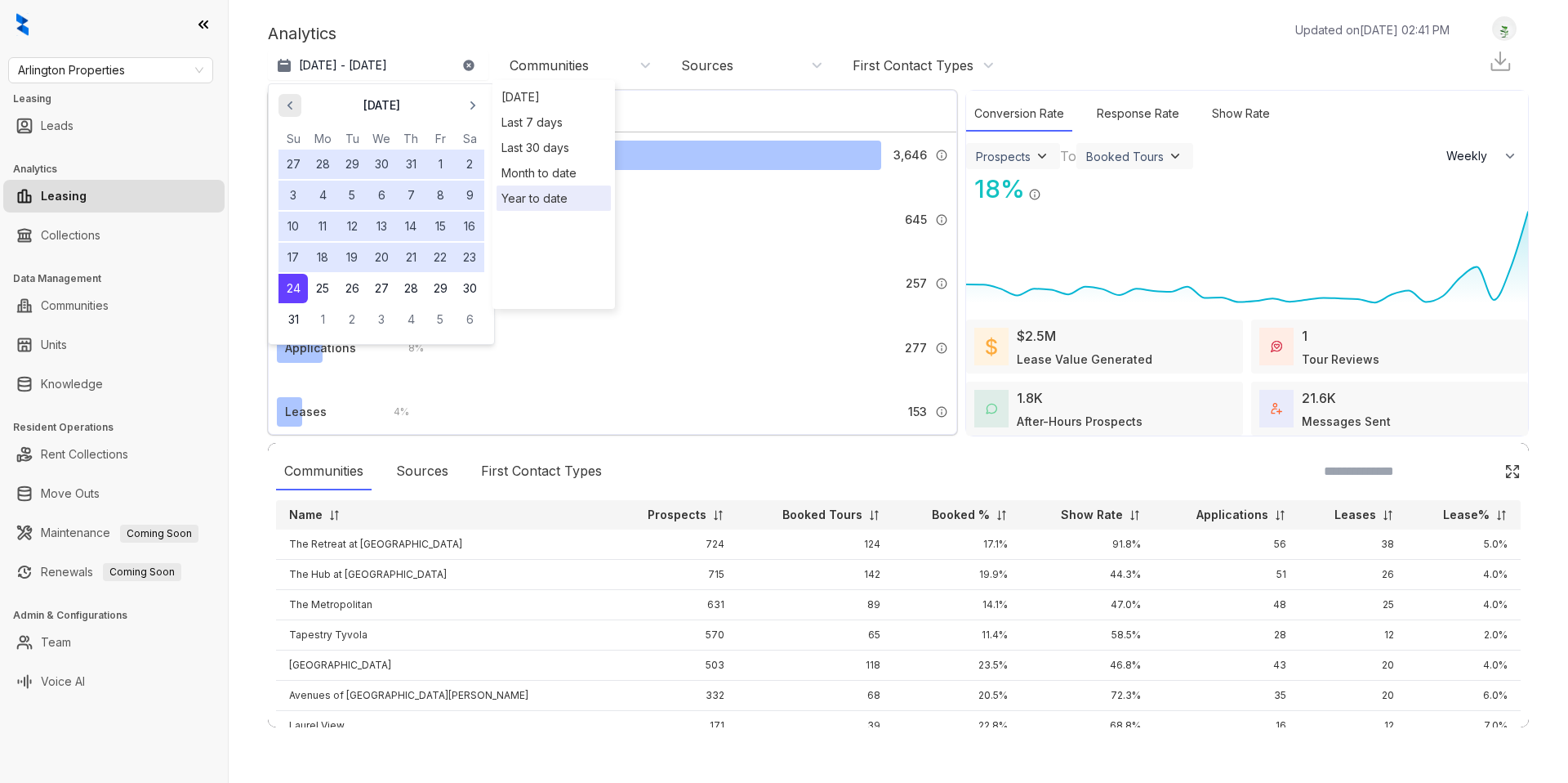
click at [298, 102] on span "button" at bounding box center [290, 105] width 27 height 27
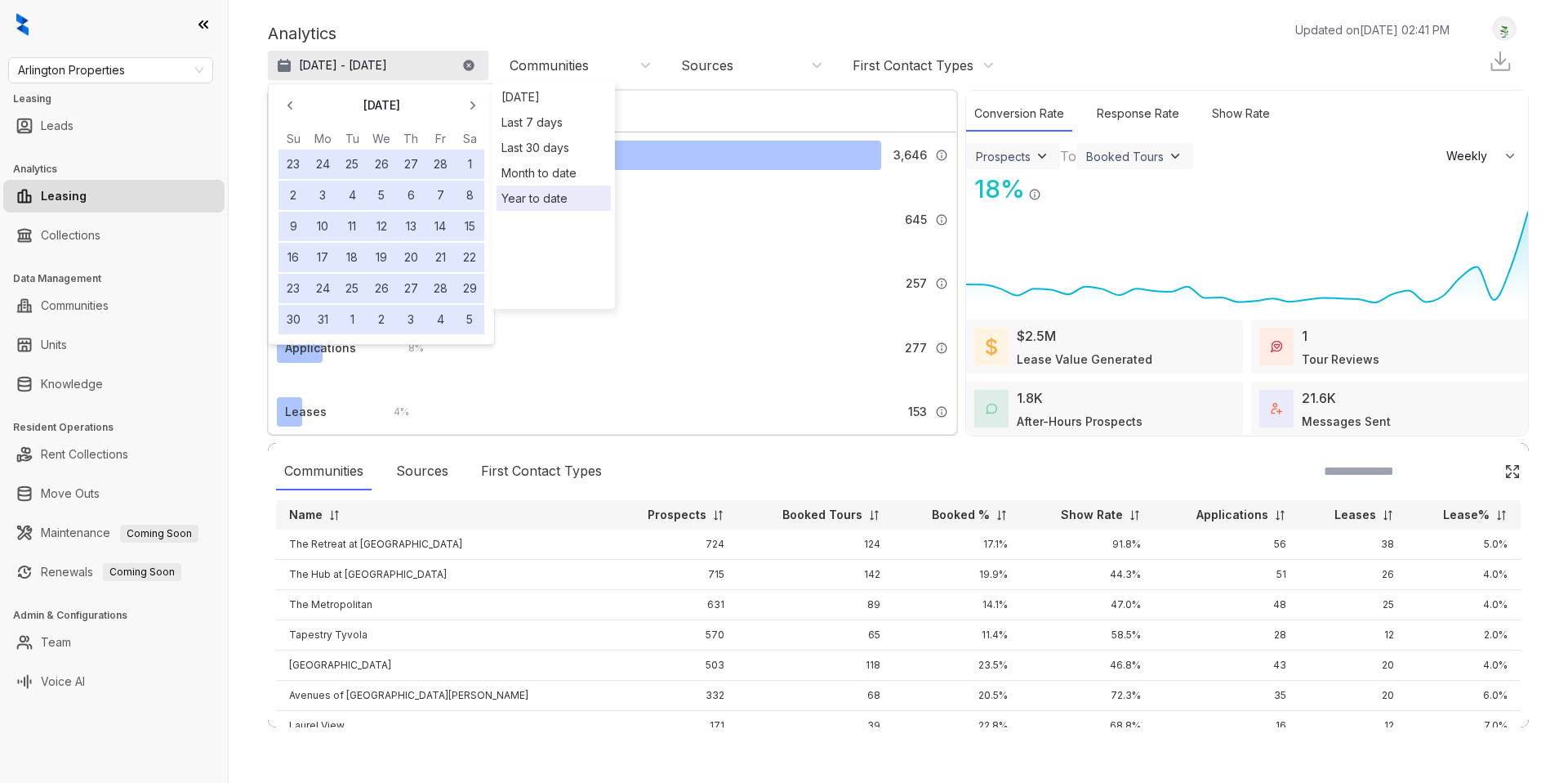
click at [309, 70] on p "[DATE] - [DATE]" at bounding box center [343, 66] width 88 height 16
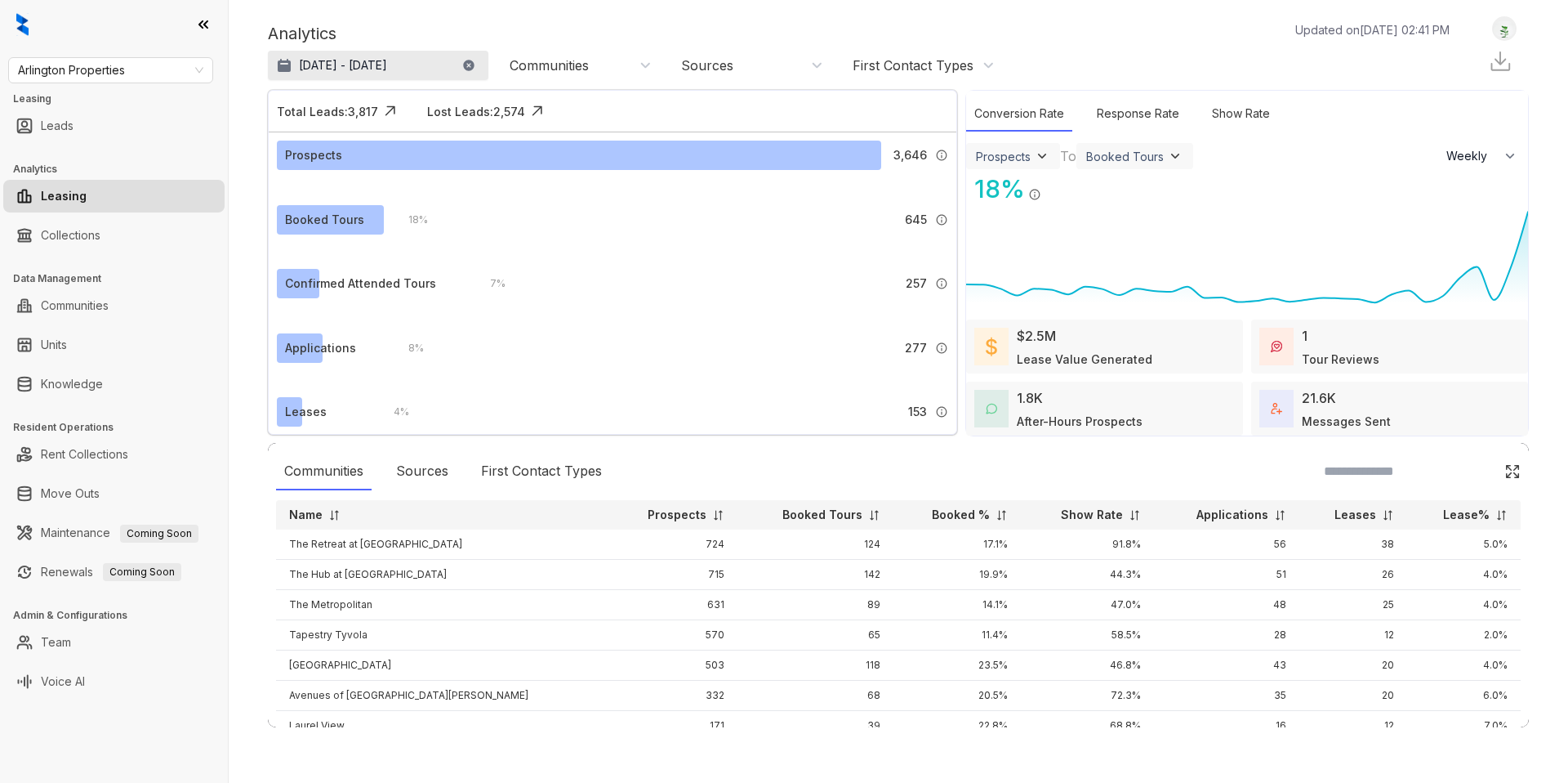
click at [309, 70] on p "[DATE] - [DATE]" at bounding box center [343, 66] width 88 height 16
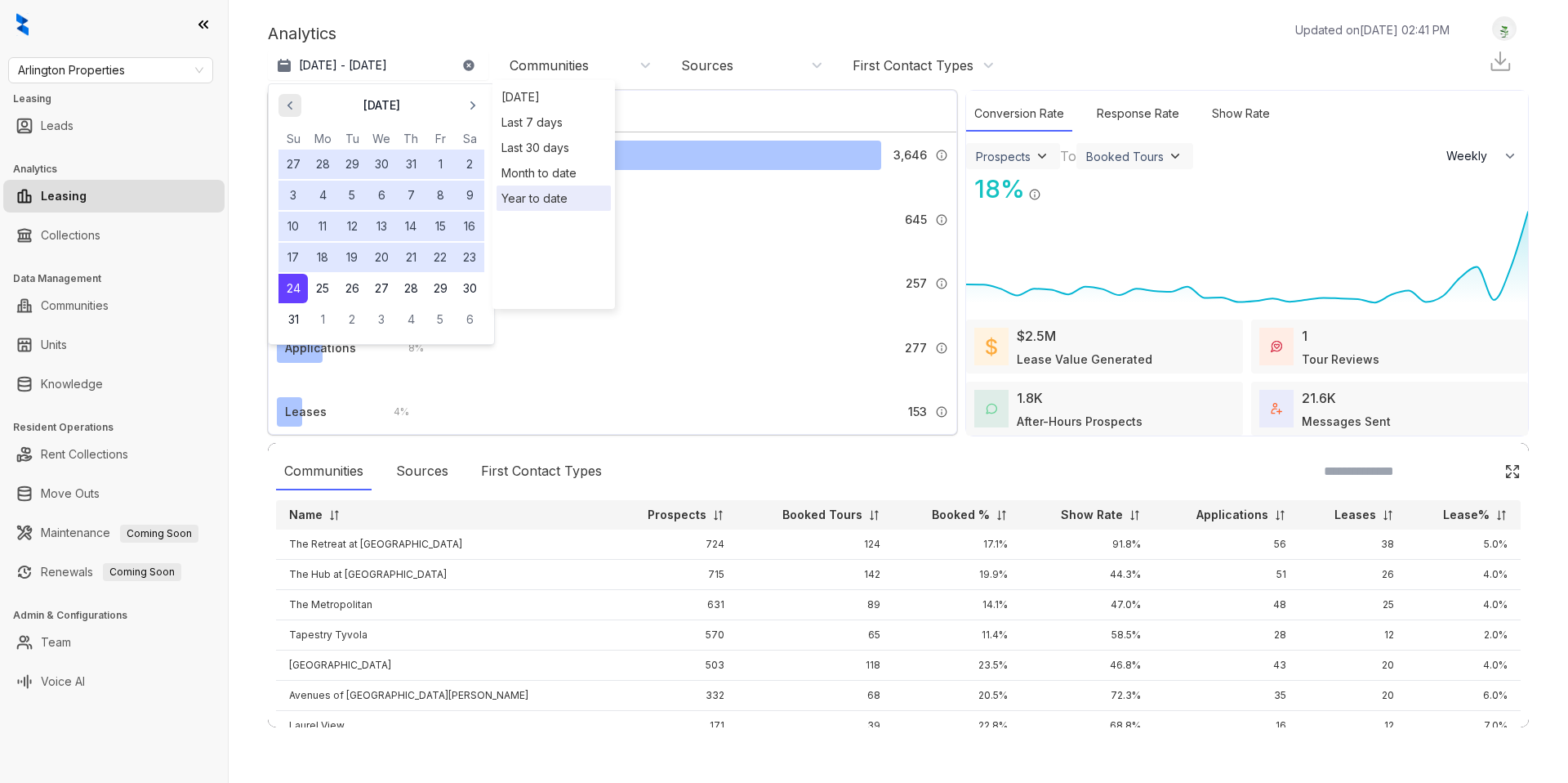
click at [291, 102] on icon "button" at bounding box center [289, 106] width 5 height 9
click at [325, 256] on button "21" at bounding box center [323, 257] width 29 height 29
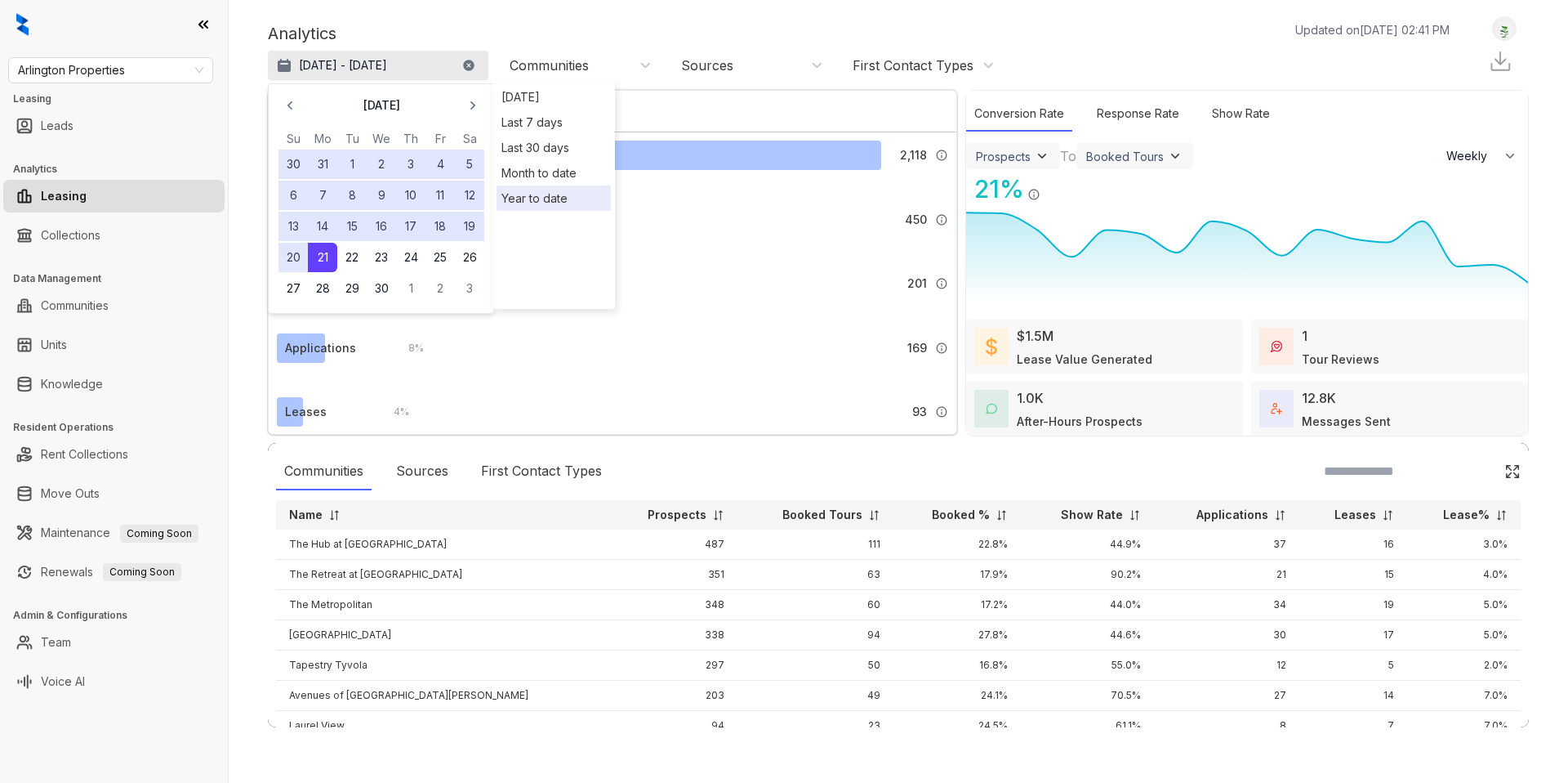
click at [387, 73] on p "[DATE] - [DATE]" at bounding box center [343, 66] width 88 height 16
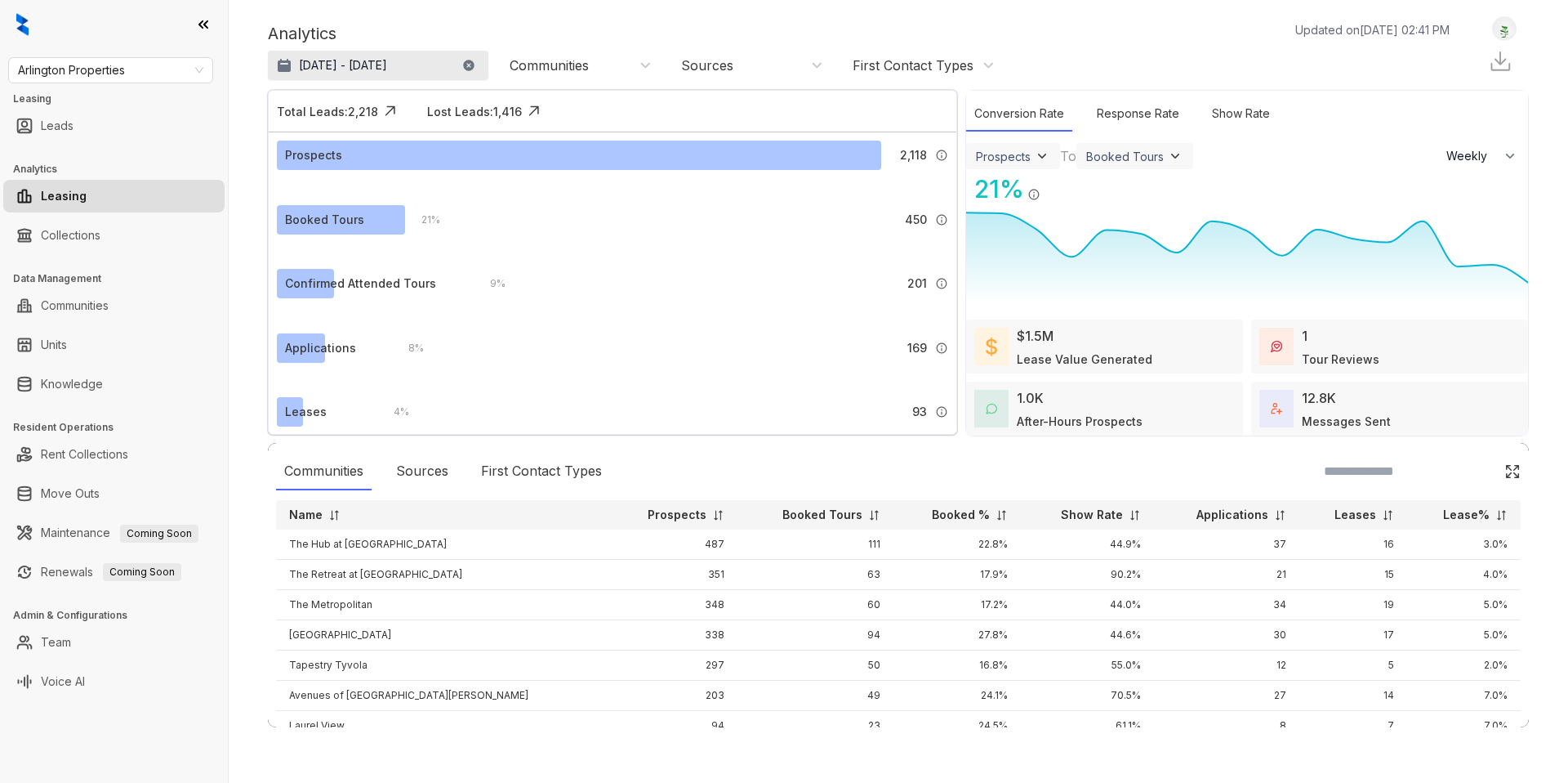
click at [457, 67] on button "[DATE] - [DATE]" at bounding box center [378, 65] width 220 height 29
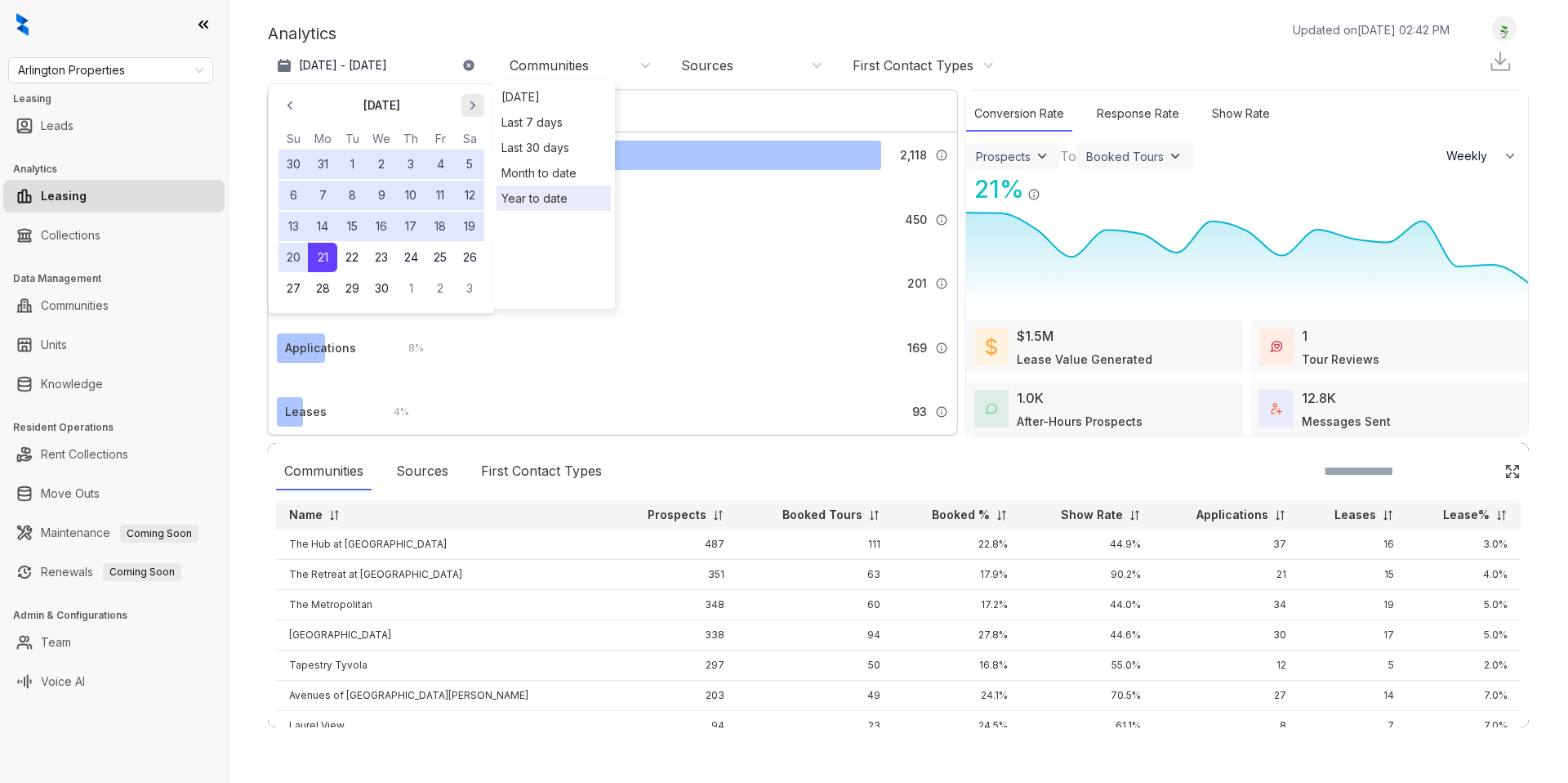
click at [470, 103] on icon "button" at bounding box center [473, 105] width 16 height 16
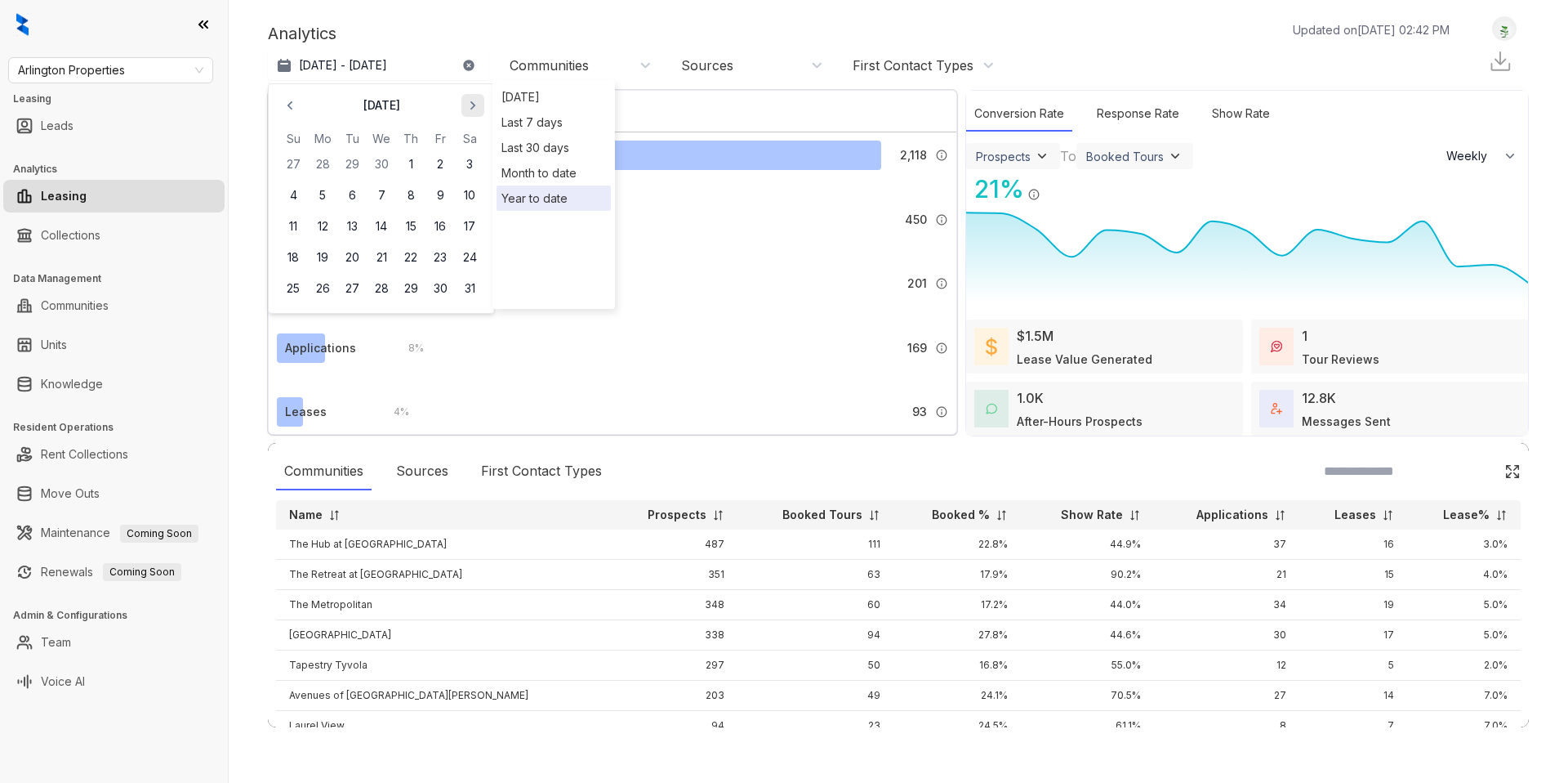
click at [470, 103] on icon "button" at bounding box center [473, 105] width 16 height 16
click at [470, 100] on icon "button" at bounding box center [473, 105] width 16 height 16
click at [404, 259] on button "24" at bounding box center [411, 257] width 29 height 29
